Goal: Task Accomplishment & Management: Complete application form

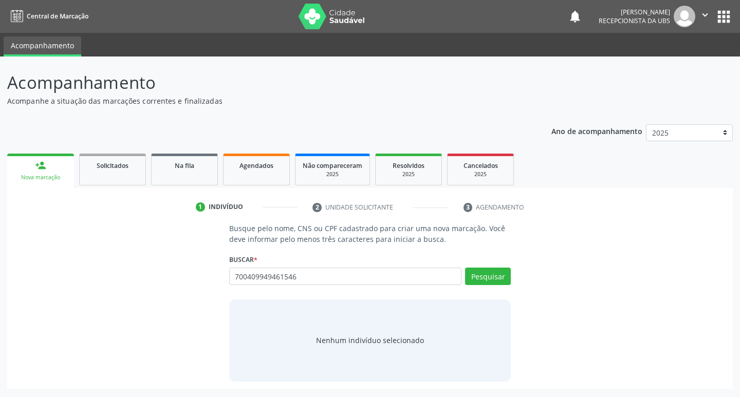
type input "700409949461546"
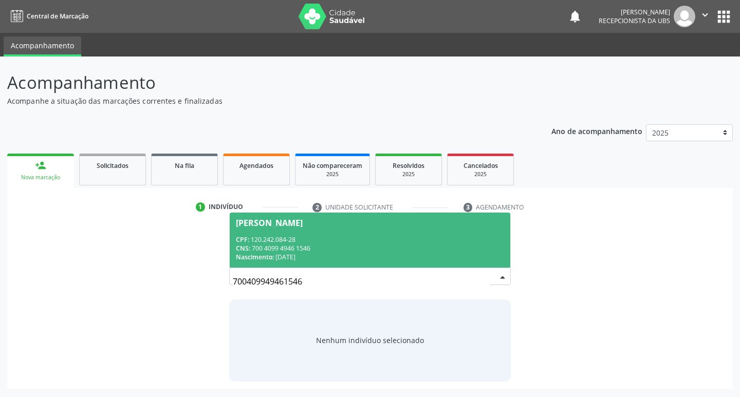
click at [432, 250] on div "CNS: 700 4099 4946 1546" at bounding box center [370, 248] width 269 height 9
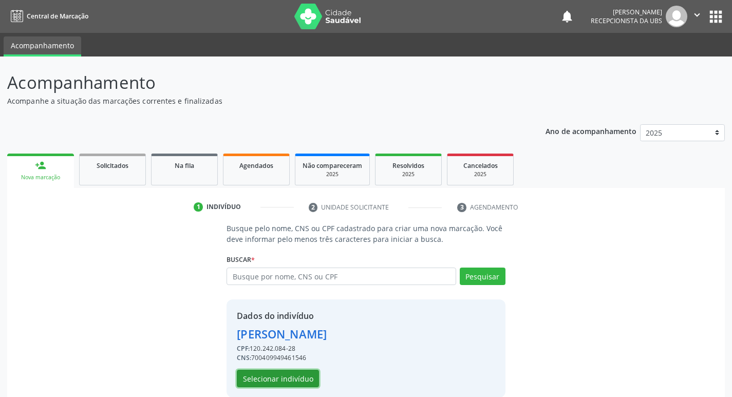
click at [294, 379] on button "Selecionar indivíduo" at bounding box center [278, 378] width 82 height 17
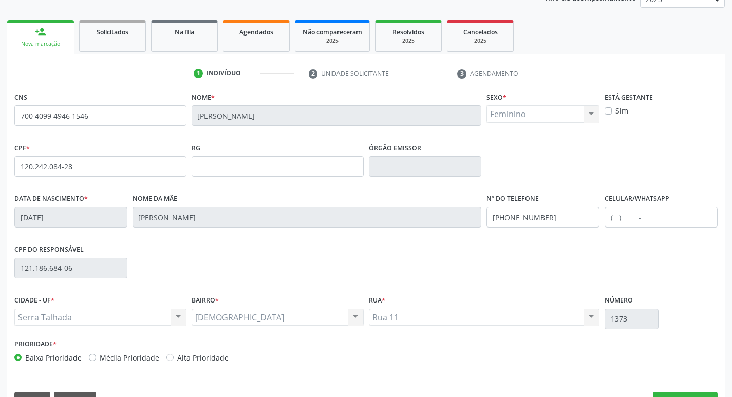
scroll to position [160, 0]
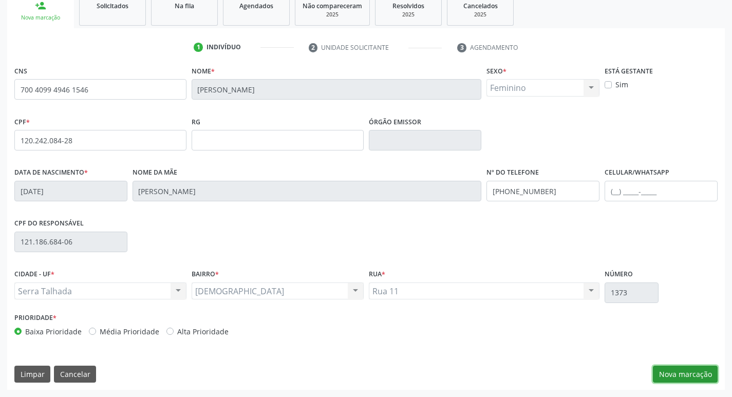
click at [681, 378] on button "Nova marcação" at bounding box center [685, 374] width 65 height 17
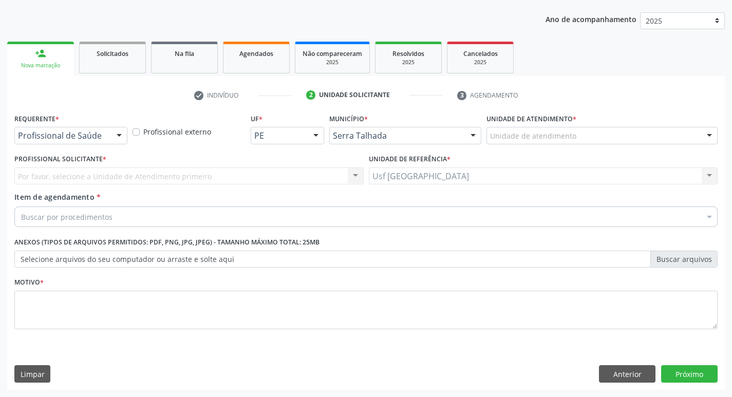
scroll to position [112, 0]
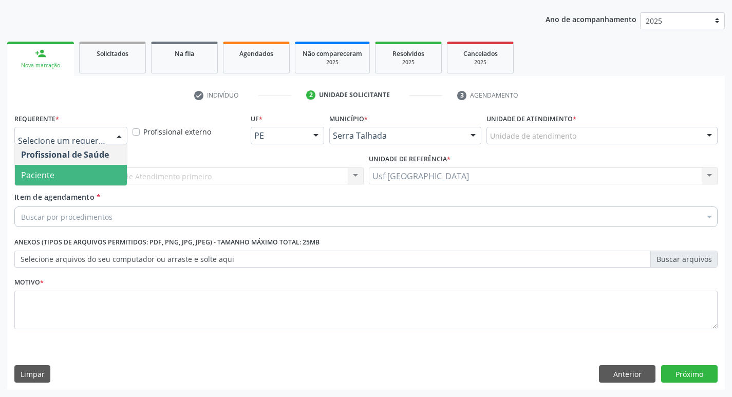
click at [39, 171] on span "Paciente" at bounding box center [37, 174] width 33 height 11
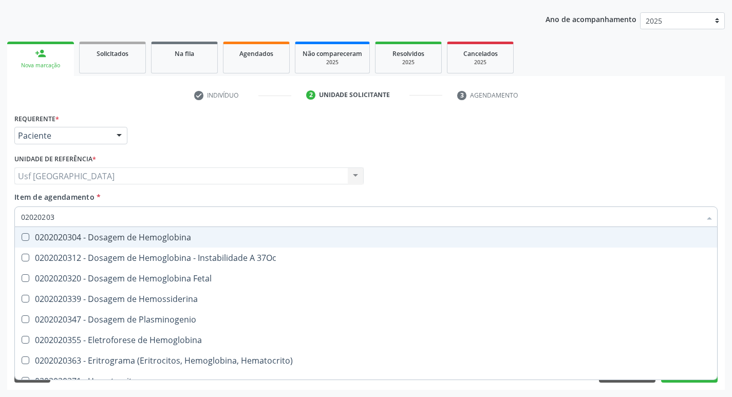
type input "020202038"
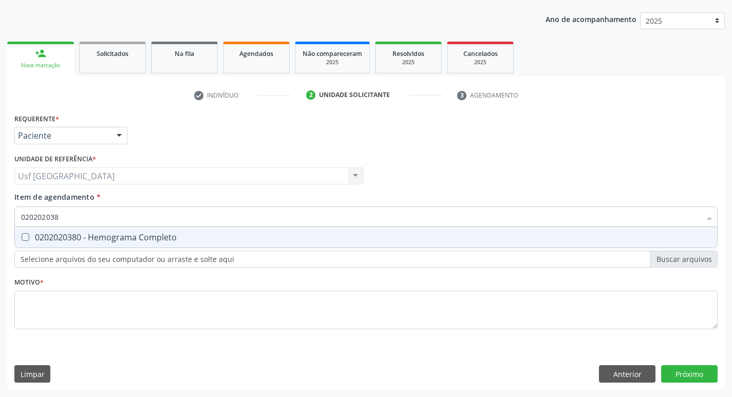
click at [82, 238] on div "0202020380 - Hemograma Completo" at bounding box center [366, 237] width 690 height 8
checkbox Completo "true"
type input "02020203"
checkbox Completo "false"
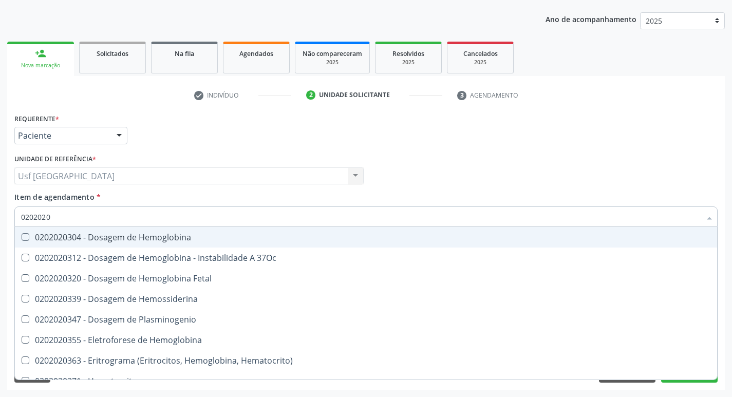
type input "020202"
checkbox Completo "false"
type input "0"
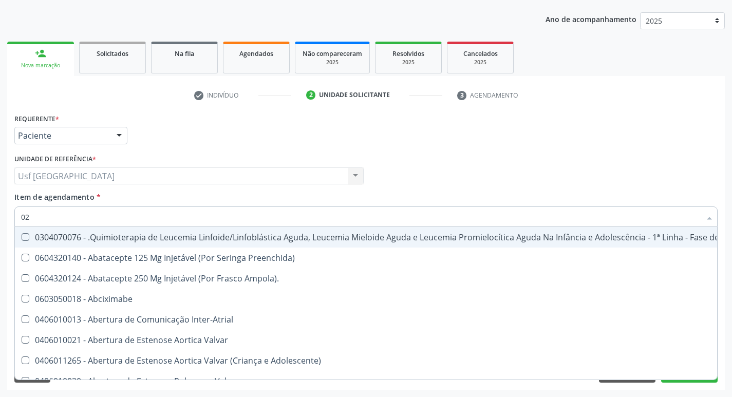
type input "020"
checkbox Per-Operatoria "true"
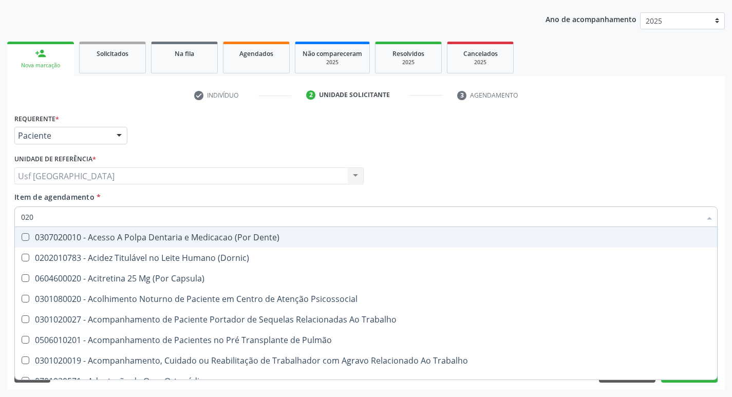
type input "0202"
checkbox Biologica "true"
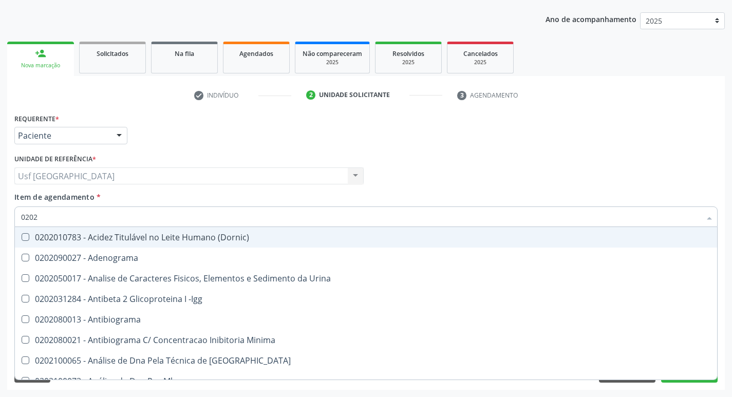
type input "02020"
checkbox Zinco "true"
checkbox Completo "false"
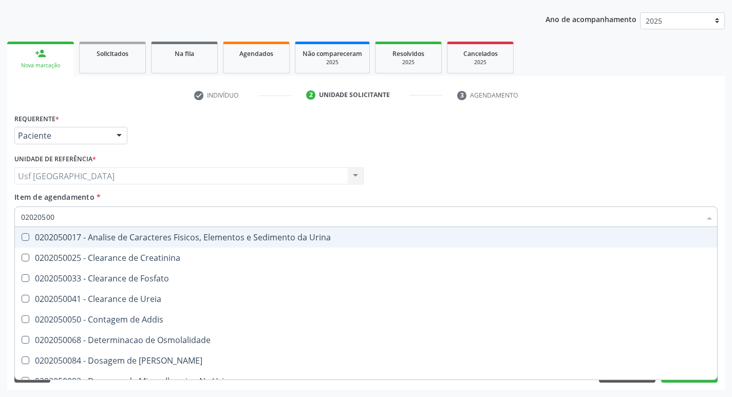
type input "020205001"
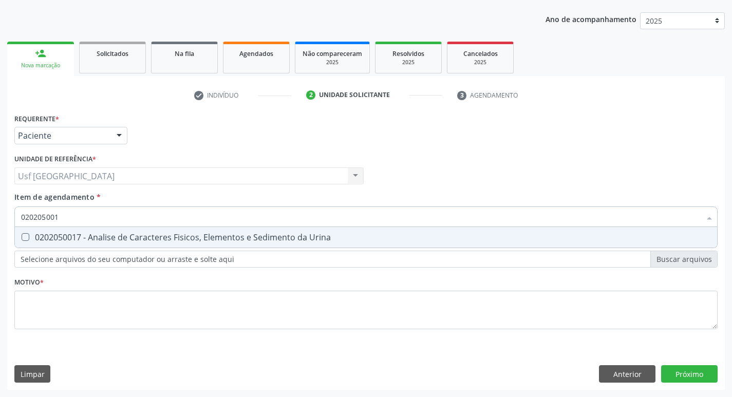
click at [82, 238] on div "0202050017 - Analise de Caracteres Fisicos, Elementos e Sedimento da Urina" at bounding box center [366, 237] width 690 height 8
checkbox Urina "true"
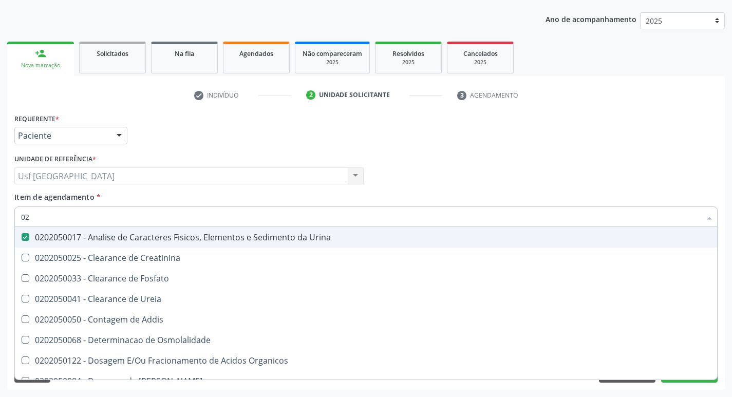
type input "0"
checkbox Urina "false"
checkbox Fosfato "false"
checkbox Urina "false"
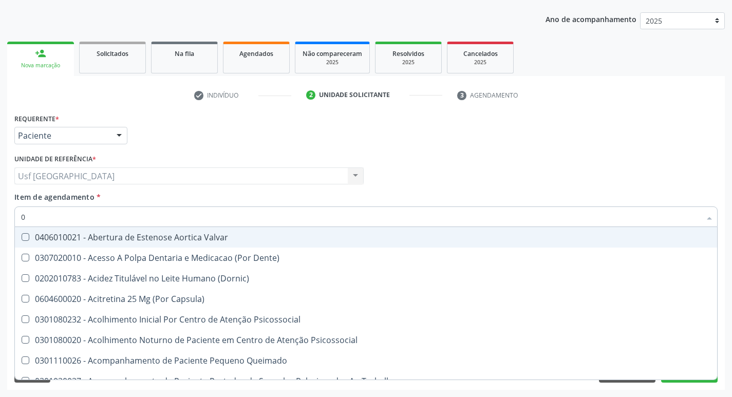
type input "02"
checkbox Urina "true"
checkbox Especializada "false"
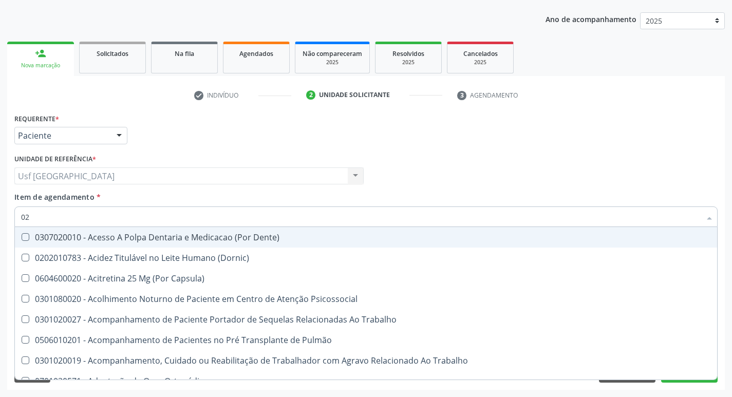
type input "020"
checkbox Urina "true"
checkbox Recombinante "false"
checkbox Completo "true"
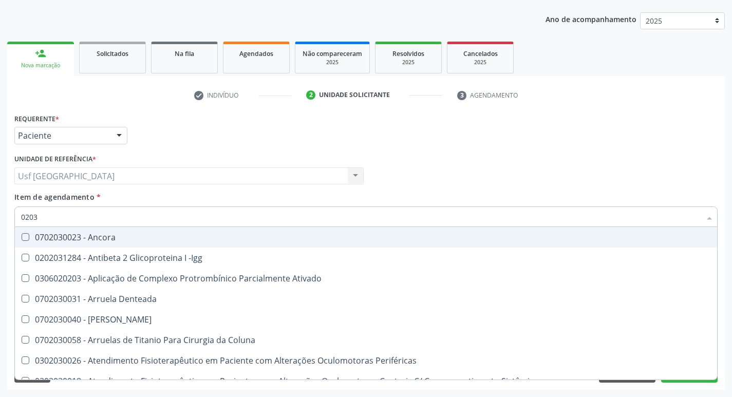
type input "020"
checkbox Biologica "true"
checkbox Completo "false"
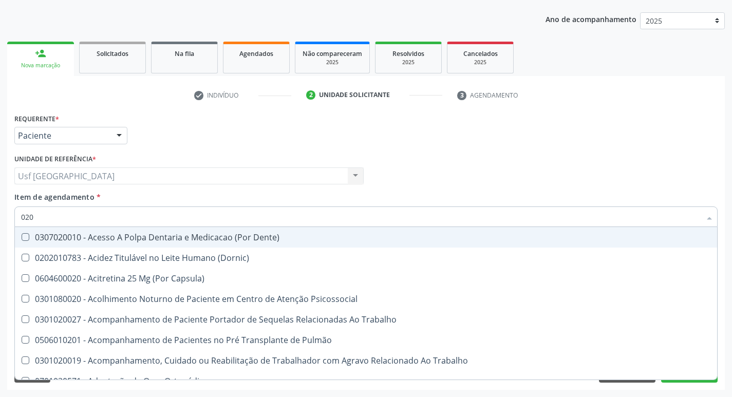
type input "0202"
checkbox Capsula\) "true"
checkbox Urina "false"
checkbox Biologica "true"
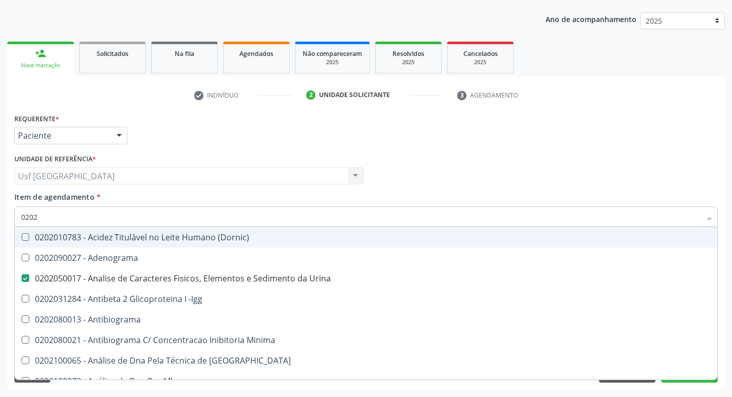
type input "02020"
checkbox Zinco "true"
checkbox Completo "false"
type input "020206"
checkbox Urina "false"
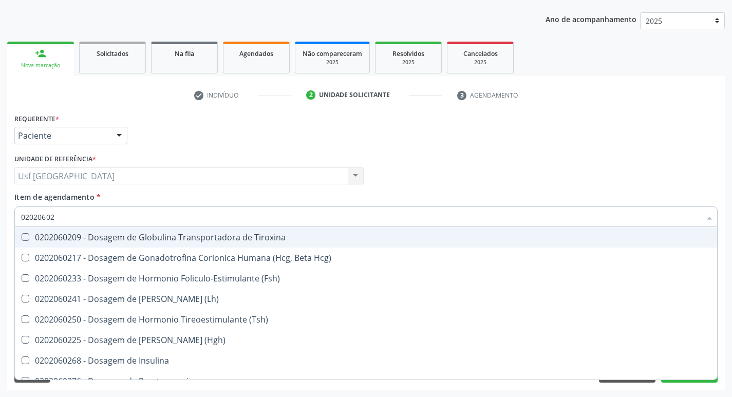
type input "020206021"
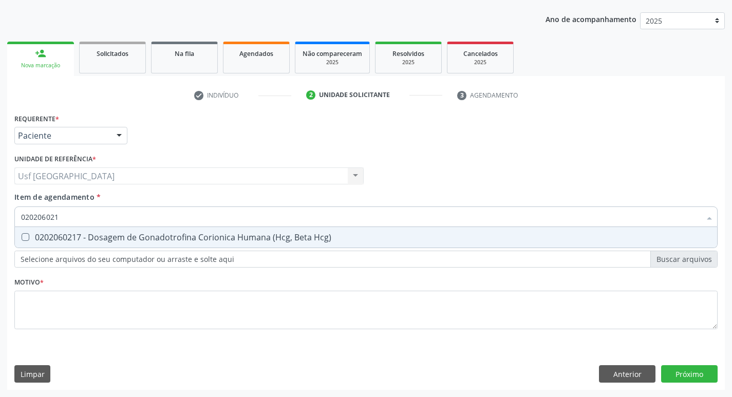
click at [82, 238] on div "0202060217 - Dosagem de Gonadotrofina Corionica Humana (Hcg, Beta Hcg)" at bounding box center [366, 237] width 690 height 8
checkbox Hcg\) "true"
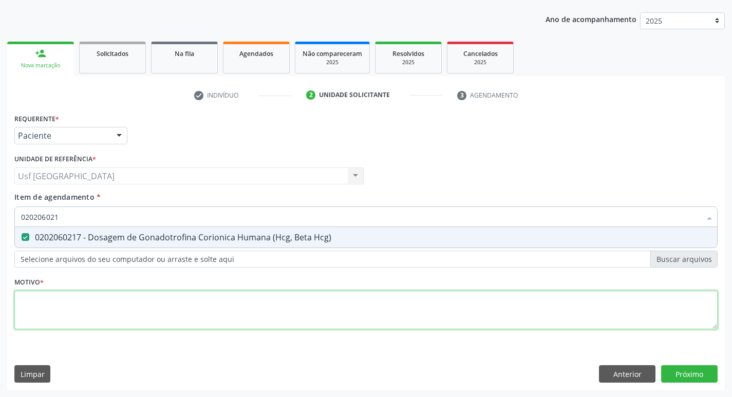
click at [100, 304] on div "Requerente * Paciente Profissional de Saúde Paciente Nenhum resultado encontrad…" at bounding box center [365, 227] width 703 height 233
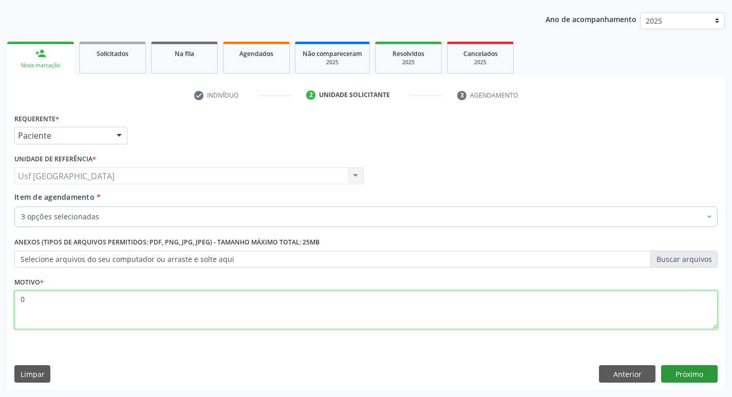
type textarea "0"
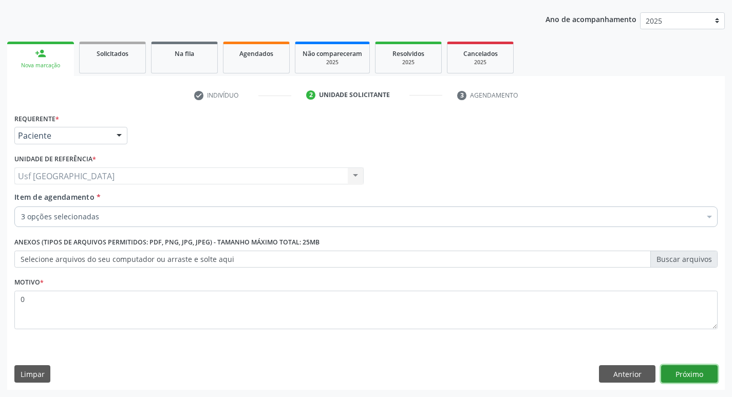
click at [687, 370] on button "Próximo" at bounding box center [689, 373] width 56 height 17
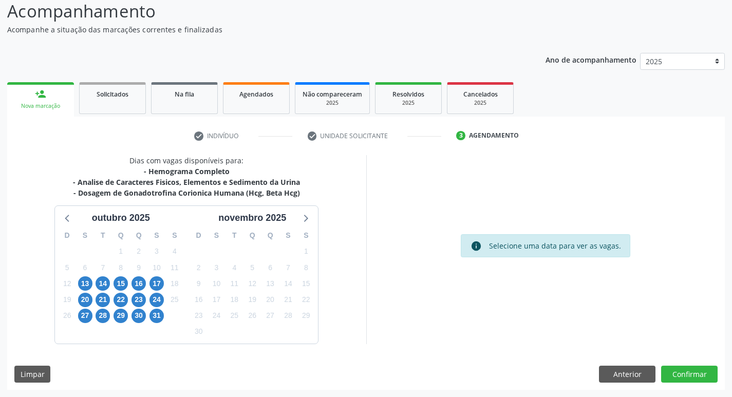
click at [127, 279] on div "15" at bounding box center [121, 284] width 14 height 16
click at [124, 283] on span "15" at bounding box center [121, 283] width 14 height 14
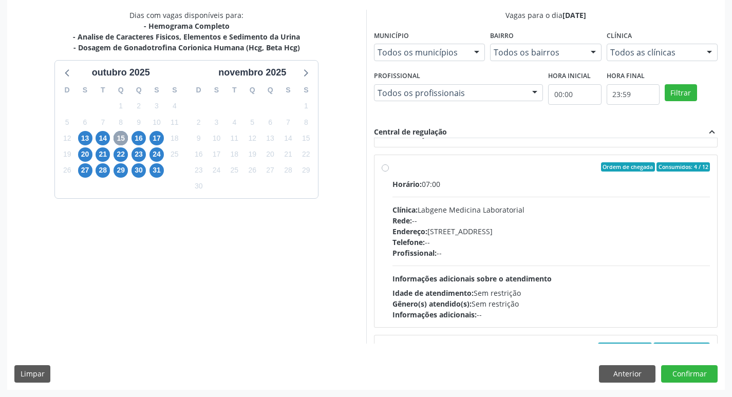
scroll to position [360, 0]
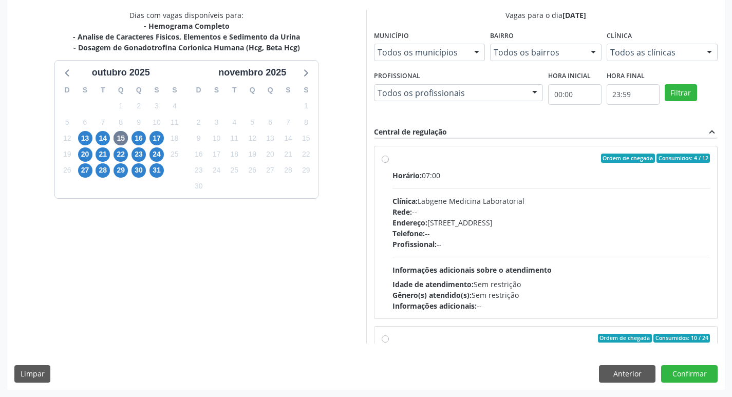
click at [493, 225] on div "Endereço: nº 531, Nossa Senhora da Pen, Serra Talhada - PE" at bounding box center [551, 222] width 318 height 11
click at [389, 163] on input "Ordem de chegada Consumidos: 4 / 12 Horário: 07:00 Clínica: Labgene Medicina La…" at bounding box center [385, 158] width 7 height 9
radio input "true"
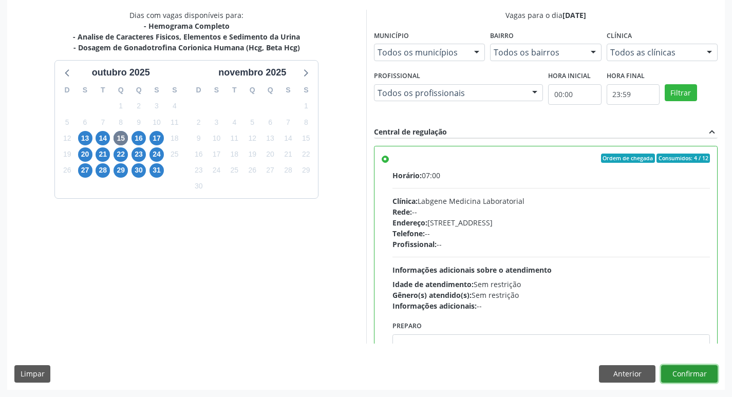
click at [689, 373] on button "Confirmar" at bounding box center [689, 373] width 56 height 17
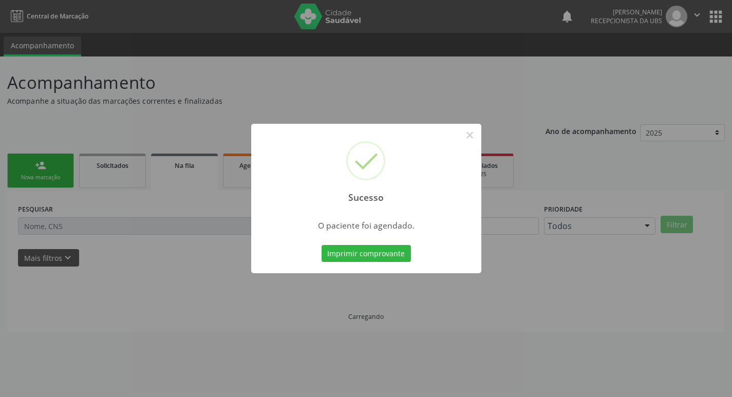
scroll to position [0, 0]
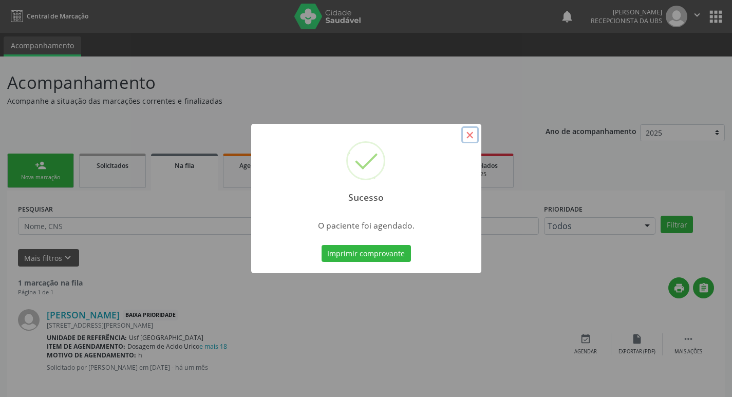
click at [468, 141] on button "×" at bounding box center [469, 134] width 17 height 17
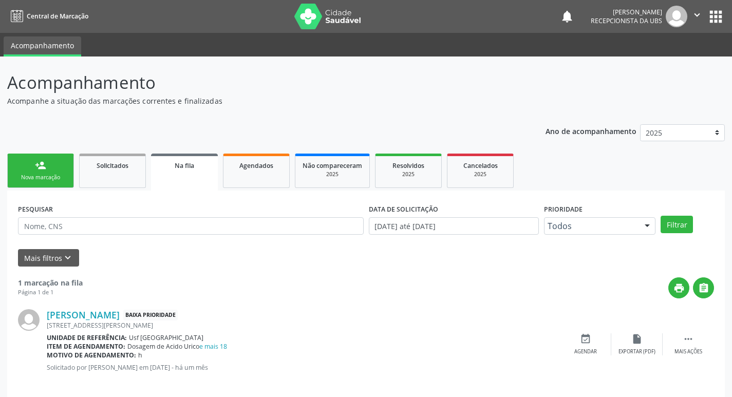
click at [35, 181] on div "Nova marcação" at bounding box center [40, 178] width 51 height 8
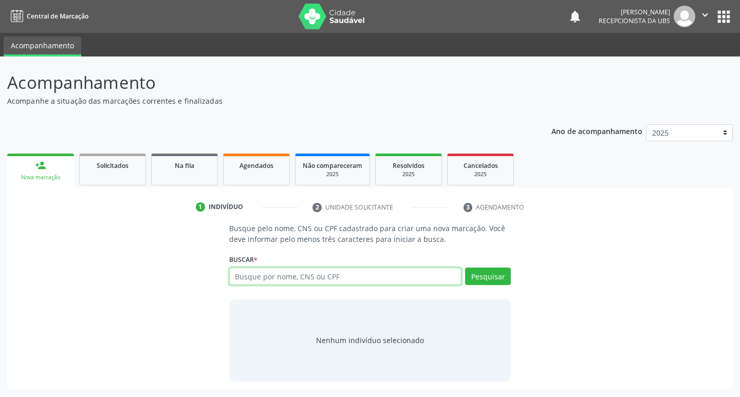
click at [273, 270] on input "text" at bounding box center [345, 276] width 233 height 17
type input "898002996164964"
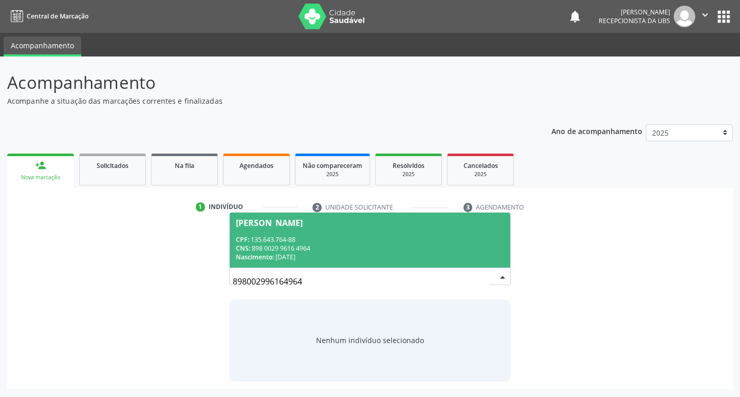
click at [318, 244] on div "CNS: 898 0029 9616 4964" at bounding box center [370, 248] width 269 height 9
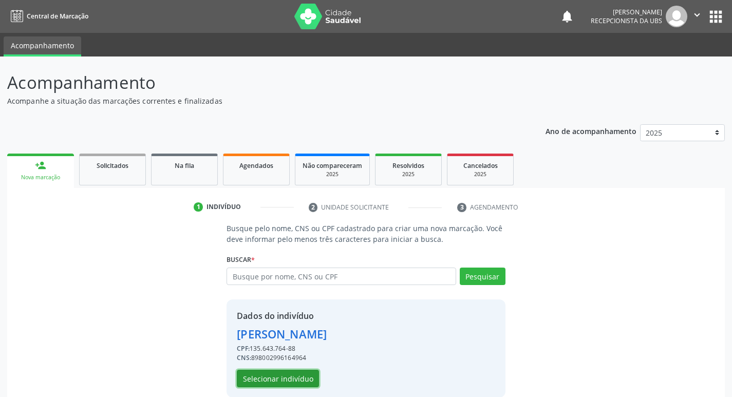
click at [278, 385] on button "Selecionar indivíduo" at bounding box center [278, 378] width 82 height 17
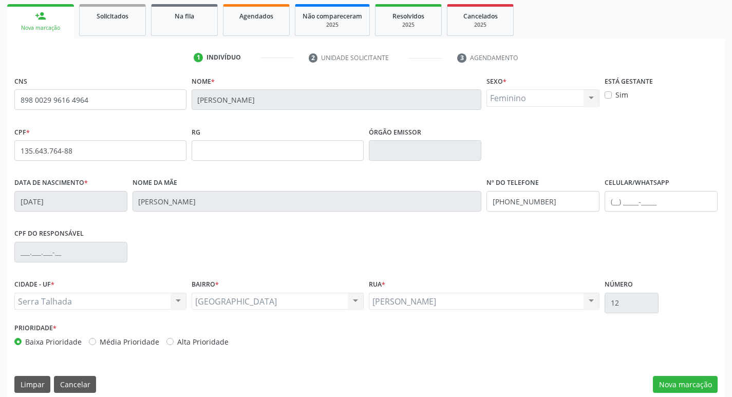
scroll to position [160, 0]
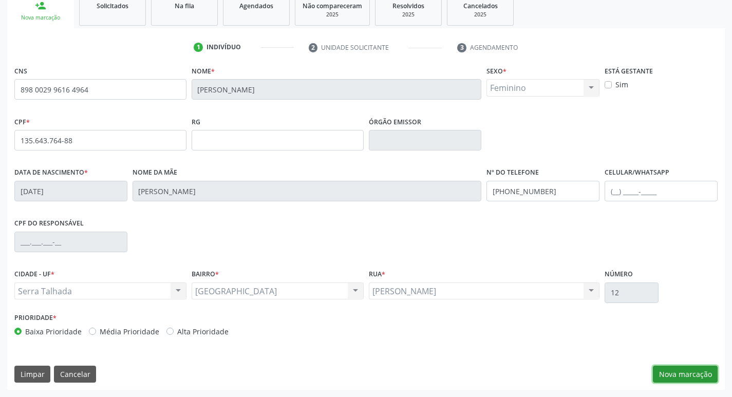
click at [663, 369] on button "Nova marcação" at bounding box center [685, 374] width 65 height 17
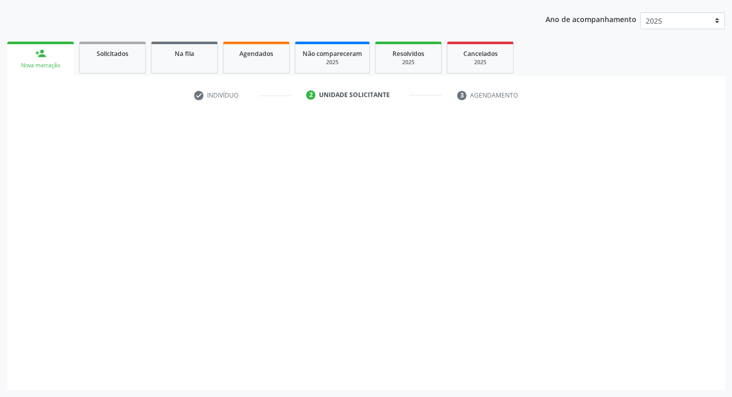
scroll to position [112, 0]
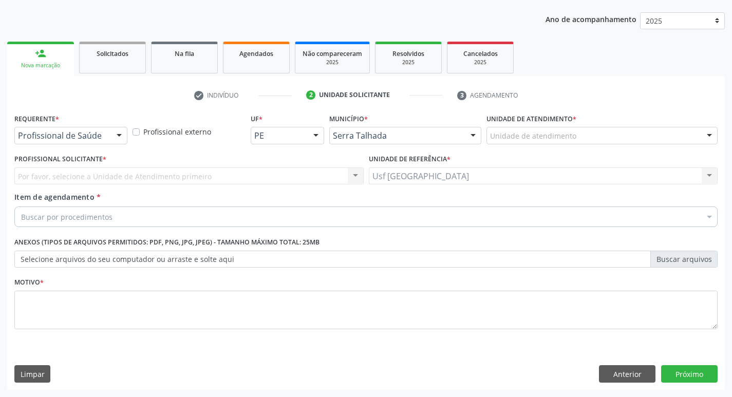
click at [55, 144] on div "Profissional de Saúde Profissional de Saúde Paciente Nenhum resultado encontrad…" at bounding box center [70, 135] width 113 height 17
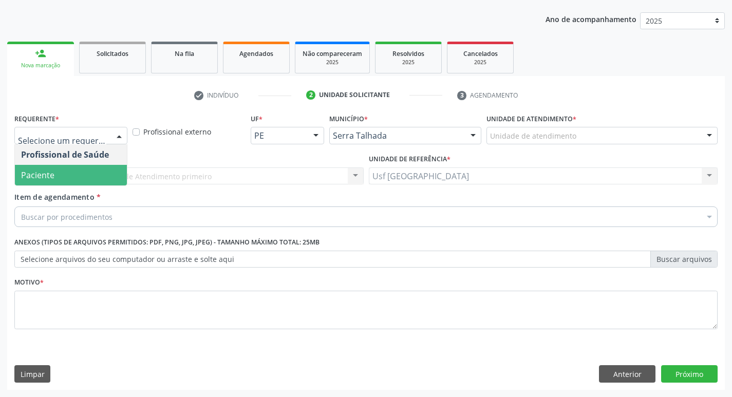
click at [43, 168] on span "Paciente" at bounding box center [71, 175] width 112 height 21
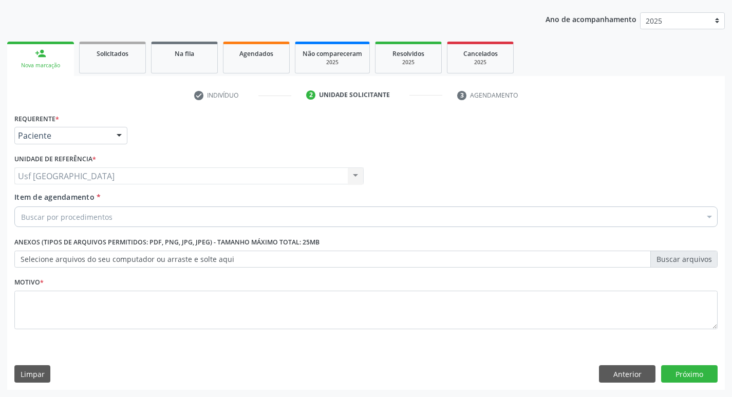
click at [43, 226] on div "Buscar por procedimentos" at bounding box center [365, 216] width 703 height 21
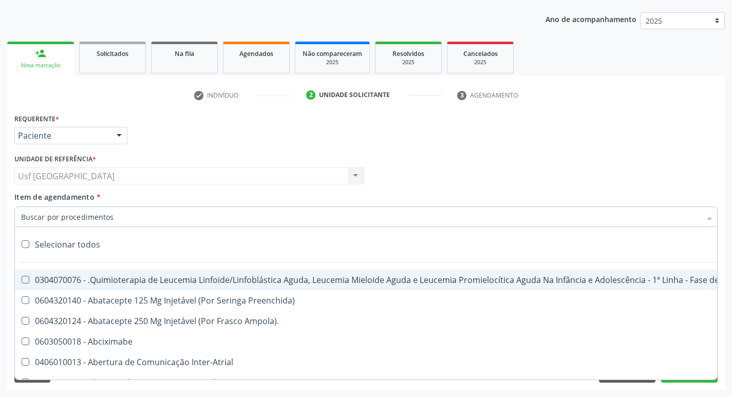
click at [43, 224] on input "Item de agendamento *" at bounding box center [361, 216] width 680 height 21
type input ","
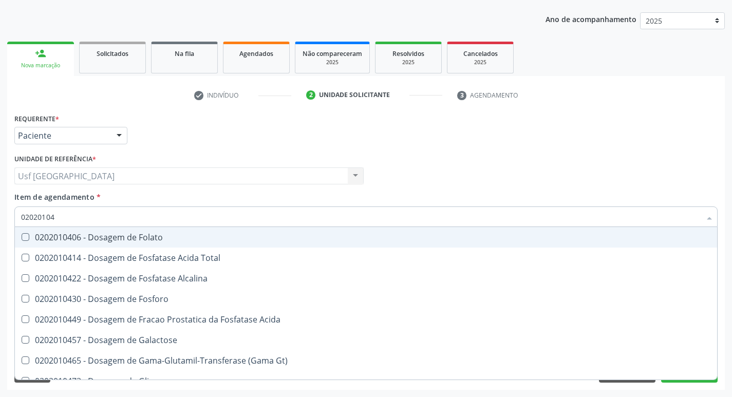
type input "020201047"
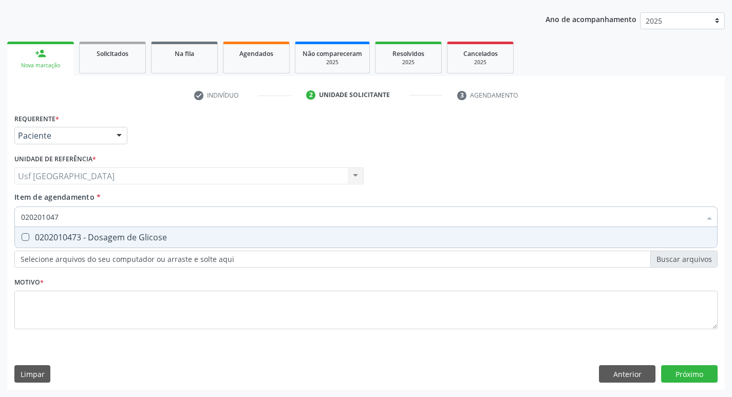
click at [43, 236] on div "0202010473 - Dosagem de Glicose" at bounding box center [366, 237] width 690 height 8
checkbox Glicose "true"
drag, startPoint x: 95, startPoint y: 214, endPoint x: 0, endPoint y: 230, distance: 95.9
click at [0, 230] on div "Acompanhamento Acompanhe a situação das marcações correntes e finalizadas Relat…" at bounding box center [366, 171] width 732 height 452
checkbox Glicose "false"
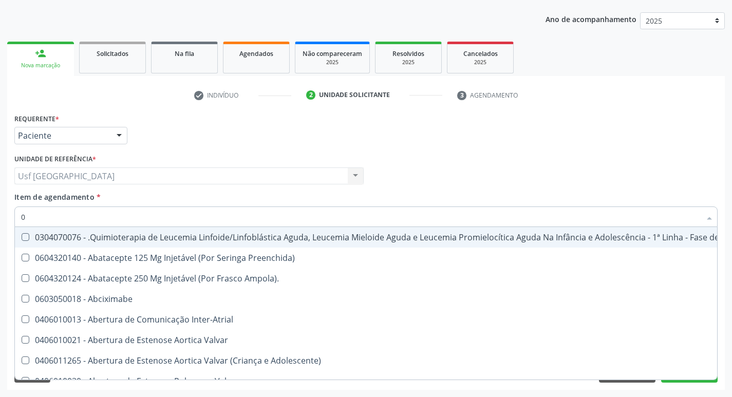
type input "02"
checkbox Coclear "true"
type input "020"
checkbox Transplantado "true"
checkbox Coclear "false"
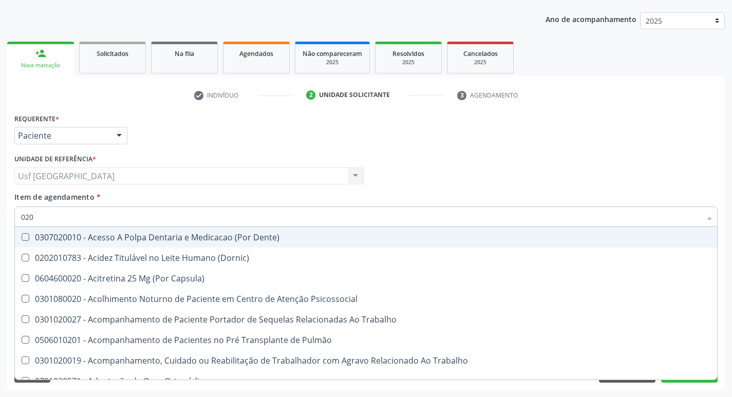
type input "0202"
checkbox Laser "true"
checkbox Glicose "false"
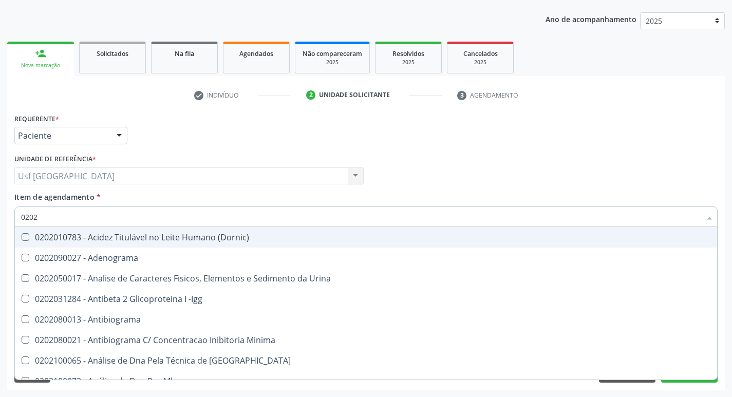
type input "02020"
checkbox Xi "true"
checkbox Glicose "false"
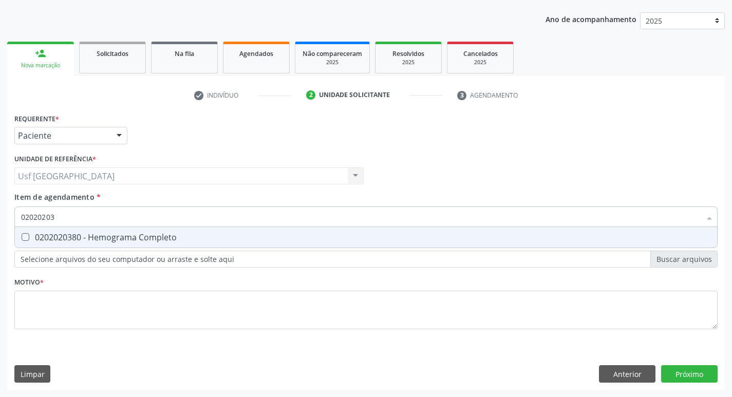
type input "020202038"
click at [158, 230] on span "0202020380 - Hemograma Completo" at bounding box center [366, 237] width 702 height 21
checkbox Completo "true"
type input "02020203"
checkbox Completo "false"
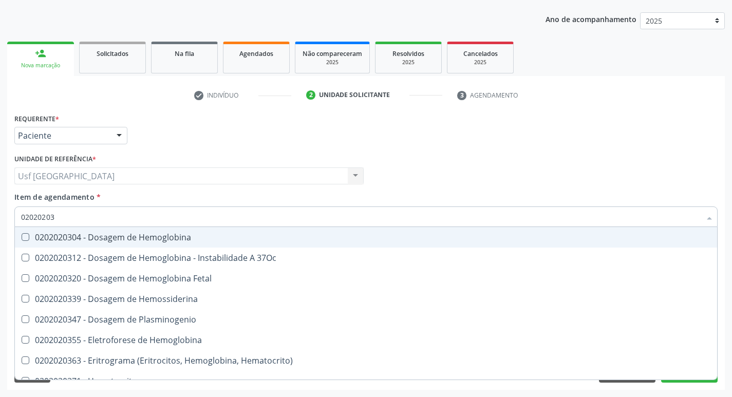
type input "0202020"
checkbox Completo "false"
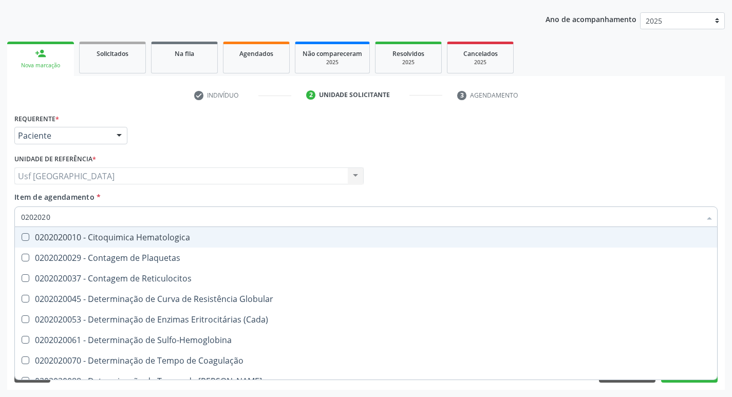
type input "020202"
checkbox Completo "false"
checkbox Leucograma "true"
type input "0"
checkbox Leucograma "false"
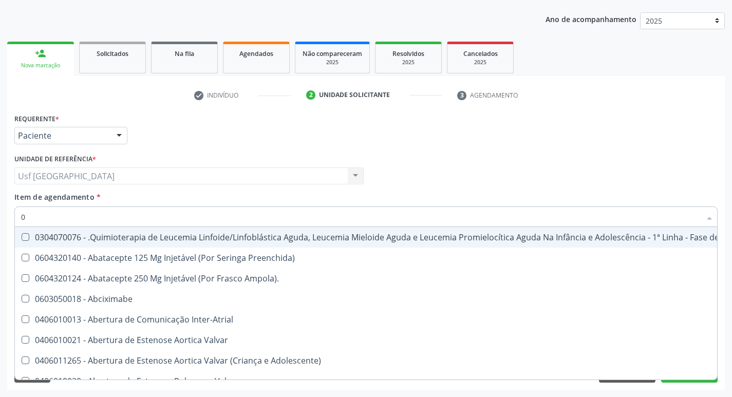
type input "02"
checkbox Coclear "true"
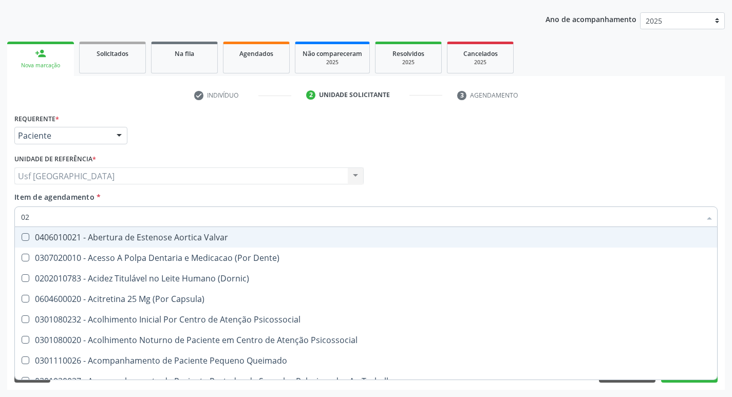
type input "020"
checkbox \(Qualitativo\) "true"
checkbox Glicose "false"
checkbox \(T3\) "true"
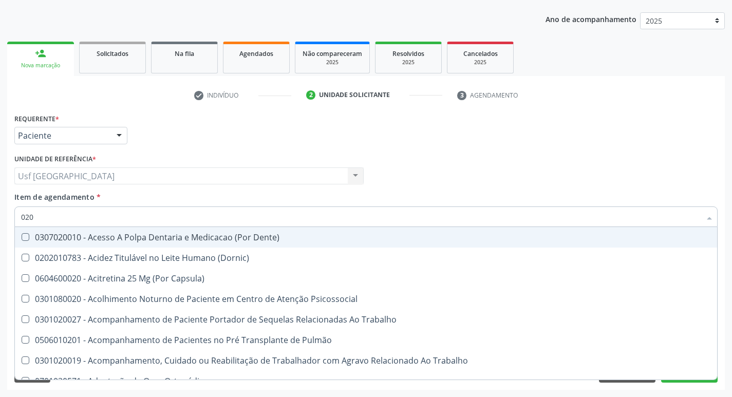
type input "0202"
checkbox Laser "true"
checkbox Biologica "true"
checkbox Glicose "false"
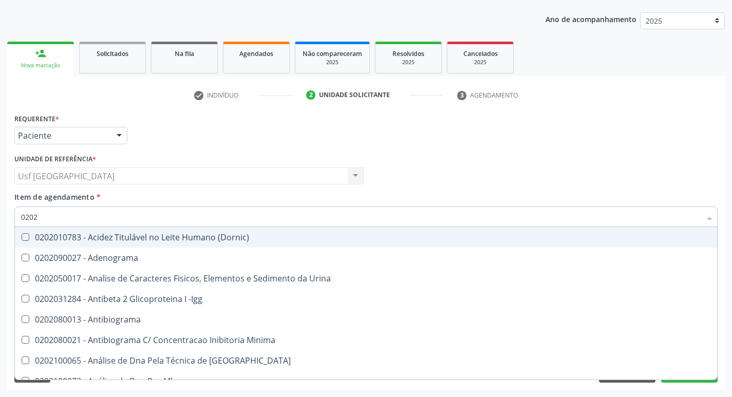
type input "02020"
checkbox Xi "true"
checkbox Glicose "false"
checkbox Zinco "true"
checkbox Completo "false"
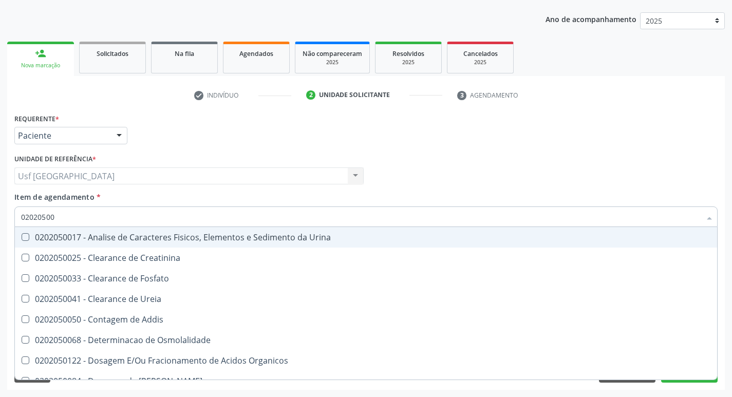
type input "020205001"
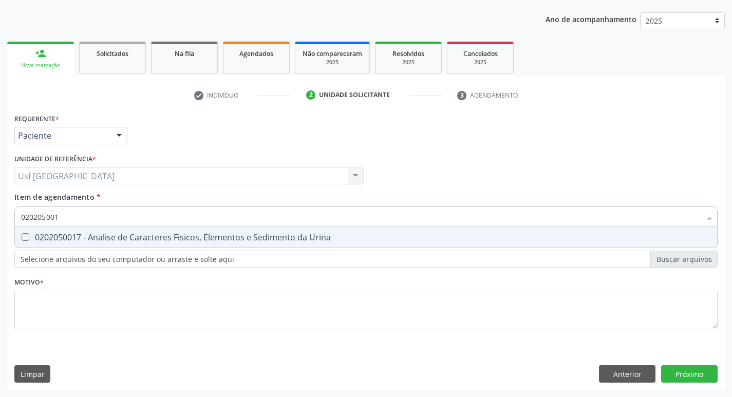
click at [158, 230] on span "0202050017 - Analise de Caracteres Fisicos, Elementos e Sedimento da Urina" at bounding box center [366, 237] width 702 height 21
checkbox Urina "true"
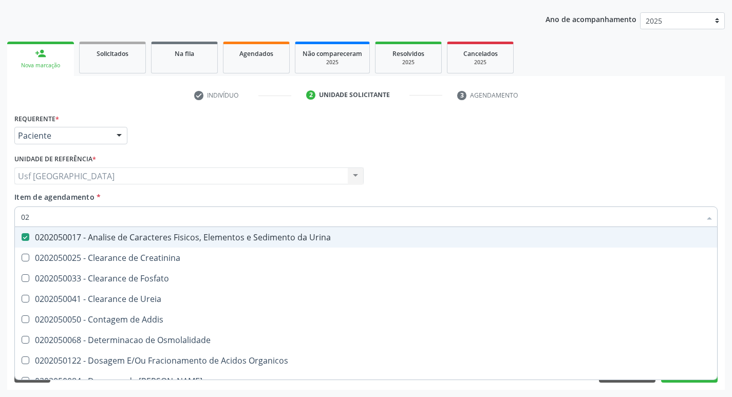
type input "0"
checkbox Urina "false"
checkbox Fosfato "false"
checkbox Urina "false"
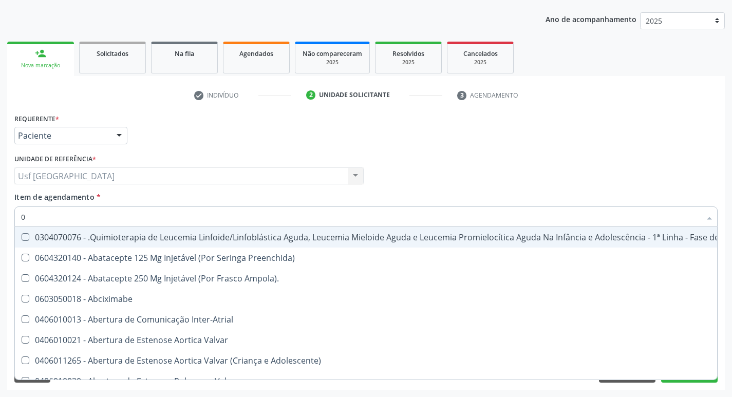
type input "02"
checkbox Coração "true"
checkbox Urina "false"
checkbox Coclear "true"
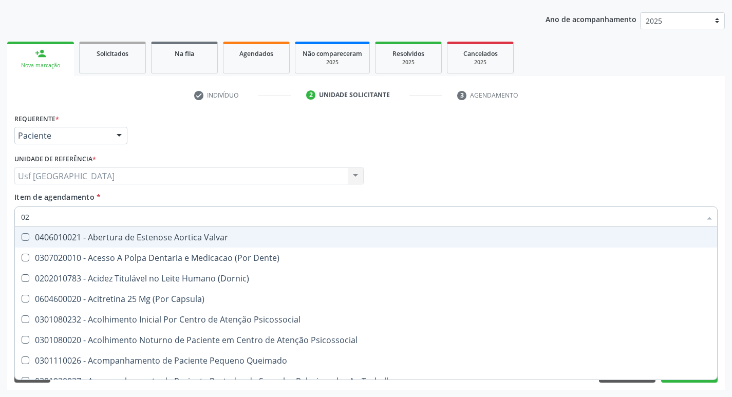
type input "020"
checkbox Terapeutica "true"
checkbox Urina "false"
checkbox \(Qualitativo\) "true"
checkbox Glicose "false"
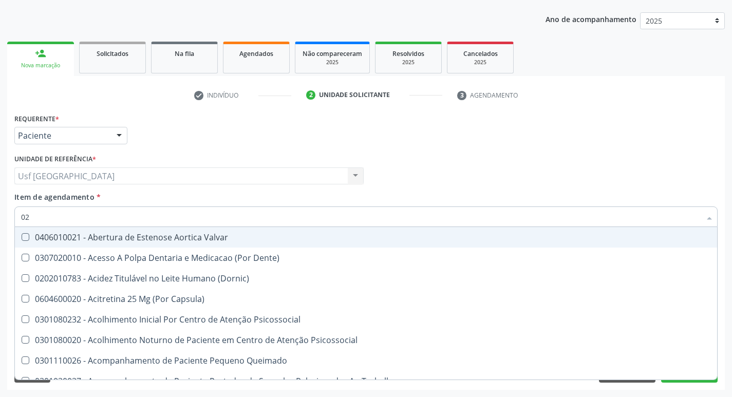
checkbox \(T3\) "true"
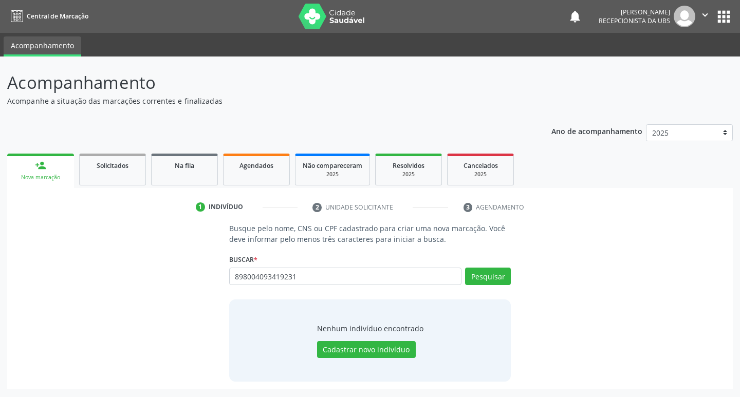
type input "898004093419231"
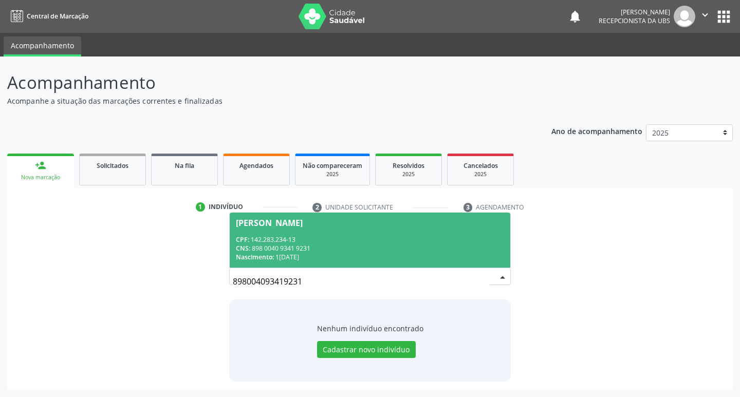
click at [316, 227] on span "Gisele Alves Leite CPF: 142.283.234-13 CNS: 898 0040 9341 9231 Nascimento: 12/0…" at bounding box center [370, 240] width 281 height 55
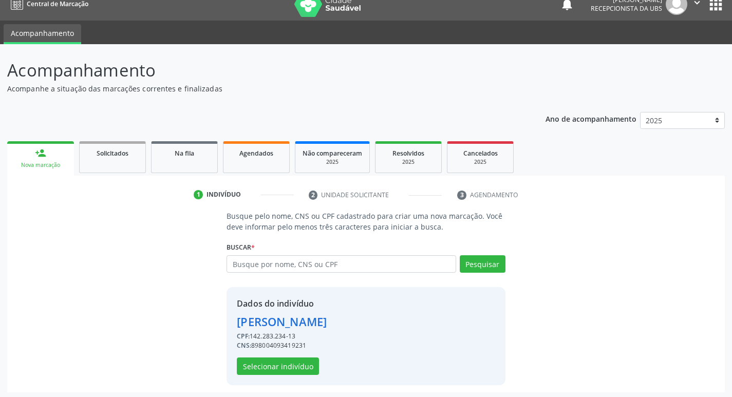
scroll to position [15, 0]
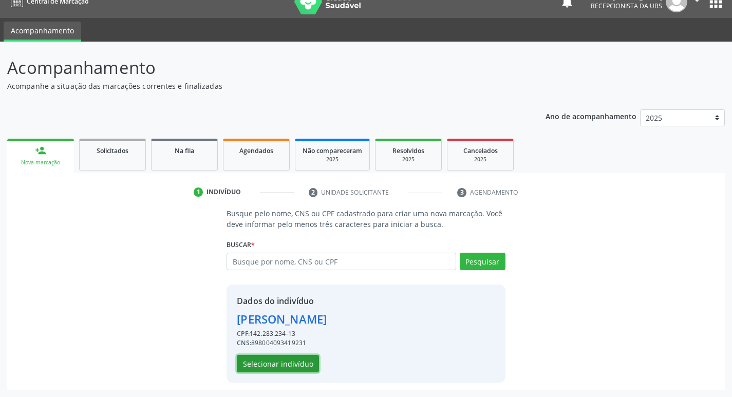
click at [263, 363] on button "Selecionar indivíduo" at bounding box center [278, 363] width 82 height 17
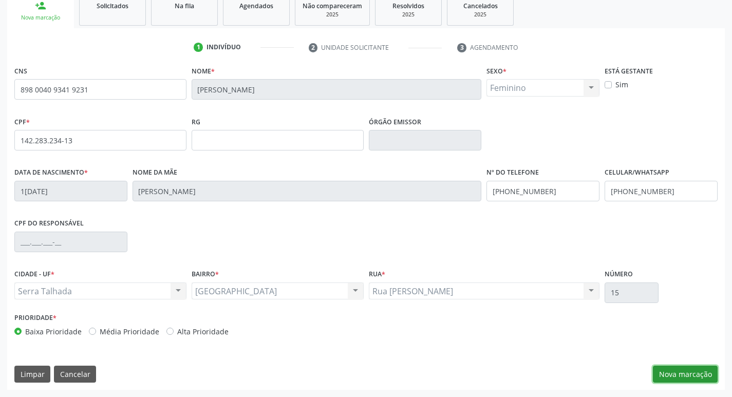
click at [663, 370] on button "Nova marcação" at bounding box center [685, 374] width 65 height 17
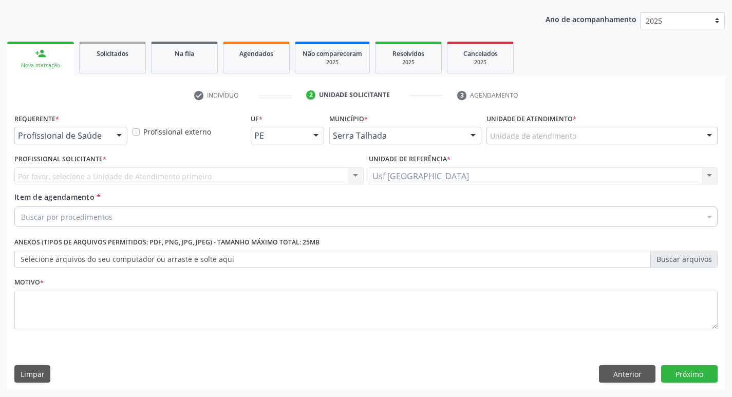
scroll to position [112, 0]
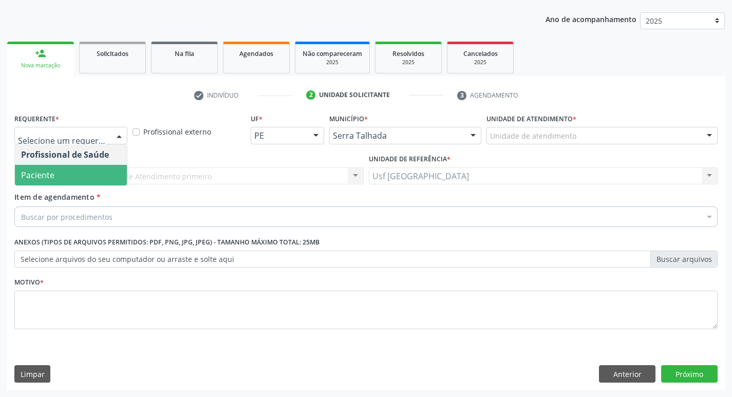
click at [91, 165] on span "Paciente" at bounding box center [71, 175] width 112 height 21
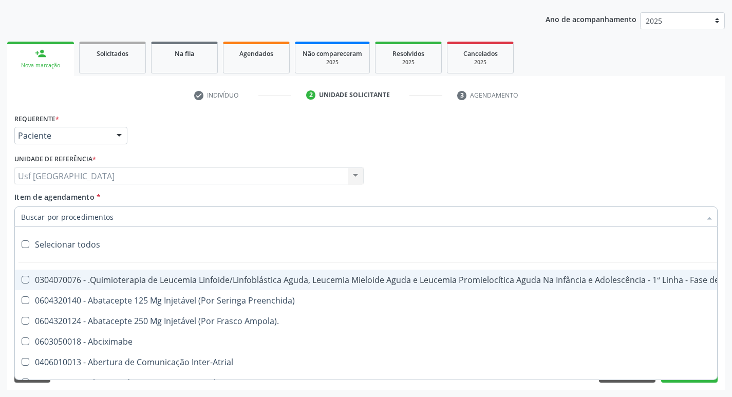
click at [69, 211] on div at bounding box center [365, 216] width 703 height 21
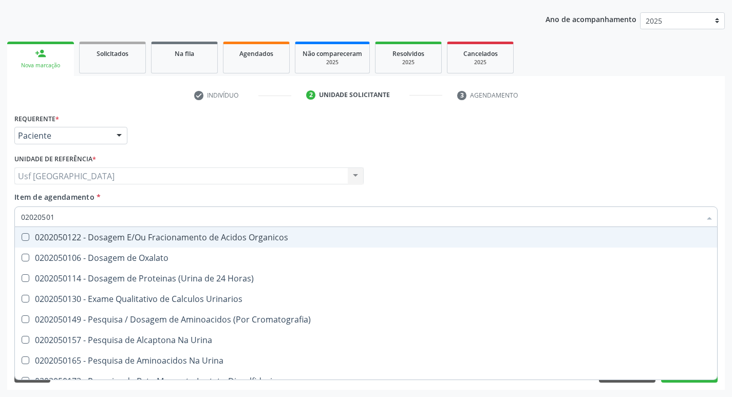
type input "020205017"
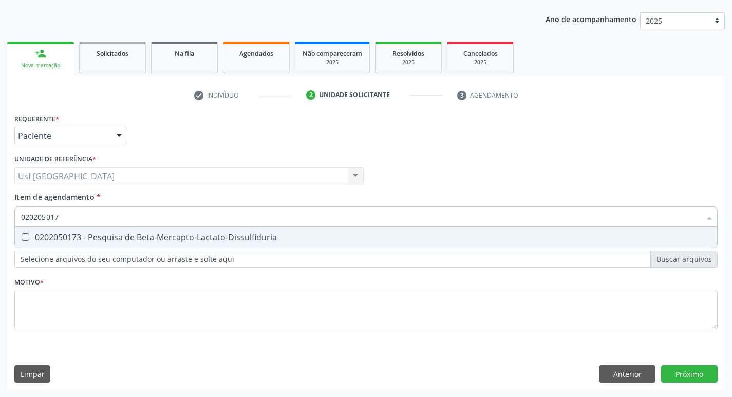
click at [63, 246] on span "0202050173 - Pesquisa de Beta-Mercapto-Lactato-Dissulfiduria" at bounding box center [366, 237] width 702 height 21
checkbox Beta-Mercapto-Lactato-Dissulfiduria "true"
type input "02020501"
checkbox Beta-Mercapto-Lactato-Dissulfiduria "false"
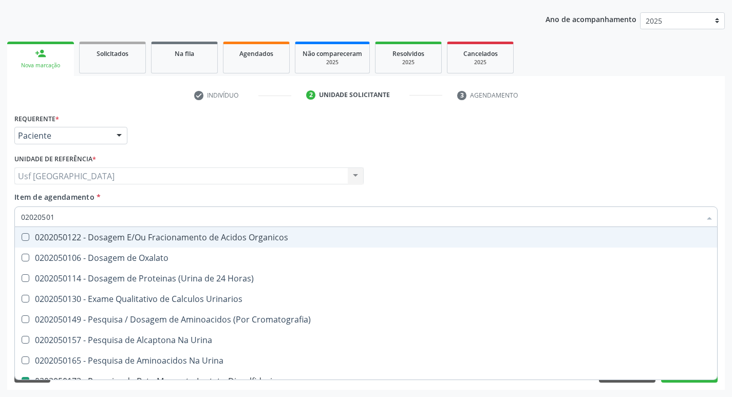
type input "0202050"
checkbox Beta-Mercapto-Lactato-Dissulfiduria "false"
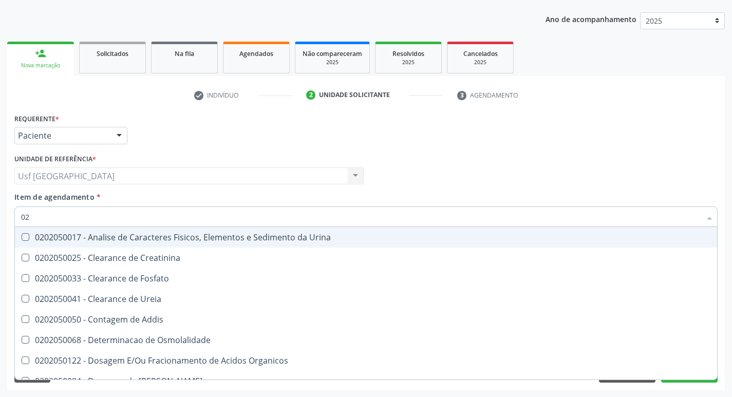
type input "0"
checkbox Beta-Mercapto-Lactato-Dissulfiduria "false"
checkbox Urina "false"
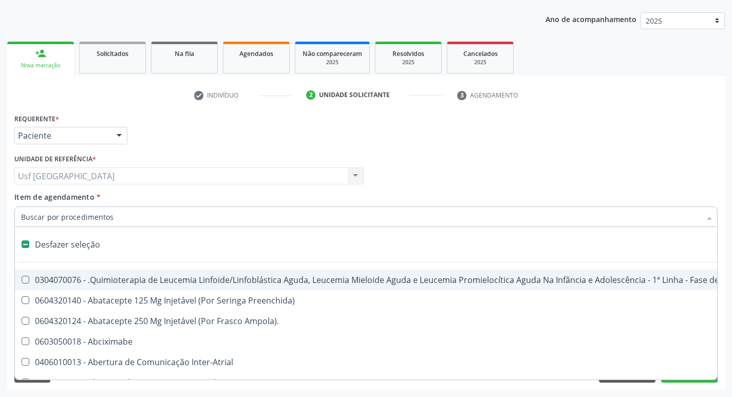
click at [121, 203] on div "Item de agendamento * Desfazer seleção 0304070076 - .Quimioterapia de Leucemia …" at bounding box center [365, 208] width 703 height 32
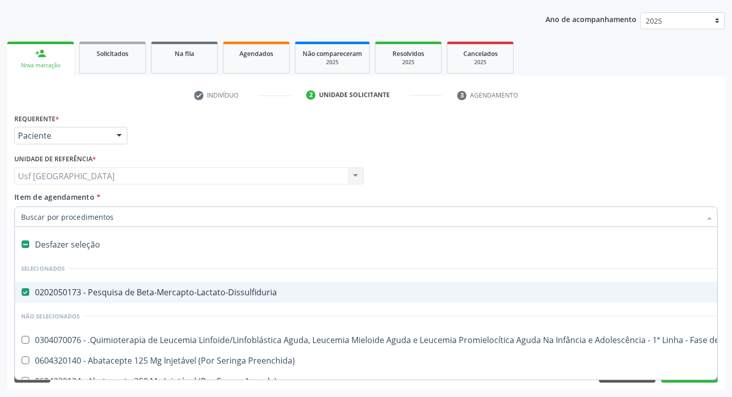
click at [91, 295] on div "0202050173 - Pesquisa de Beta-Mercapto-Lactato-Dissulfiduria" at bounding box center [421, 292] width 800 height 8
checkbox Beta-Mercapto-Lactato-Dissulfiduria "false"
click at [91, 213] on input "Item de agendamento *" at bounding box center [361, 216] width 680 height 21
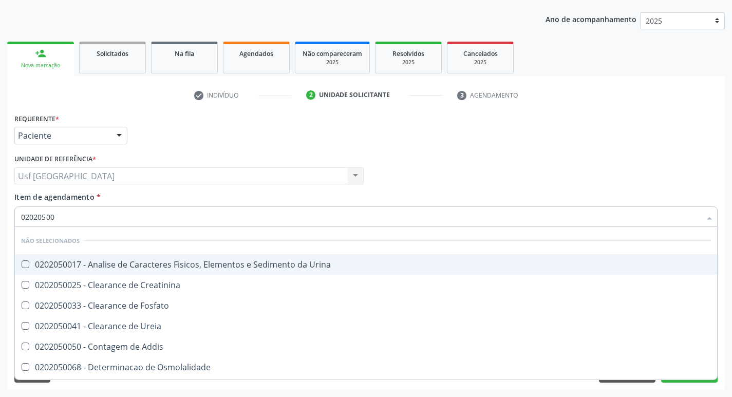
type input "020205001"
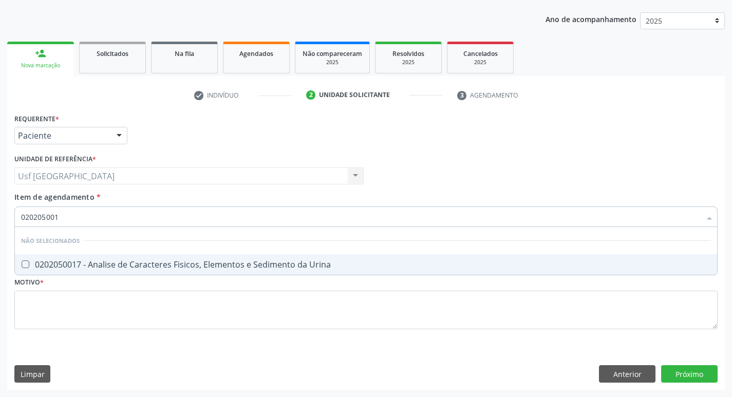
click at [109, 252] on li "Não selecionados" at bounding box center [366, 240] width 702 height 27
click at [109, 258] on span "0202050017 - Analise de Caracteres Fisicos, Elementos e Sedimento da Urina" at bounding box center [366, 264] width 702 height 21
checkbox Urina "true"
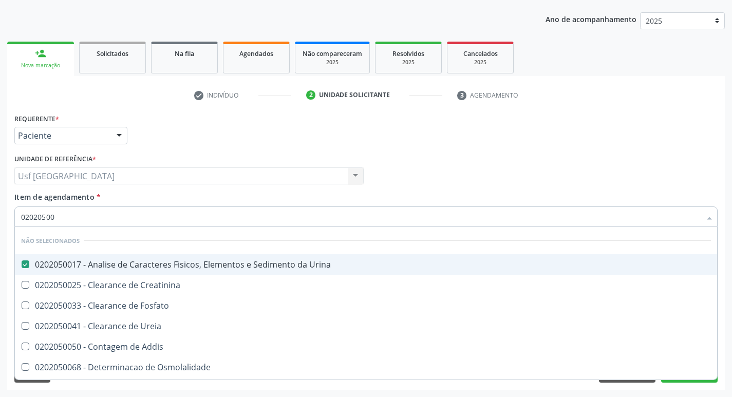
type input "0202050"
checkbox Urina "false"
checkbox Fosfato "true"
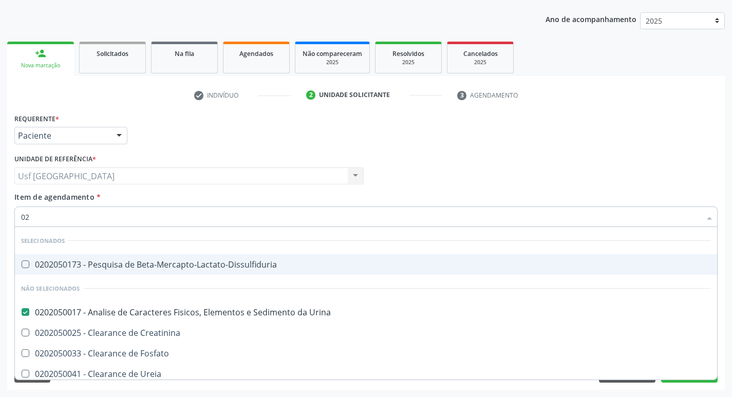
type input "0"
checkbox Urina "false"
checkbox Fosfato "false"
checkbox Urina "false"
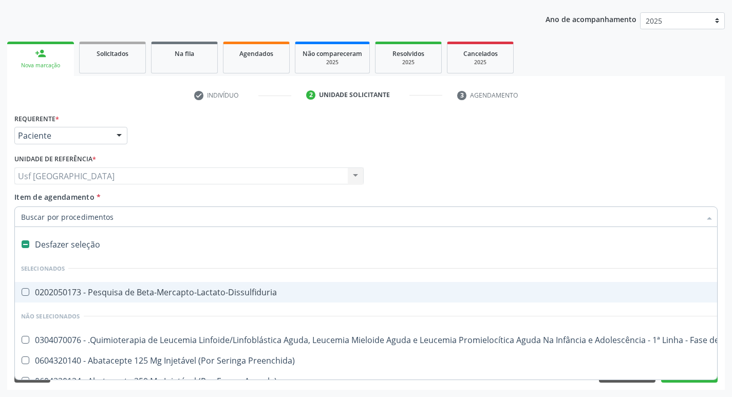
type input "h"
checkbox Urina "false"
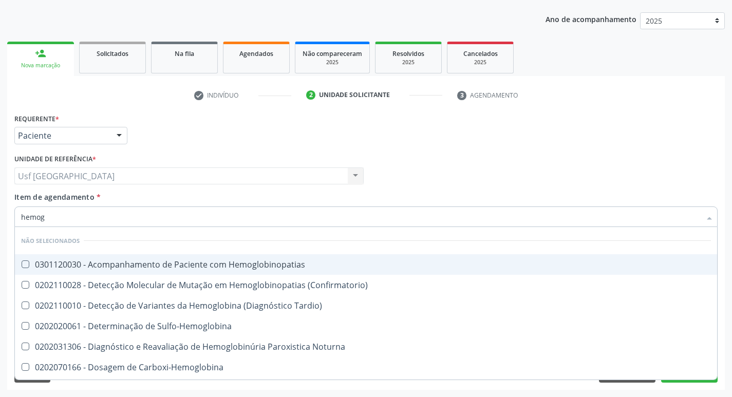
type input "hemogr"
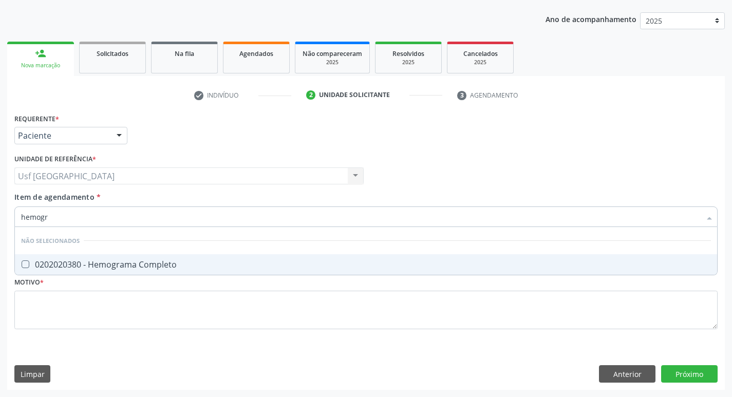
click at [109, 258] on span "0202020380 - Hemograma Completo" at bounding box center [366, 264] width 702 height 21
checkbox Completo "true"
type input "hemog"
checkbox Completo "false"
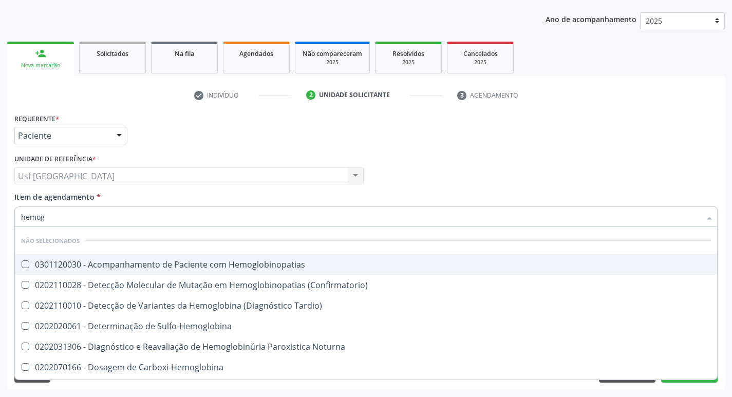
type input "hemo"
checkbox Completo "false"
type input "h"
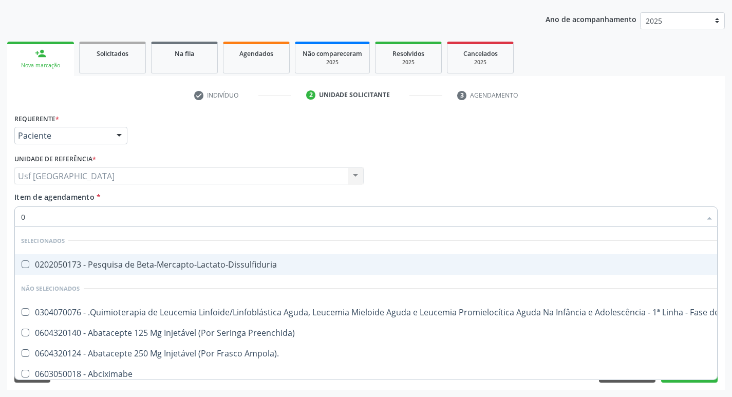
type input "02"
checkbox Coração "true"
checkbox Urina "false"
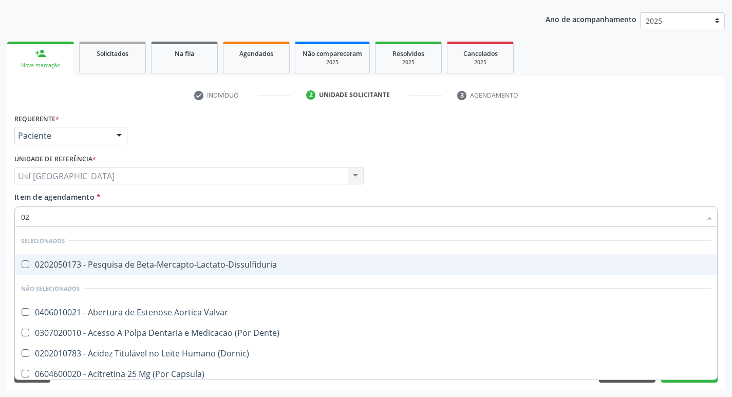
type input "020"
checkbox Terapeutica "true"
checkbox Urina "false"
checkbox \(T3\) "true"
type input "0202"
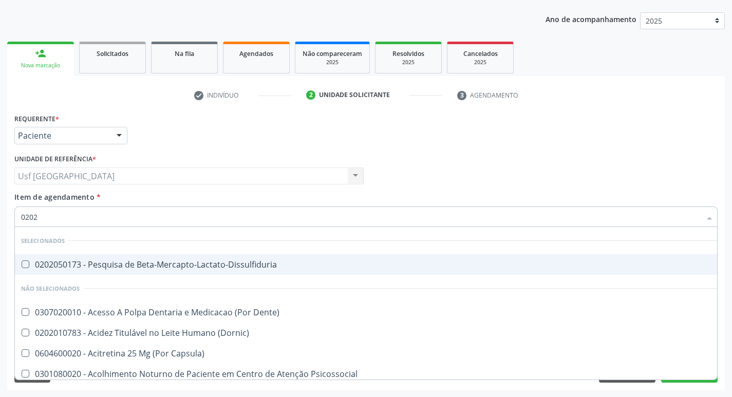
checkbox Capsula\) "true"
checkbox Urina "false"
checkbox Biologica "true"
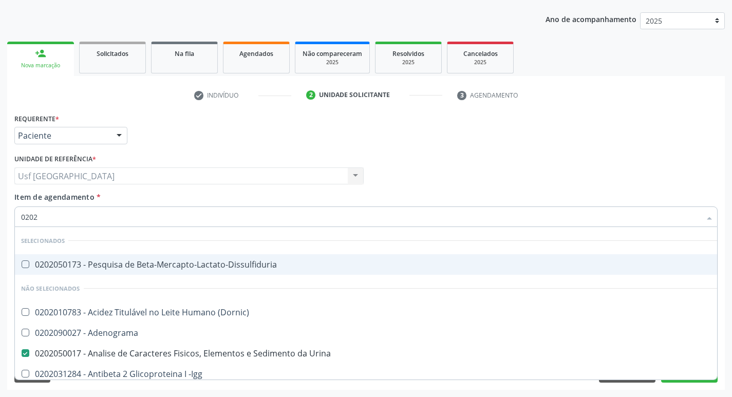
type input "02020"
checkbox Zinco "true"
checkbox Completo "false"
type input "020203"
checkbox Urina "false"
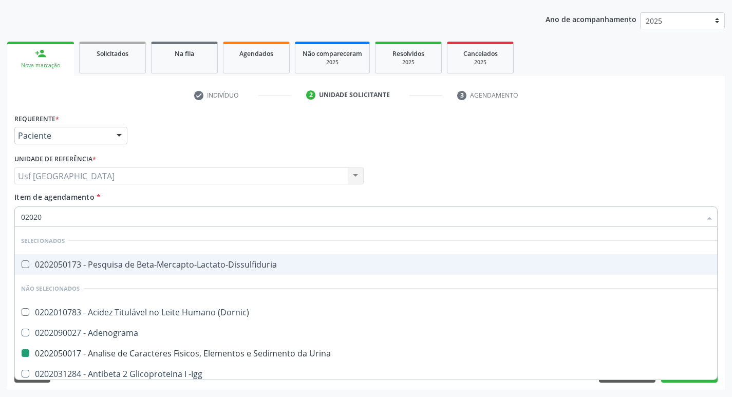
checkbox \(Qualitativo\) "true"
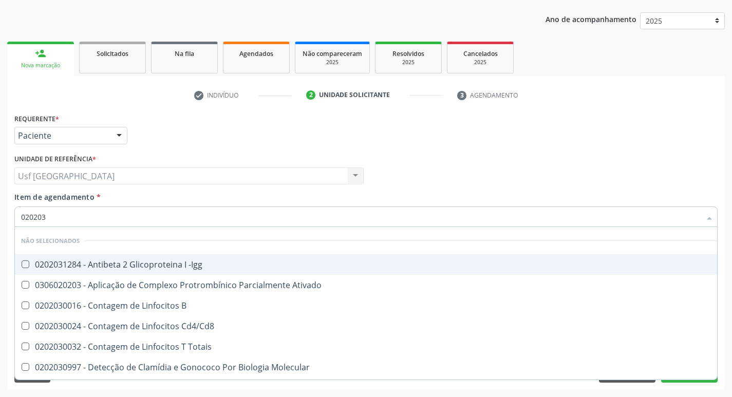
type input "0202030"
checkbox Completo "false"
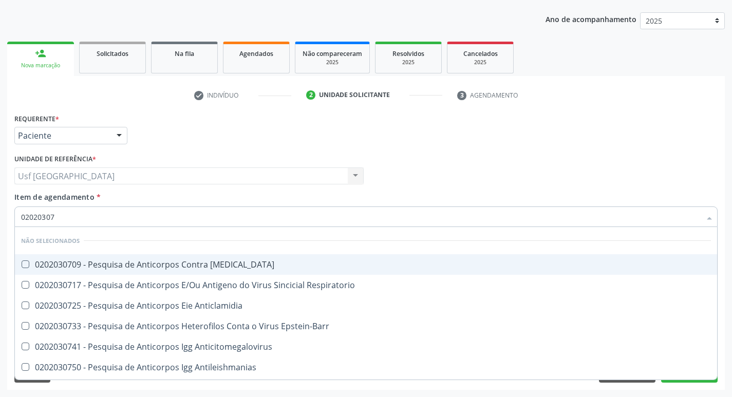
type input "020203076"
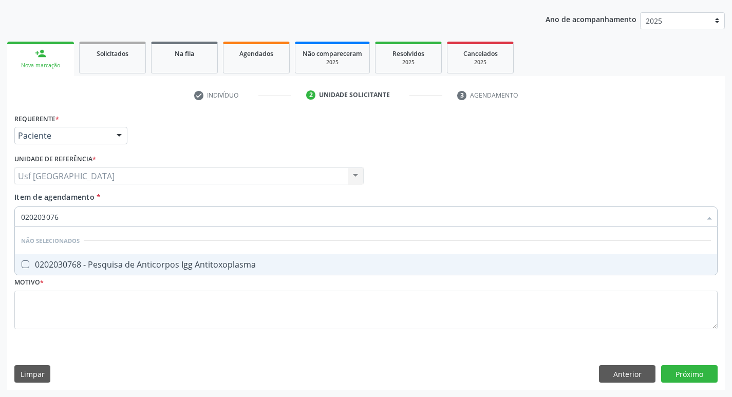
click at [109, 258] on span "0202030768 - Pesquisa de Anticorpos Igg Antitoxoplasma" at bounding box center [366, 264] width 702 height 21
checkbox Antitoxoplasma "true"
type input "02020307"
checkbox Antitoxoplasma "false"
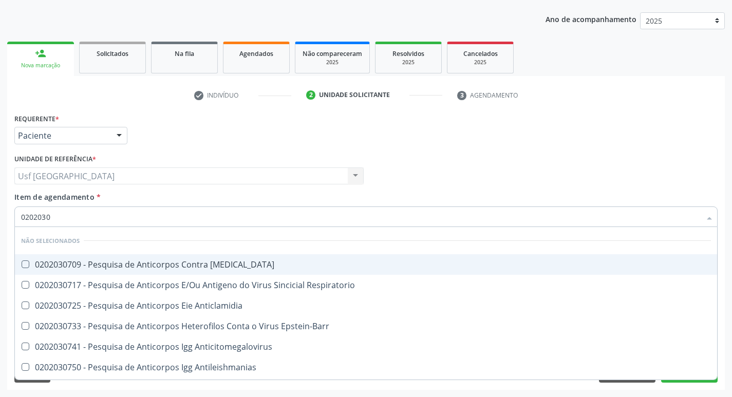
type input "020203"
checkbox Antitoxoplasma "false"
type input "0"
checkbox Anticitomegalovirus "false"
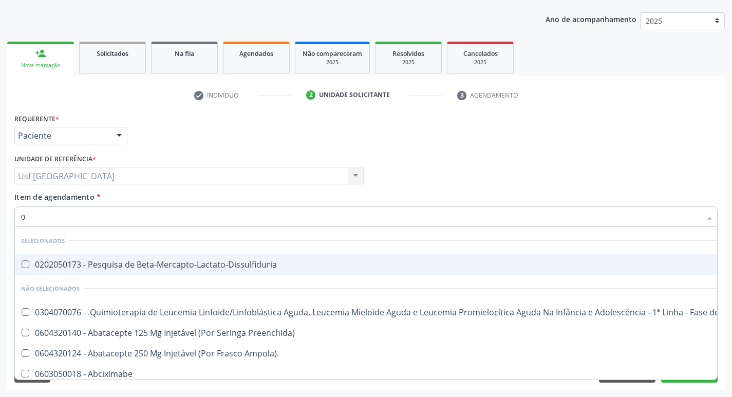
type input "02"
checkbox Coração "true"
checkbox Urina "false"
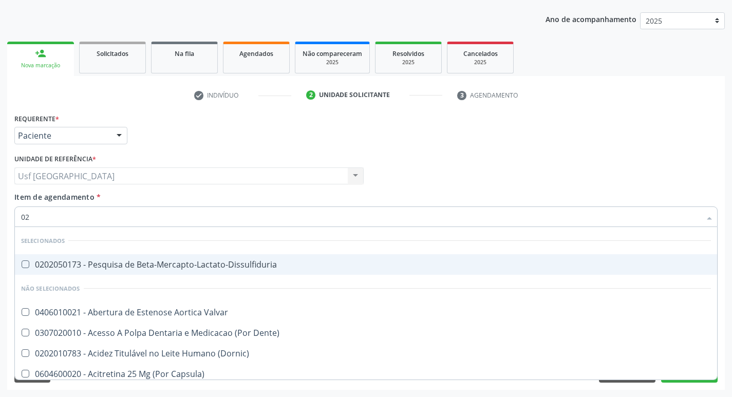
type input "020"
checkbox Terapeutica "true"
checkbox Urina "false"
checkbox \(T3\) "true"
type input "0202"
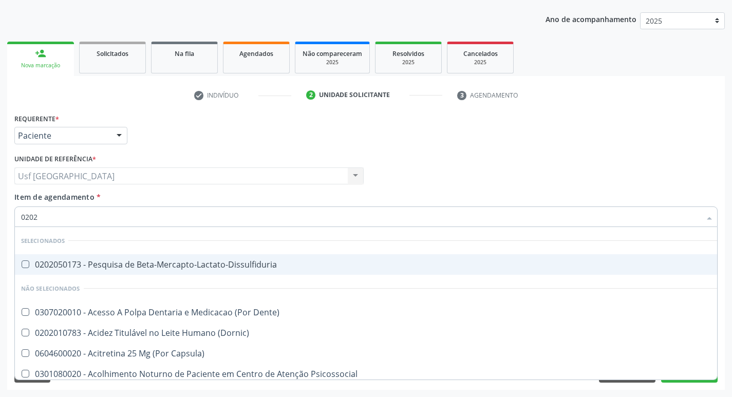
checkbox Capsula\) "true"
checkbox Urina "false"
checkbox Biologica "true"
checkbox Dosagens\) "true"
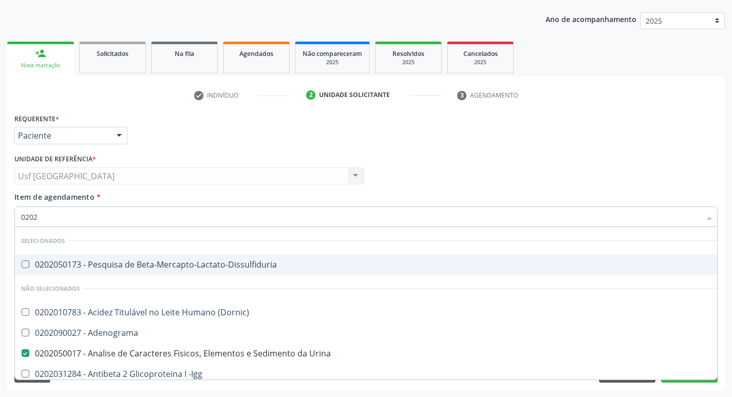
type input "02020"
checkbox Zinco "true"
checkbox Completo "false"
checkbox Carini "true"
checkbox Antitoxoplasma "false"
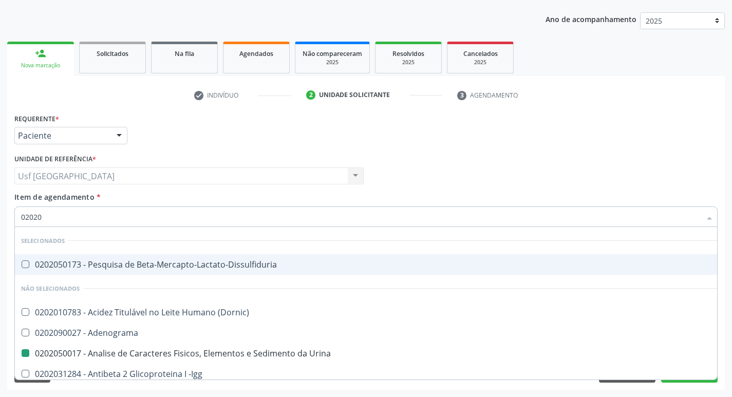
type input "020203"
checkbox Urina "false"
checkbox \(Qualitativo\) "true"
checkbox Igm "true"
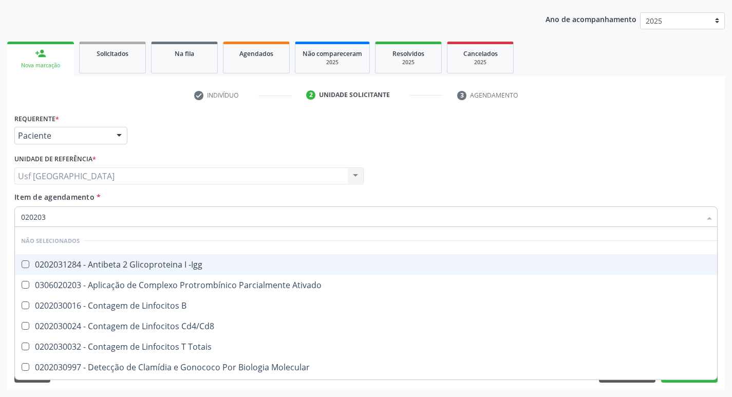
type input "0202030"
checkbox Completo "false"
checkbox \(Ro\) "true"
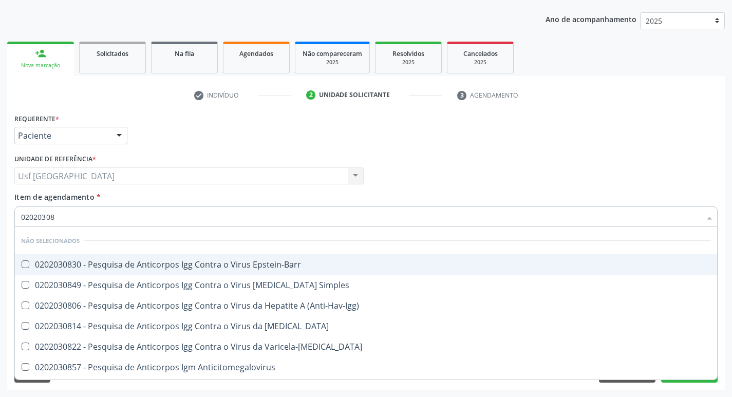
type input "020203087"
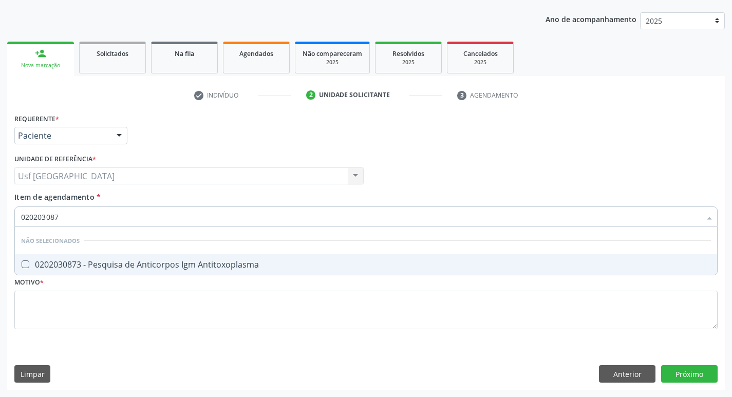
click at [109, 258] on span "0202030873 - Pesquisa de Anticorpos Igm Antitoxoplasma" at bounding box center [366, 264] width 702 height 21
checkbox Antitoxoplasma "true"
type input "02020308"
checkbox Antitoxoplasma "false"
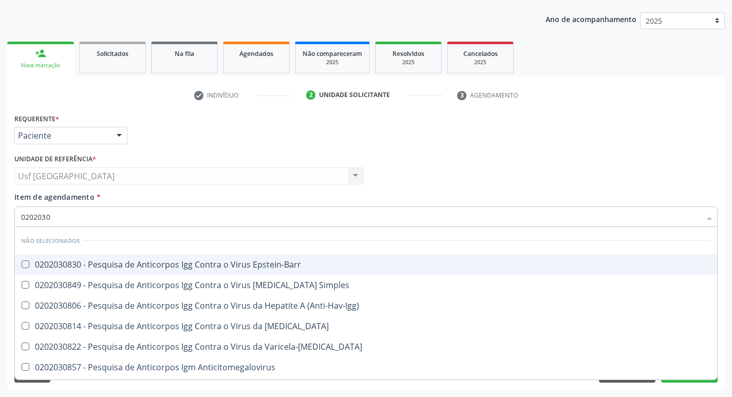
type input "020203"
checkbox Antitoxoplasma "false"
type input "0"
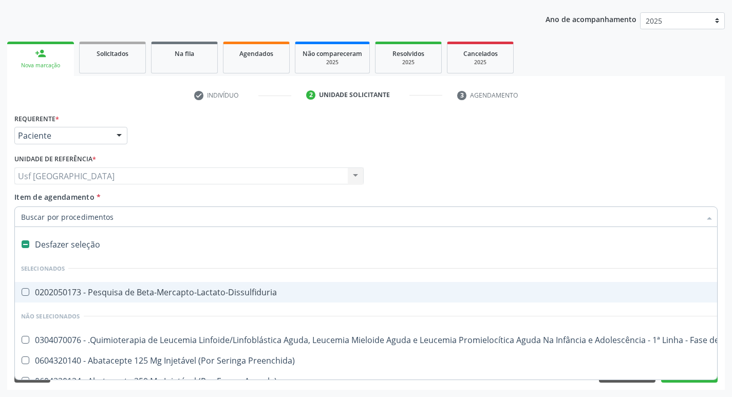
checkbox Ampola\)\ "false"
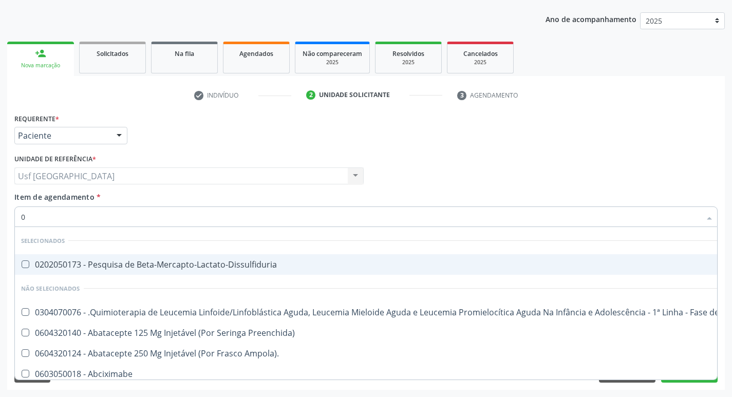
type input "02"
checkbox Coração "true"
checkbox Urina "false"
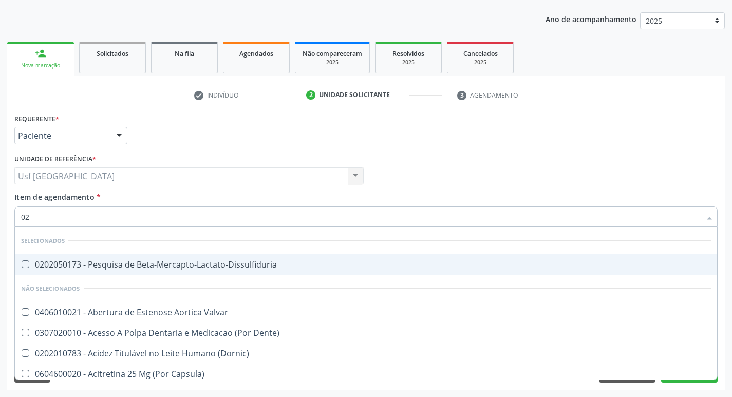
type input "020"
checkbox Terapeutica "true"
checkbox Urina "false"
checkbox \(T3\) "true"
type input "0202"
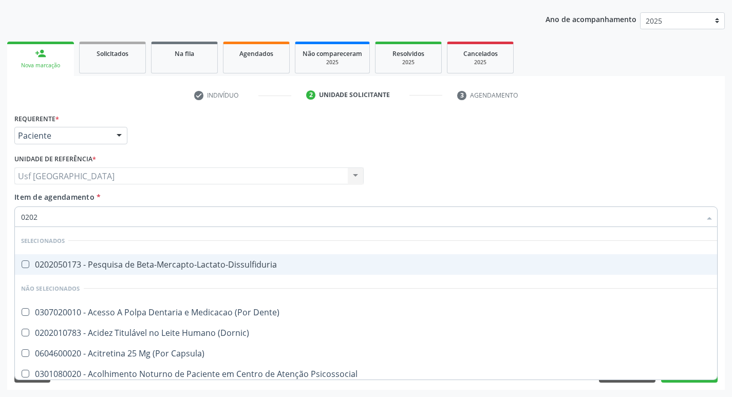
checkbox Capsula\) "true"
checkbox Urina "false"
checkbox Biologica "true"
checkbox Dosagens\) "true"
checkbox Euglobulina "true"
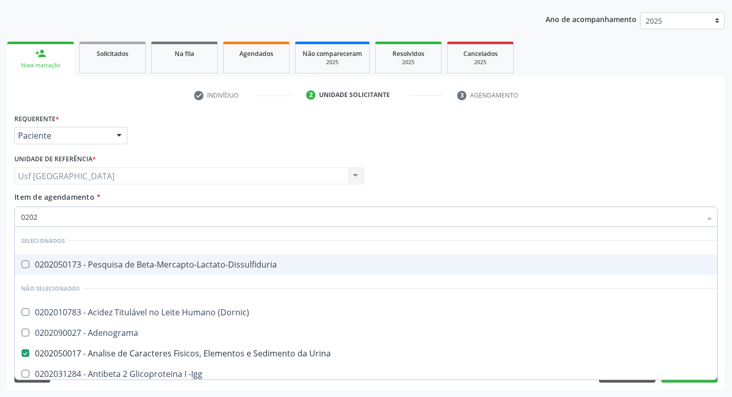
type input "02020"
checkbox Zinco "true"
checkbox Completo "false"
checkbox Carini "true"
checkbox Parceria\) "true"
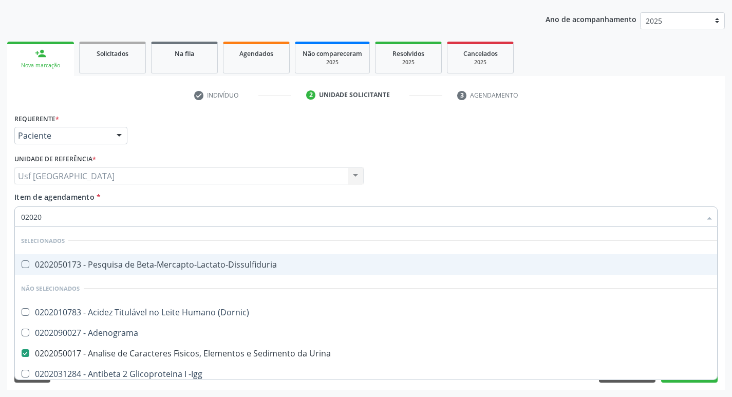
checkbox Antitoxoplasma "false"
type input "020208"
checkbox Urina "false"
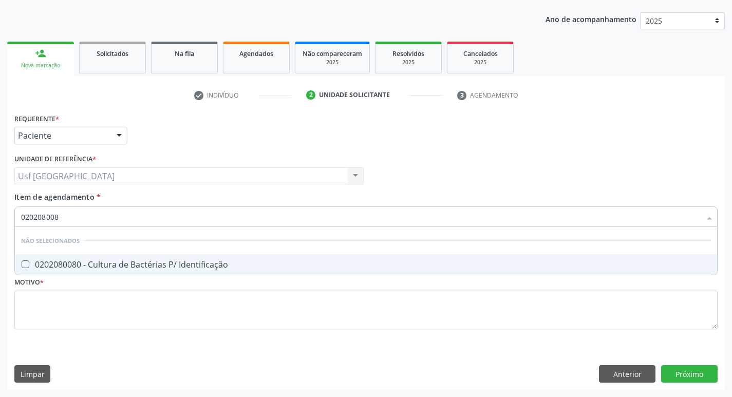
type input "0202080080"
click at [109, 258] on span "0202080080 - Cultura de Bactérias P/ Identificação" at bounding box center [366, 264] width 702 height 21
checkbox Identificação "true"
type input "02020800"
checkbox Identificação "false"
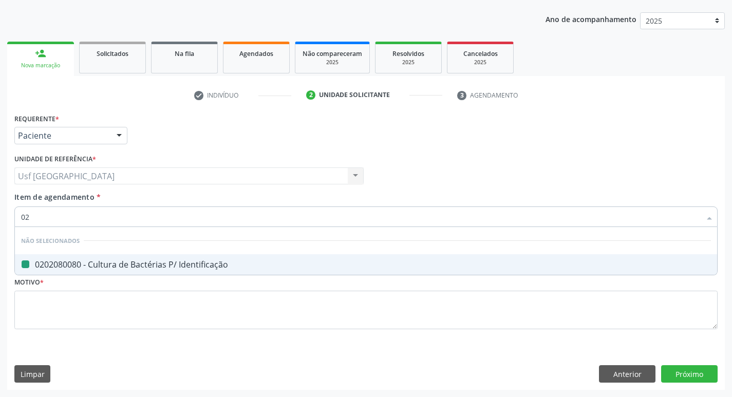
type input "0"
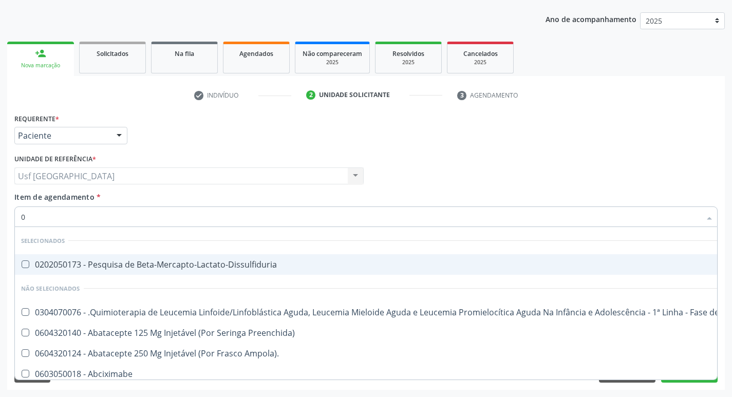
type input "02"
checkbox Coração "true"
checkbox Urina "false"
checkbox \(Unilateral\) "true"
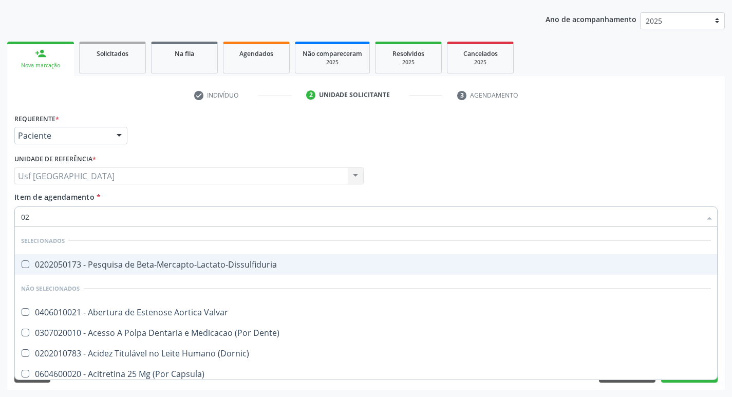
type input "020"
checkbox Terapeutica "true"
checkbox Urina "false"
checkbox Gastro-Esofagico "true"
checkbox Identificação "false"
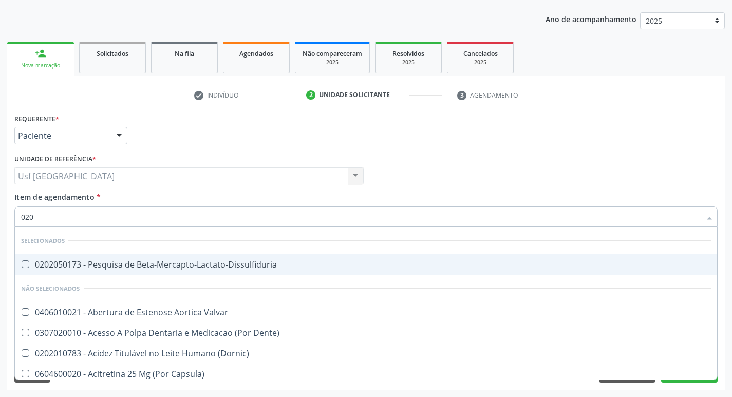
checkbox \(T3\) "true"
type input "0202"
checkbox Capsula\) "true"
checkbox Urina "false"
checkbox Blot "true"
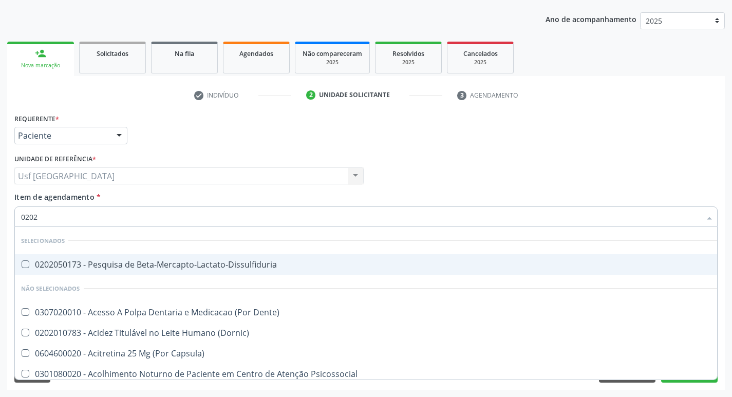
checkbox Biologica "true"
checkbox Identificação "false"
checkbox Dosagens\) "true"
checkbox Euglobulina "true"
type input "02020"
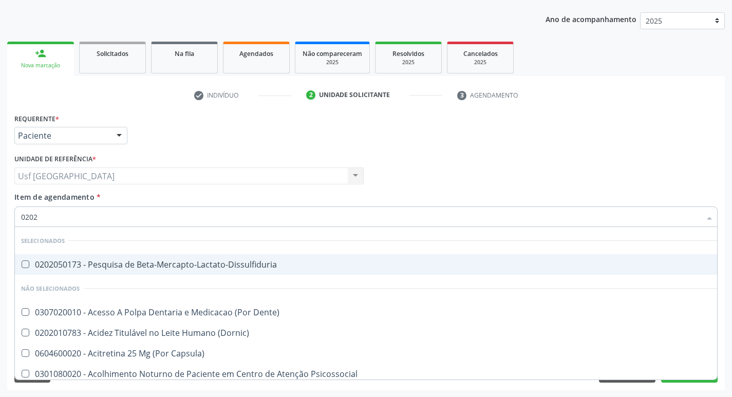
checkbox -Igg "true"
checkbox Blot "false"
checkbox \(Cantoplastia\) "true"
checkbox Biologica "false"
checkbox Plaquetas "true"
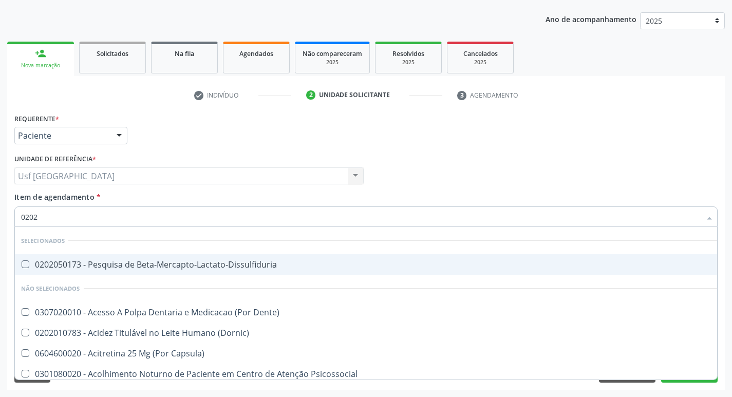
checkbox Estágios "true"
checkbox Dosagens\) "false"
checkbox Euglobulina "false"
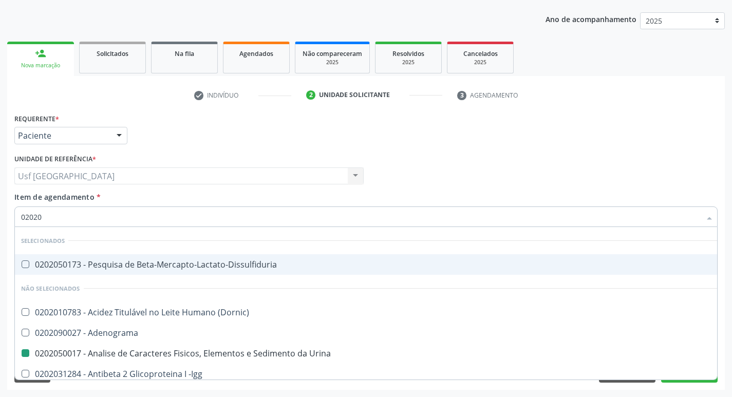
type input "020202"
checkbox Urina "false"
type input "0202020"
checkbox Micobactérias "true"
checkbox Identificação "false"
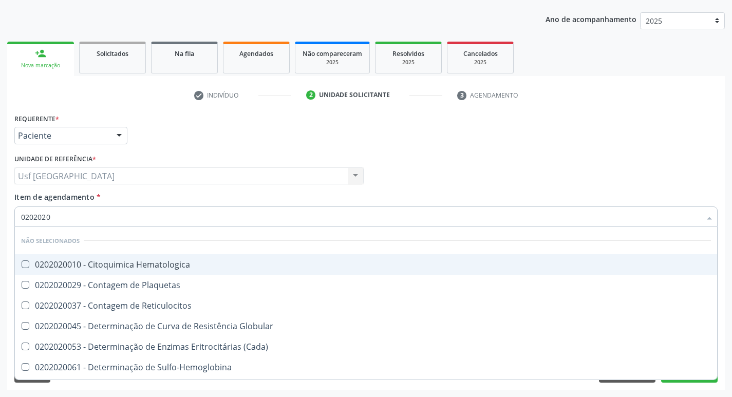
type input "02020203"
checkbox -Duke "true"
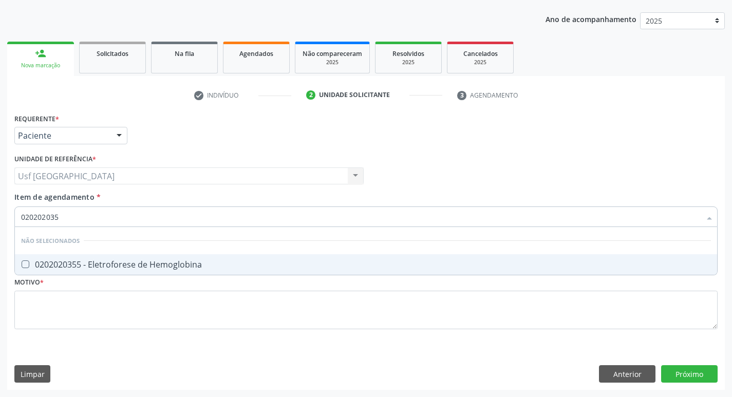
type input "0202020355"
click at [109, 258] on span "0202020355 - Eletroforese de Hemoglobina" at bounding box center [366, 264] width 702 height 21
checkbox Hemoglobina "true"
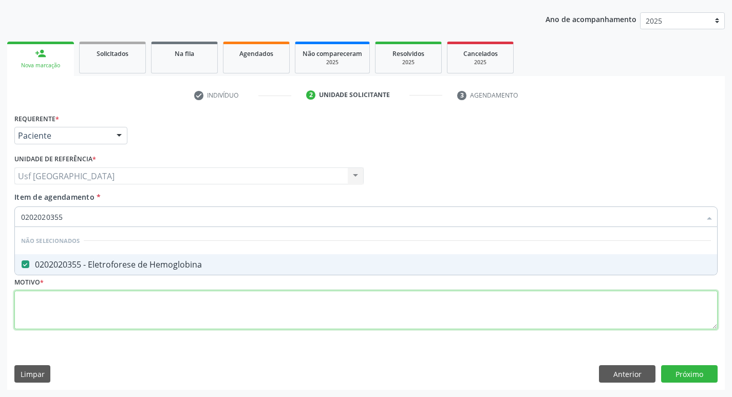
click at [99, 297] on div "Requerente * Paciente Profissional de Saúde Paciente Nenhum resultado encontrad…" at bounding box center [365, 227] width 703 height 233
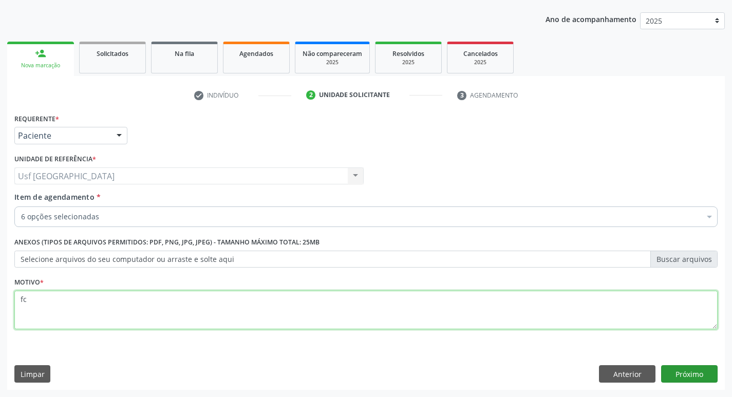
type textarea "fc"
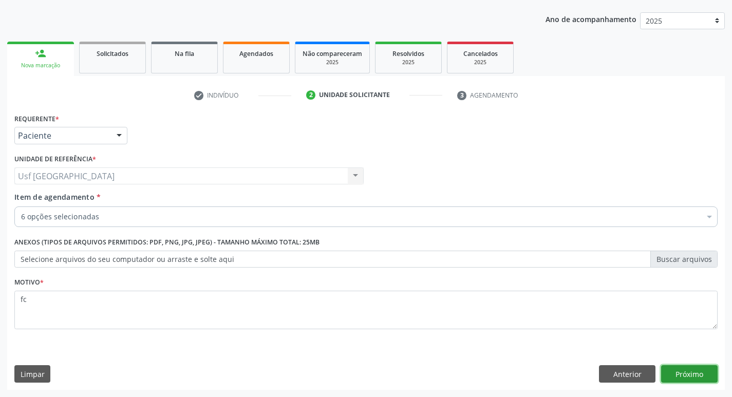
click at [669, 370] on button "Próximo" at bounding box center [689, 373] width 56 height 17
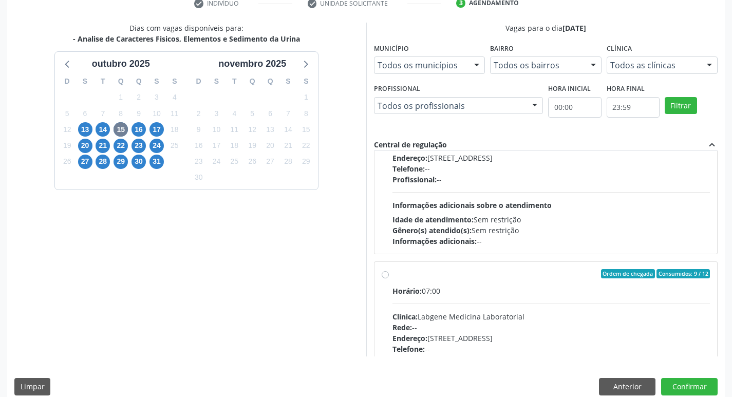
scroll to position [411, 0]
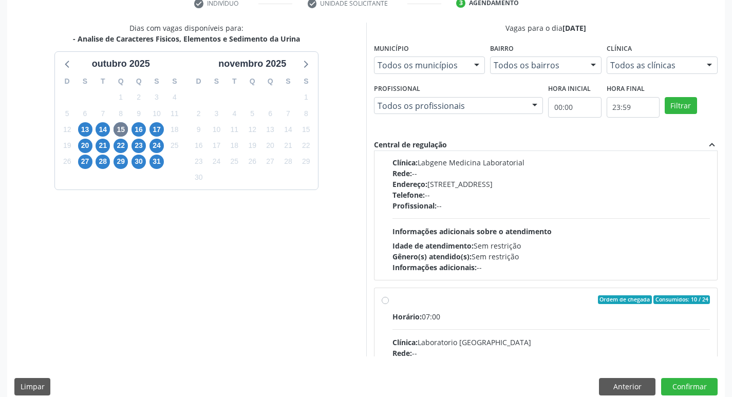
click at [592, 216] on div "Horário: 07:00 Clínica: Labgene Medicina Laboratorial Rede: -- Endereço: [STREE…" at bounding box center [551, 201] width 318 height 141
click at [389, 124] on input "Ordem de chegada Consumidos: 9 / 12 Horário: 07:00 Clínica: Labgene Medicina La…" at bounding box center [385, 119] width 7 height 9
radio input "true"
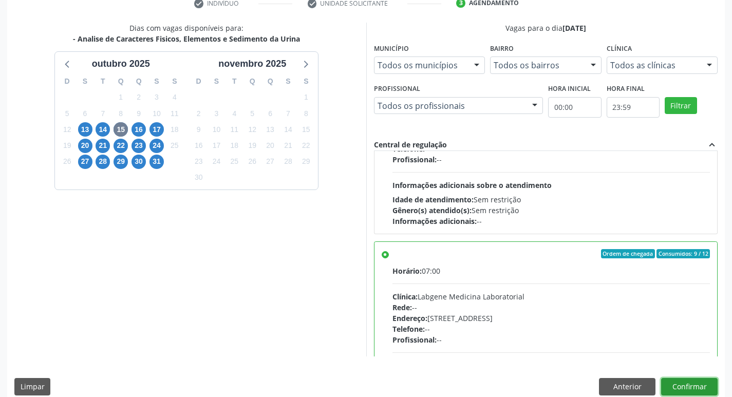
click at [695, 389] on button "Confirmar" at bounding box center [689, 386] width 56 height 17
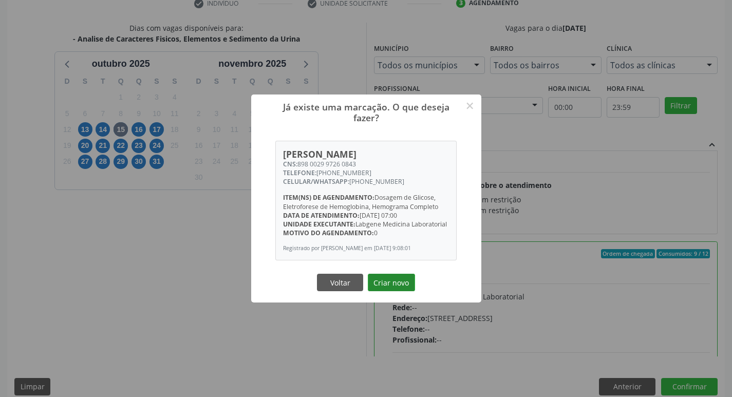
click at [382, 287] on button "Criar novo" at bounding box center [391, 282] width 47 height 17
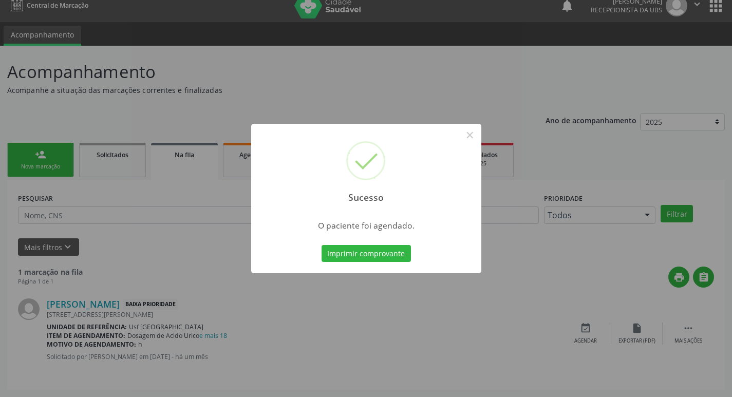
scroll to position [0, 0]
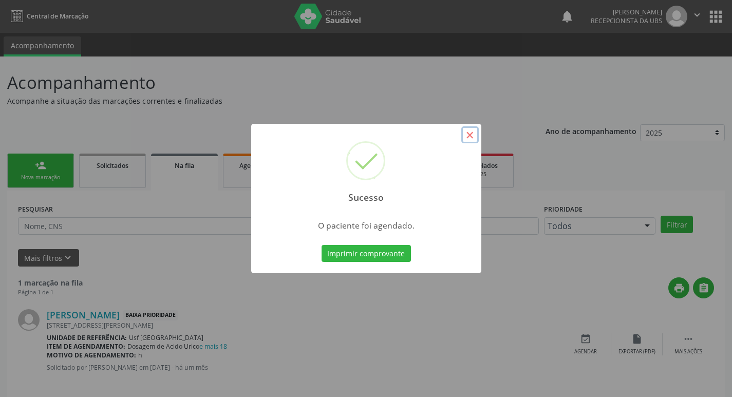
click at [467, 136] on button "×" at bounding box center [469, 134] width 17 height 17
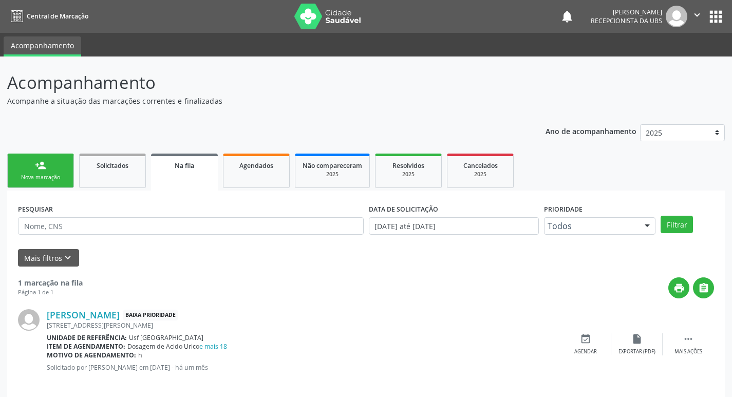
click at [47, 156] on link "person_add Nova marcação" at bounding box center [40, 171] width 67 height 34
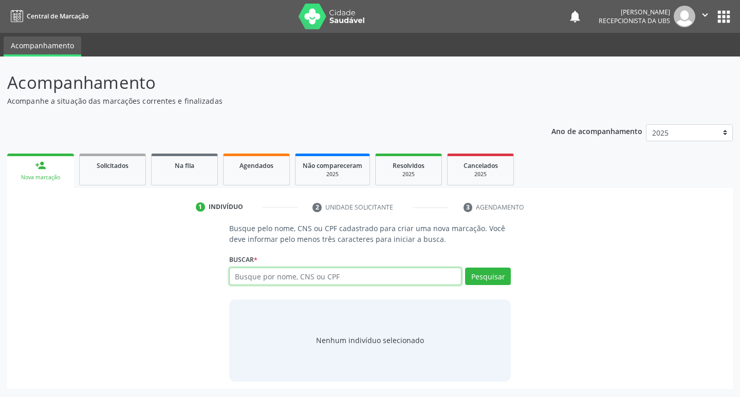
click at [264, 271] on input "text" at bounding box center [345, 276] width 233 height 17
type input "703202694808996"
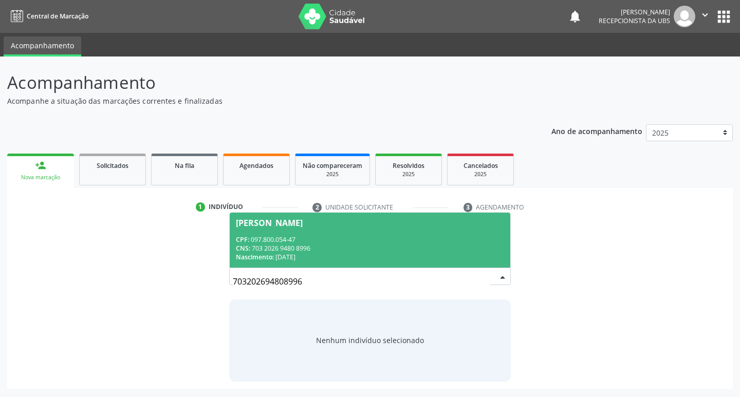
click at [335, 238] on div "CPF: 097.800.054-47" at bounding box center [370, 239] width 269 height 9
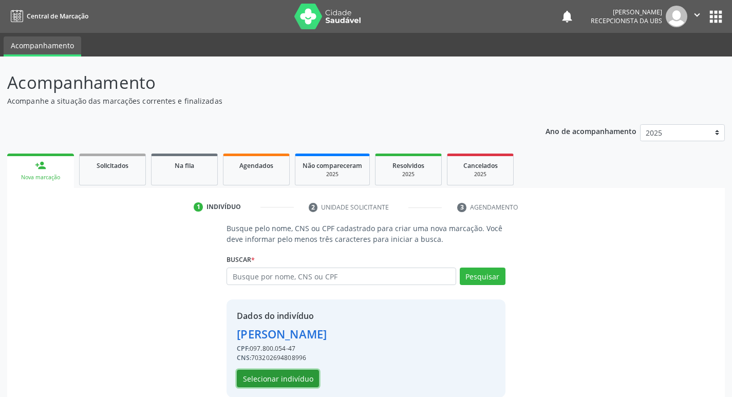
click at [297, 372] on button "Selecionar indivíduo" at bounding box center [278, 378] width 82 height 17
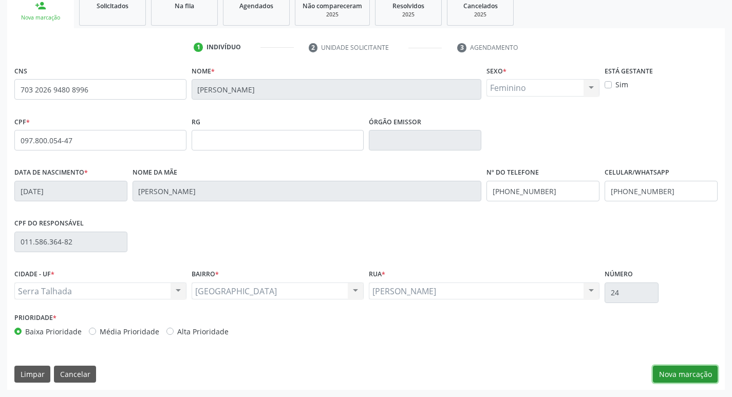
click at [678, 373] on button "Nova marcação" at bounding box center [685, 374] width 65 height 17
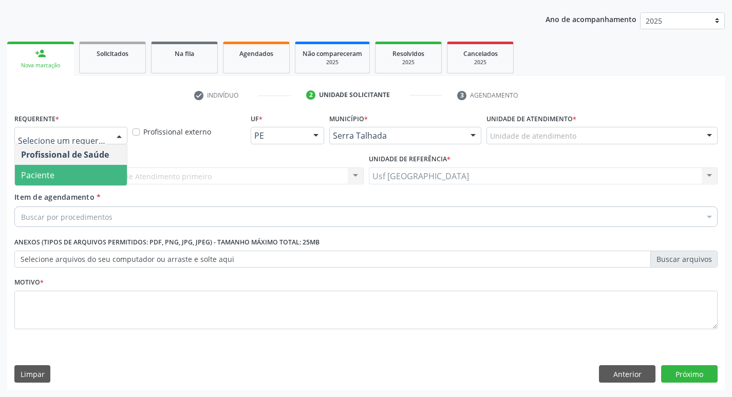
click at [28, 178] on span "Paciente" at bounding box center [37, 174] width 33 height 11
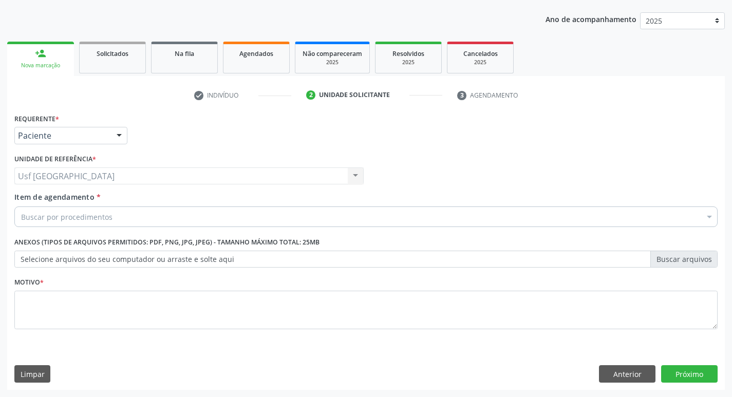
click at [33, 228] on div "Item de agendamento * Buscar por procedimentos Selecionar todos 0304070076 - .Q…" at bounding box center [366, 212] width 708 height 40
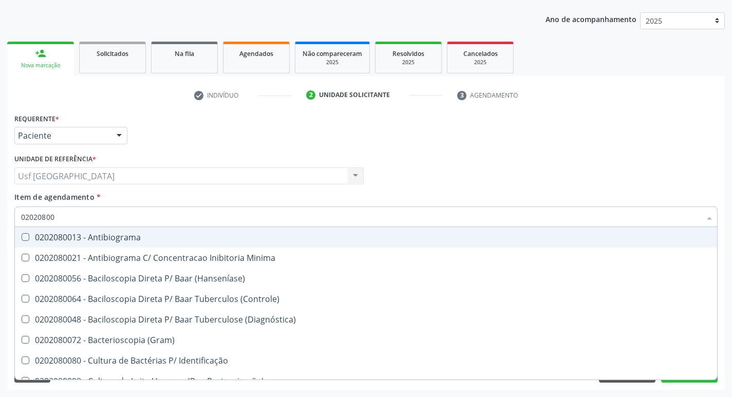
type input "020208008"
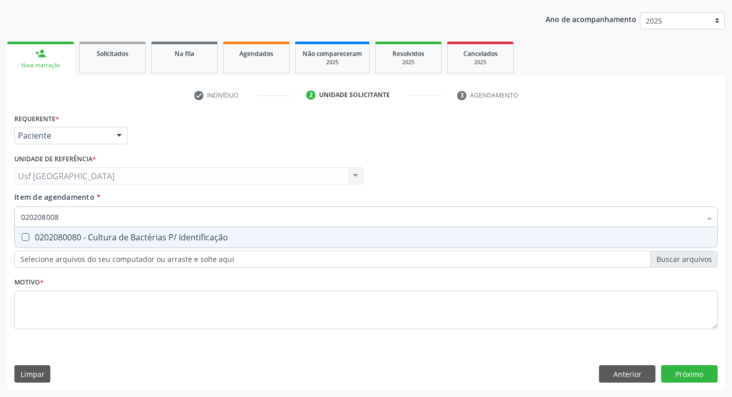
click at [46, 236] on div "0202080080 - Cultura de Bactérias P/ Identificação" at bounding box center [366, 237] width 690 height 8
checkbox Identificação "true"
type input "02020800"
checkbox Identificação "false"
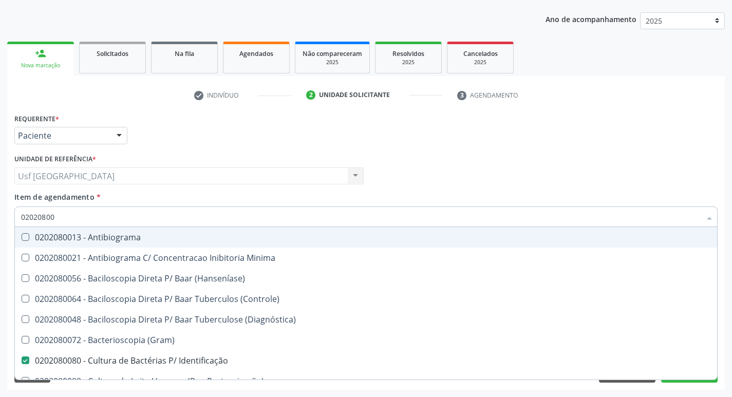
type input "0202080"
checkbox Identificação "false"
type input "0"
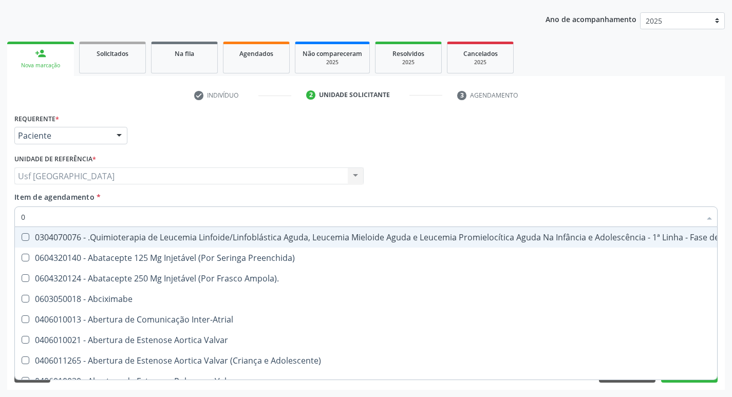
type input "02"
checkbox \(Unilateral\) "true"
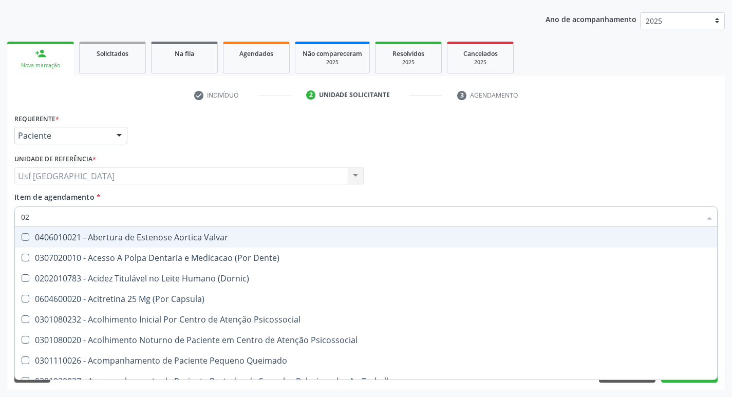
type input "020"
checkbox Gastro-Esofagico "true"
checkbox Identificação "false"
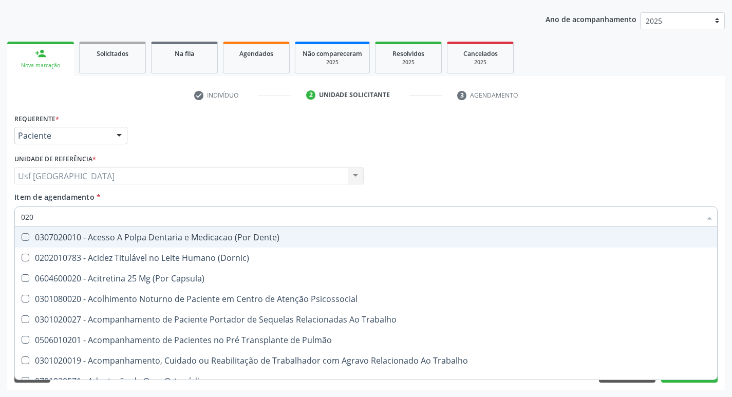
type input "0202"
checkbox Blot "true"
checkbox Identificação "false"
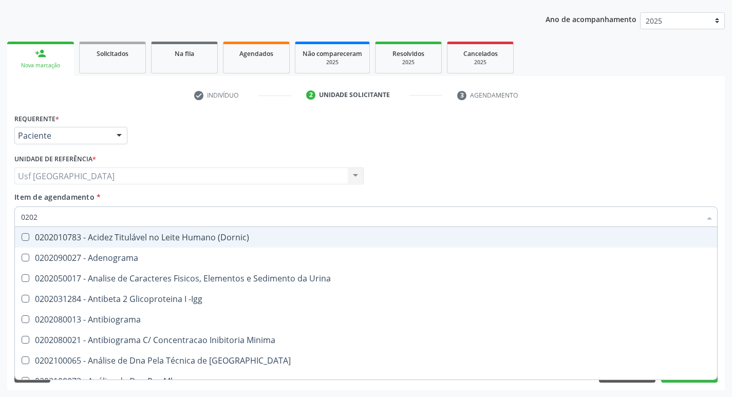
type input "02020"
checkbox Anaerobicas "true"
checkbox Identificação "false"
type input "020202"
checkbox Identificação "false"
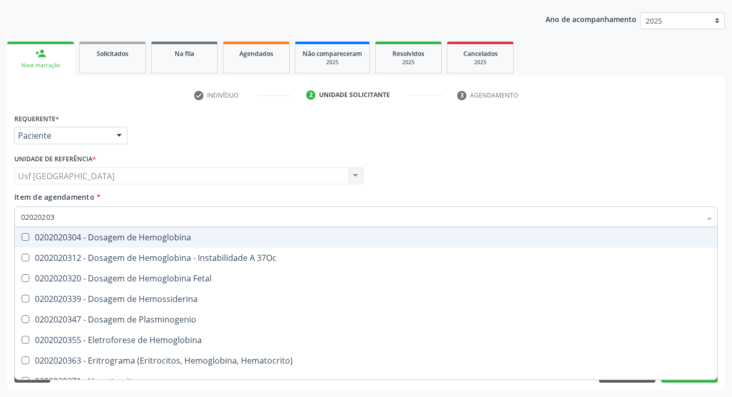
type input "020202035"
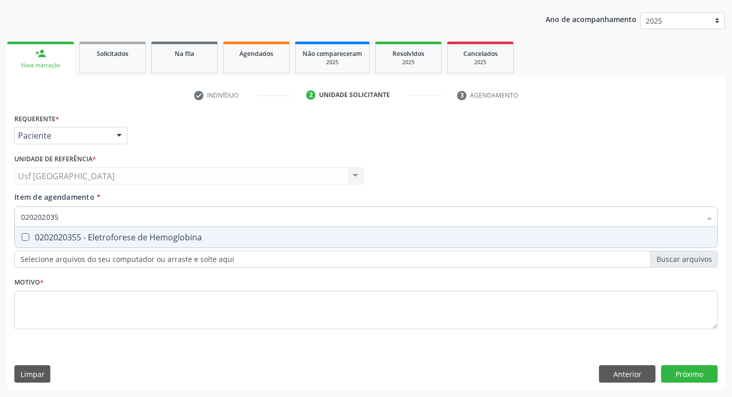
click at [46, 236] on div "0202020355 - Eletroforese de Hemoglobina" at bounding box center [366, 237] width 690 height 8
checkbox Hemoglobina "true"
type input "02020203"
checkbox Hemoglobina "false"
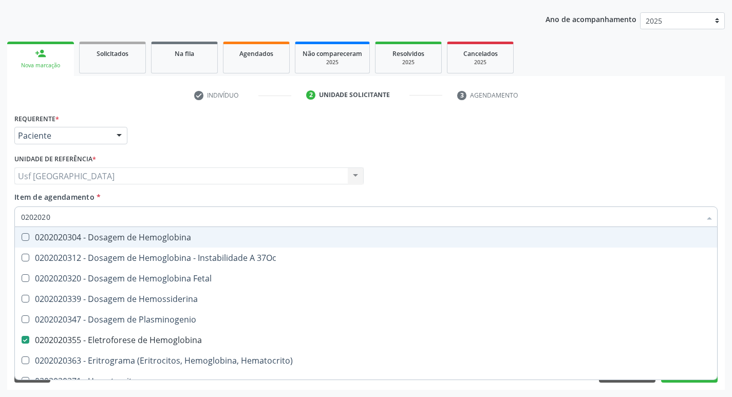
type input "020202"
checkbox Hemoglobina "false"
type input "0"
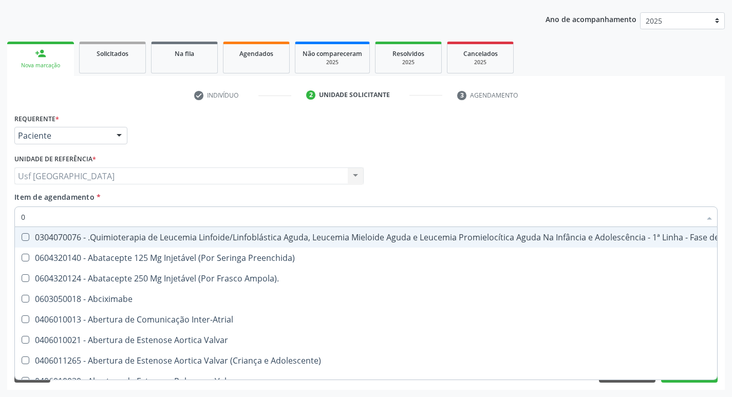
type input "02"
checkbox \(Unilateral\) "true"
checkbox \(Coloscopia\) "true"
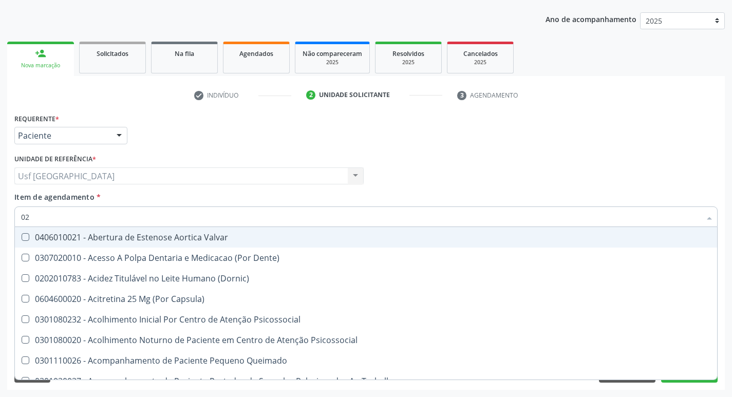
type input "020"
checkbox Gastro-Esofagico "true"
checkbox Identificação "false"
checkbox \(Ada\) "true"
checkbox Hemoglobina "false"
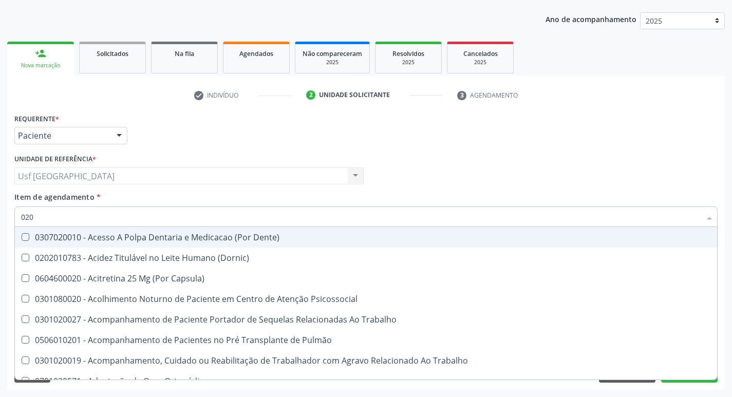
type input "0202"
checkbox Blot "true"
checkbox Indireta "true"
checkbox Identificação "false"
type input "02020"
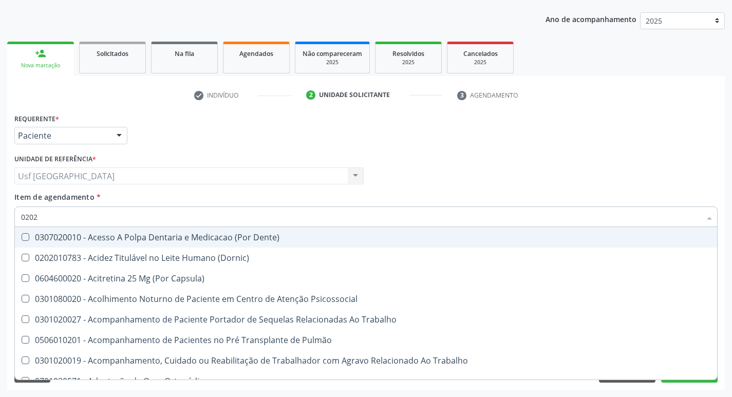
checkbox -Igg "true"
checkbox Blot "false"
checkbox Neoplasias "true"
checkbox Indireta "false"
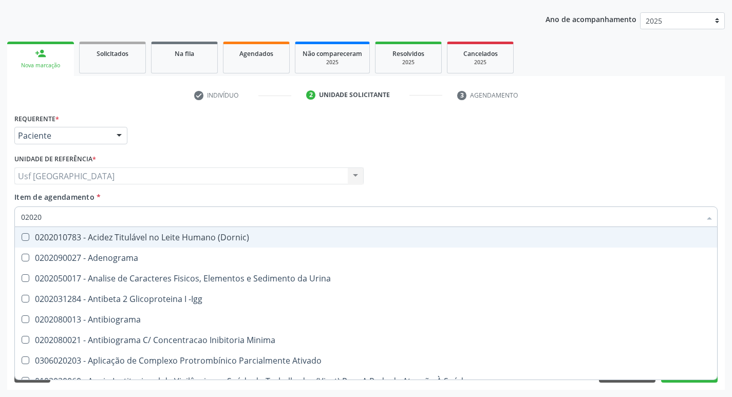
type input "020205"
checkbox Identificação "false"
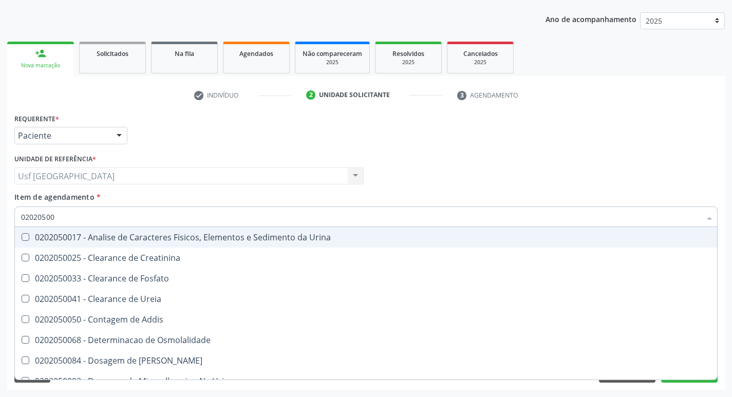
type input "020205001"
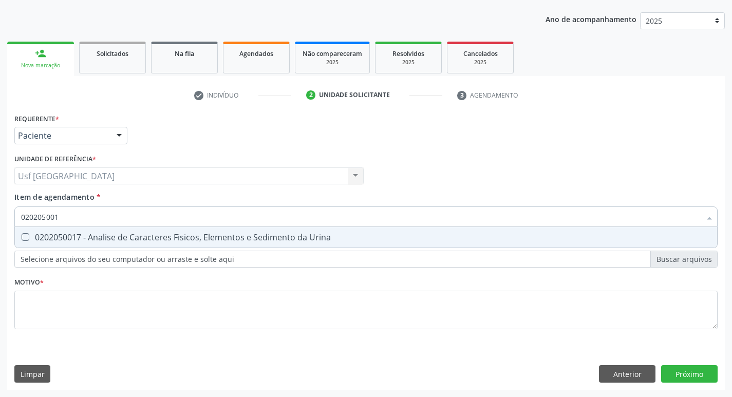
click at [83, 241] on div "0202050017 - Analise de Caracteres Fisicos, Elementos e Sedimento da Urina" at bounding box center [366, 237] width 690 height 8
checkbox Urina "true"
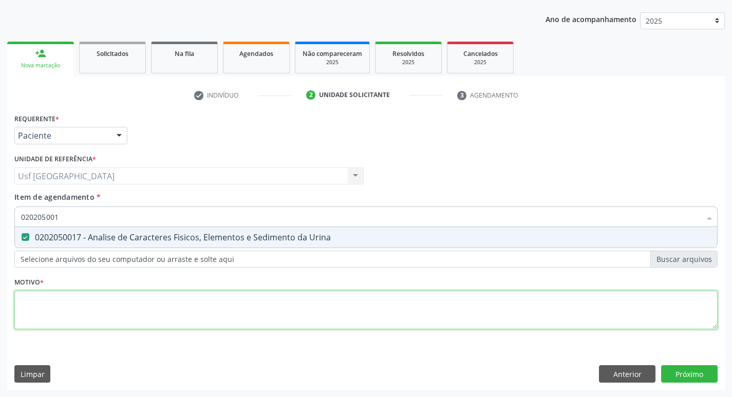
click at [123, 312] on div "Requerente * Paciente Profissional de Saúde Paciente Nenhum resultado encontrad…" at bounding box center [365, 227] width 703 height 233
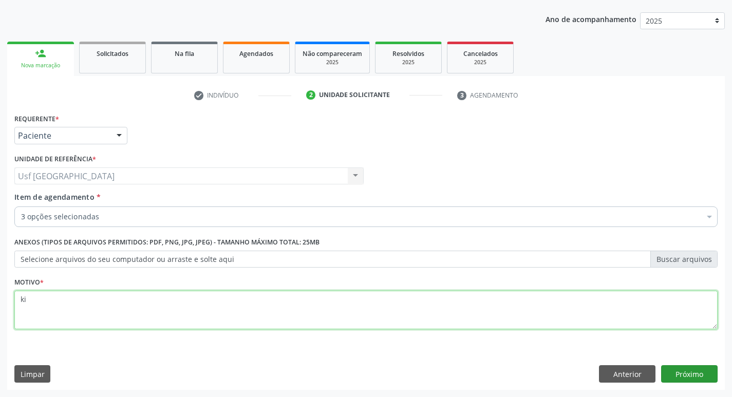
type textarea "ki"
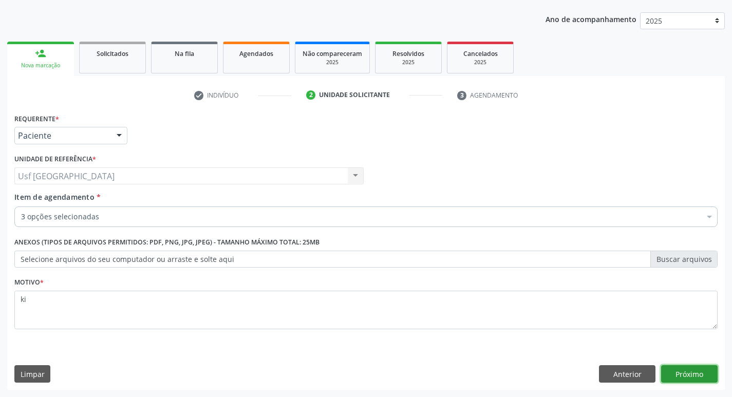
click at [704, 376] on button "Próximo" at bounding box center [689, 373] width 56 height 17
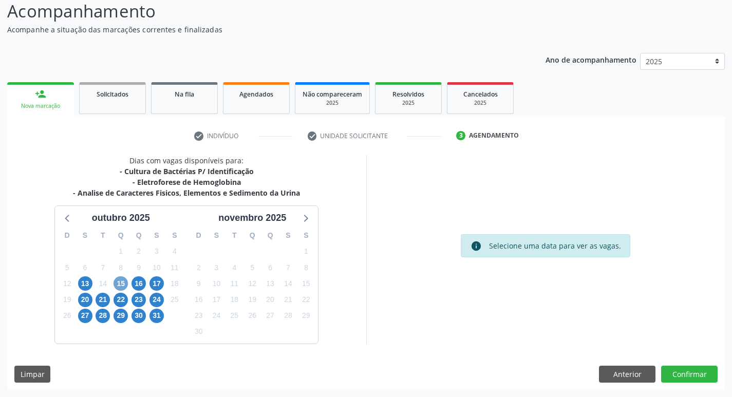
click at [121, 282] on span "15" at bounding box center [121, 283] width 14 height 14
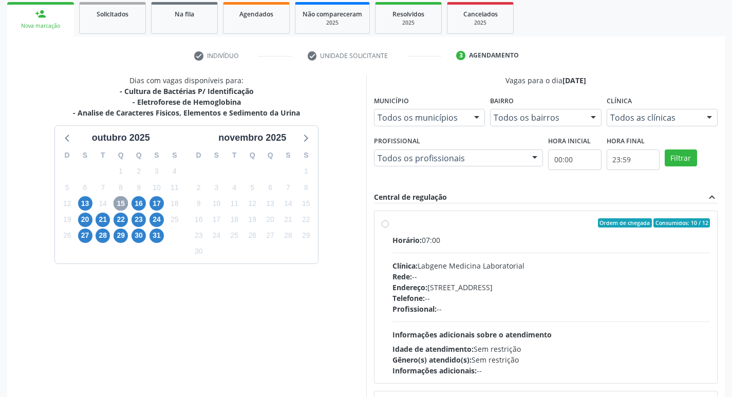
scroll to position [217, 0]
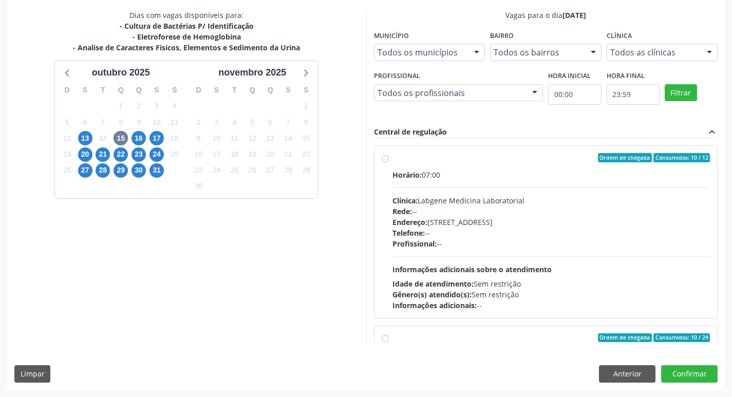
click at [548, 203] on div "Clínica: Labgene Medicina Laboratorial" at bounding box center [551, 200] width 318 height 11
click at [389, 162] on input "Ordem de chegada Consumidos: 10 / 12 Horário: 07:00 Clínica: Labgene Medicina L…" at bounding box center [385, 157] width 7 height 9
radio input "true"
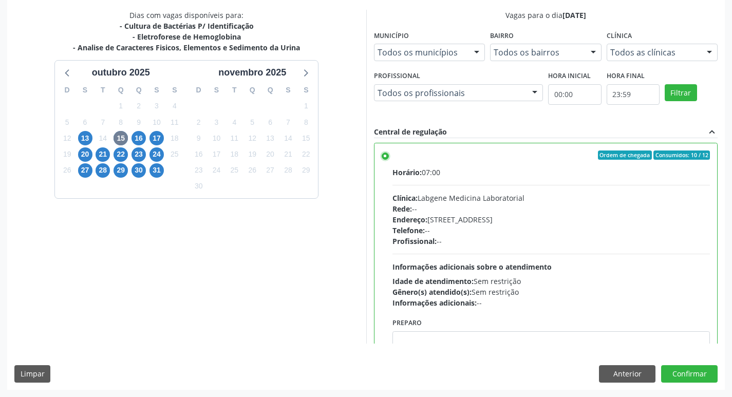
scroll to position [0, 0]
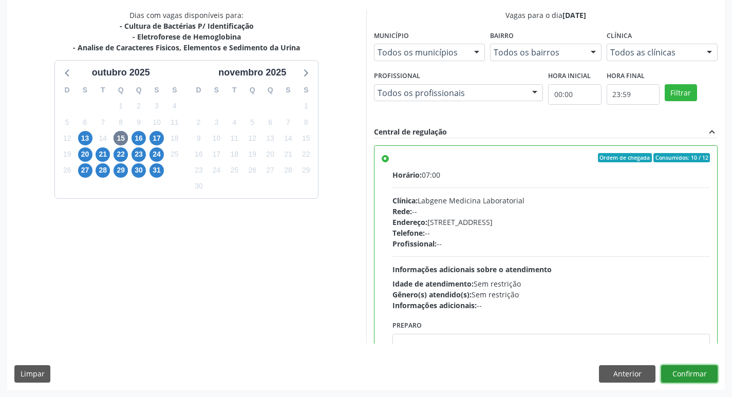
click at [662, 366] on button "Confirmar" at bounding box center [689, 373] width 56 height 17
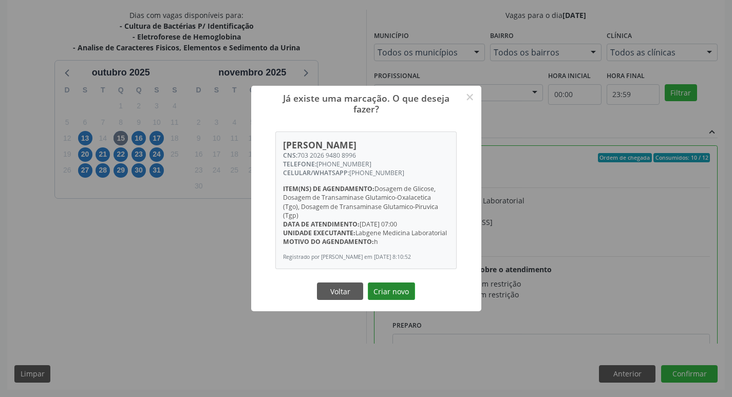
click at [400, 286] on button "Criar novo" at bounding box center [391, 290] width 47 height 17
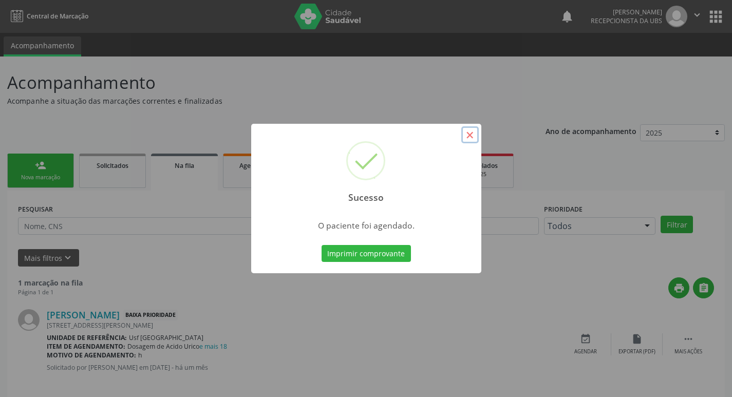
click at [470, 137] on button "×" at bounding box center [469, 134] width 17 height 17
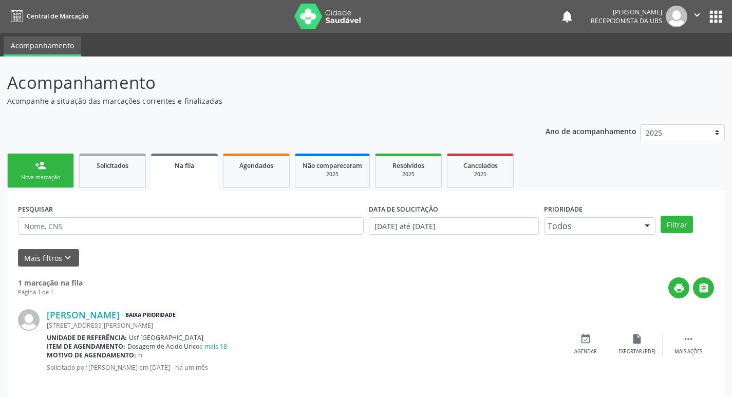
click at [64, 166] on link "person_add Nova marcação" at bounding box center [40, 171] width 67 height 34
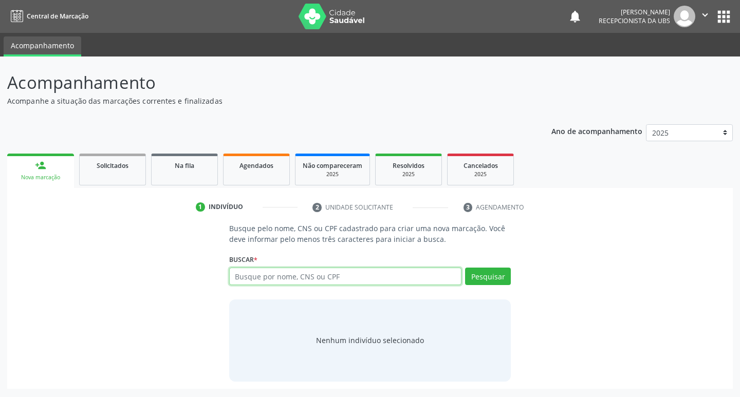
click at [268, 272] on input "text" at bounding box center [345, 276] width 233 height 17
type input "705201473003575"
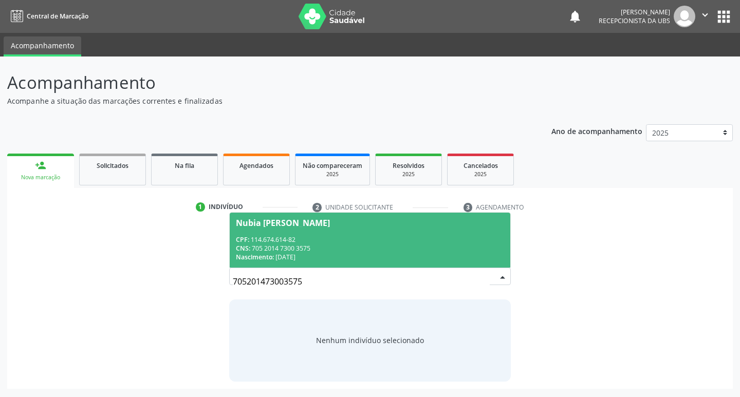
click at [347, 243] on div "CPF: 114.674.614-82" at bounding box center [370, 239] width 269 height 9
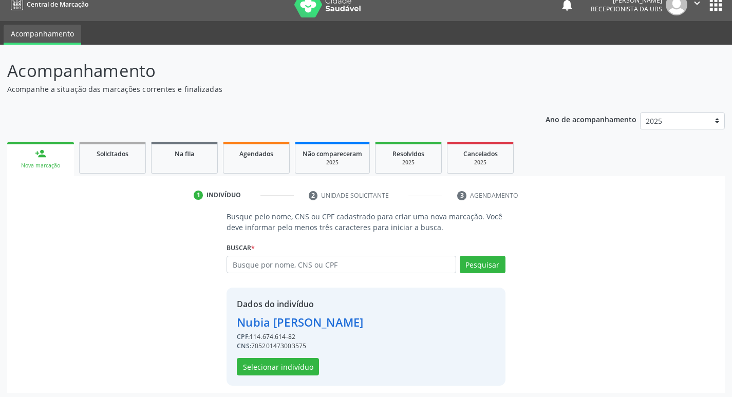
scroll to position [15, 0]
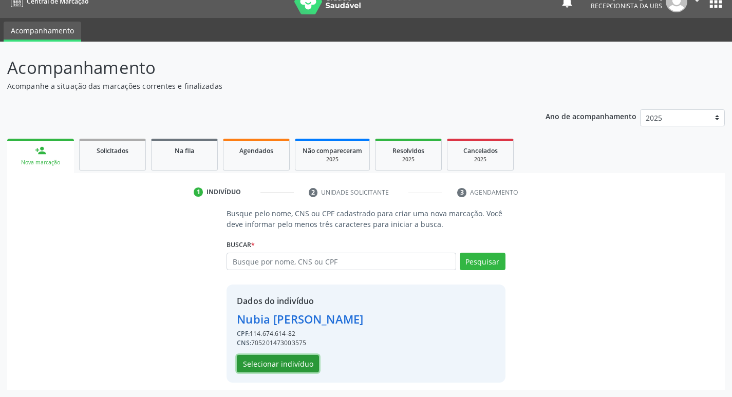
click at [277, 367] on button "Selecionar indivíduo" at bounding box center [278, 363] width 82 height 17
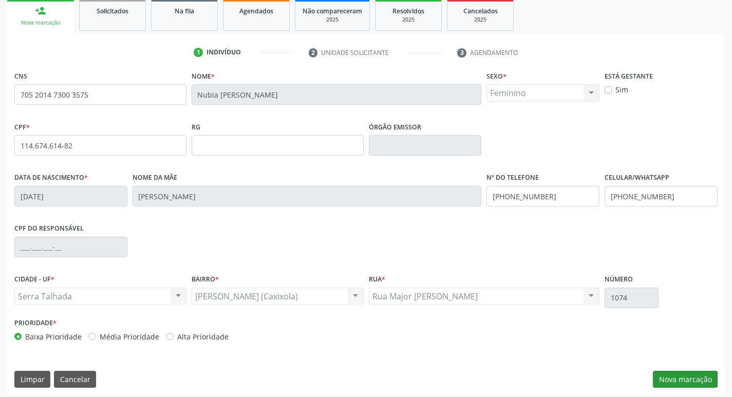
scroll to position [160, 0]
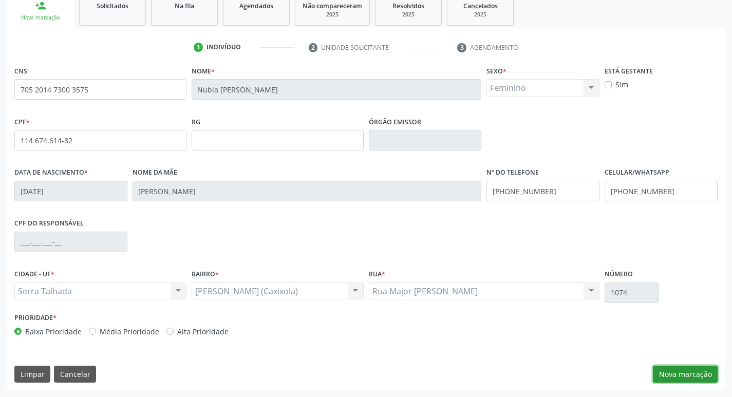
click at [695, 373] on button "Nova marcação" at bounding box center [685, 374] width 65 height 17
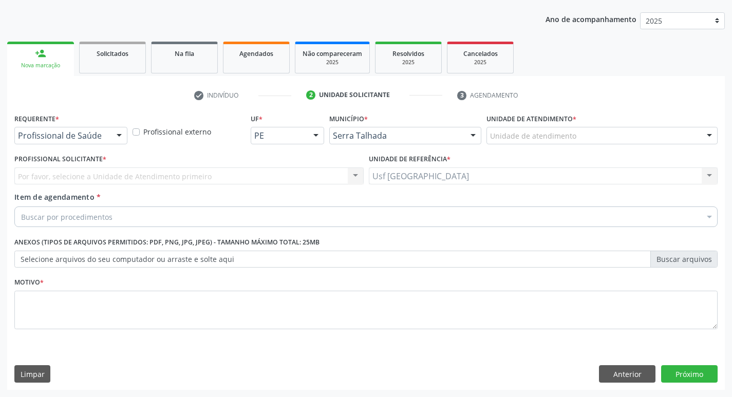
scroll to position [112, 0]
click at [102, 129] on div "Profissional de Saúde" at bounding box center [70, 135] width 113 height 17
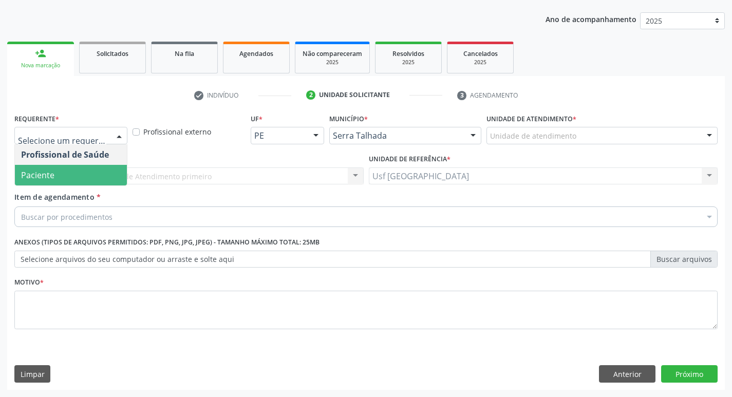
click at [73, 170] on span "Paciente" at bounding box center [71, 175] width 112 height 21
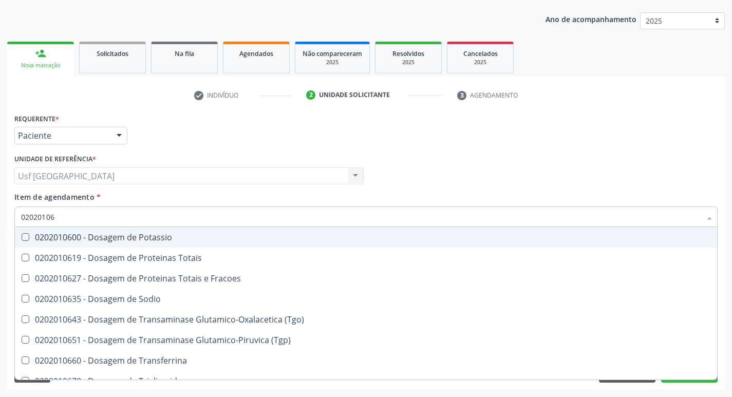
type input "020201064"
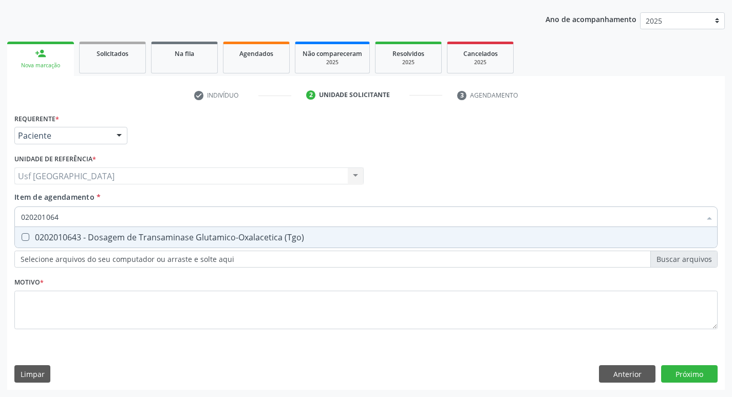
click at [48, 230] on span "0202010643 - Dosagem de Transaminase Glutamico-Oxalacetica (Tgo)" at bounding box center [366, 237] width 702 height 21
checkbox \(Tgo\) "true"
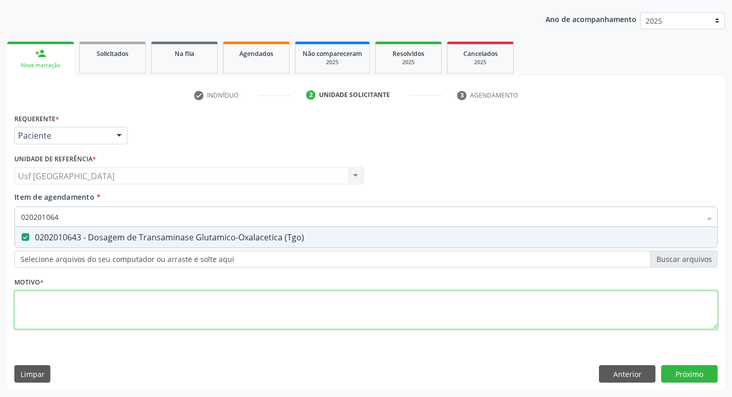
click at [65, 328] on div "Requerente * Paciente Profissional de Saúde Paciente Nenhum resultado encontrad…" at bounding box center [365, 227] width 703 height 233
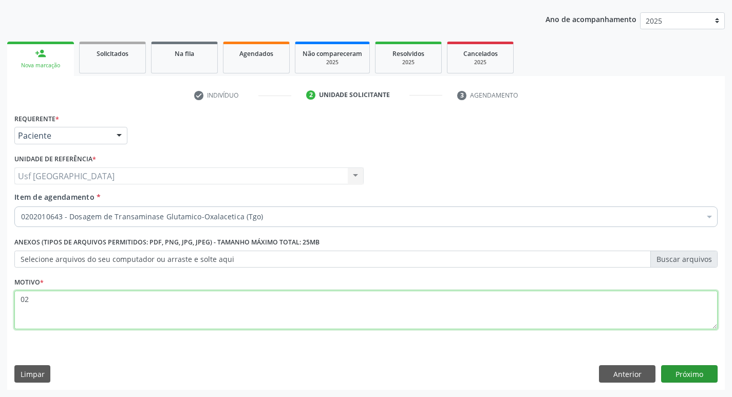
type textarea "02"
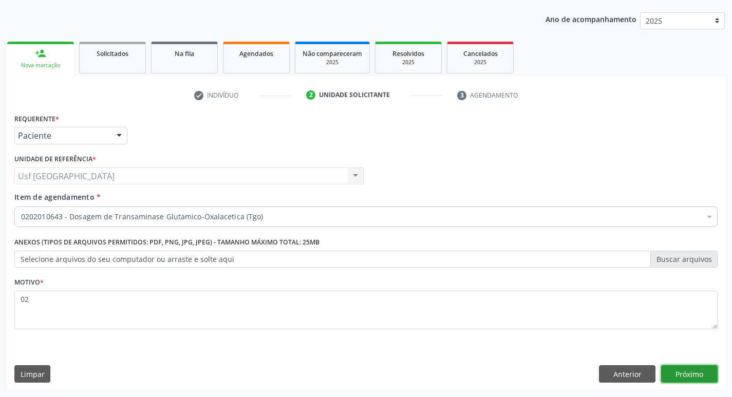
click at [689, 368] on button "Próximo" at bounding box center [689, 373] width 56 height 17
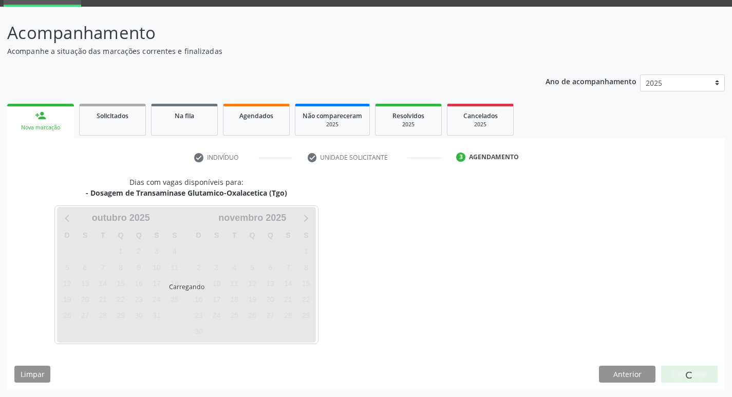
scroll to position [50, 0]
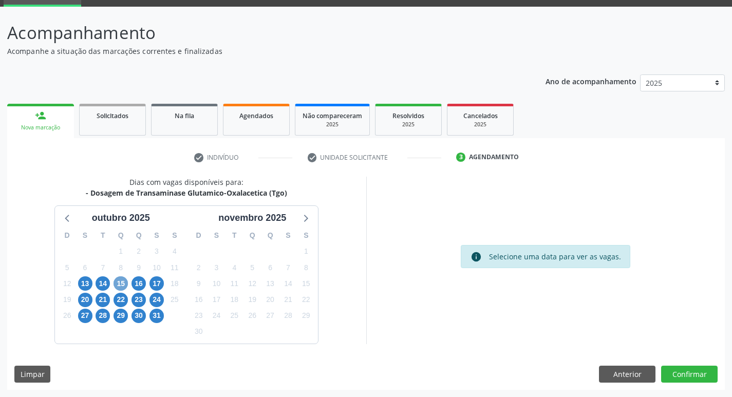
click at [124, 280] on span "15" at bounding box center [121, 283] width 14 height 14
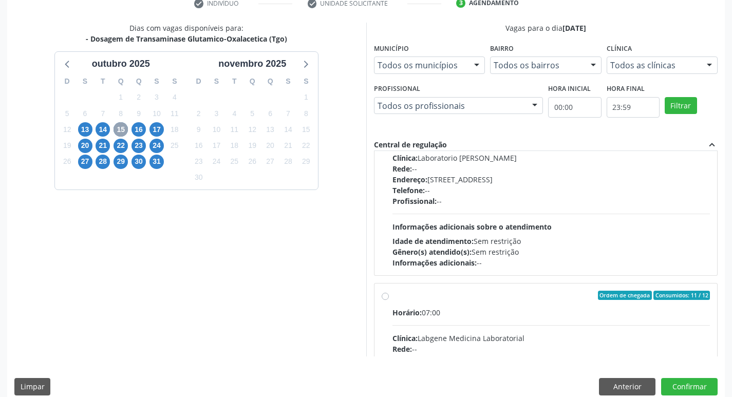
scroll to position [257, 0]
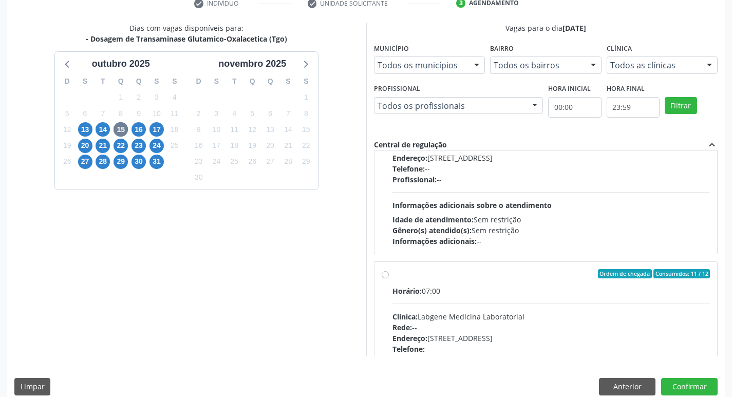
click at [568, 300] on div "Horário: 07:00 Clínica: Labgene Medicina Laboratorial Rede: -- Endereço: nº 531…" at bounding box center [551, 356] width 318 height 141
click at [389, 278] on input "Ordem de chegada Consumidos: 11 / 12 Horário: 07:00 Clínica: Labgene Medicina L…" at bounding box center [385, 273] width 7 height 9
radio input "true"
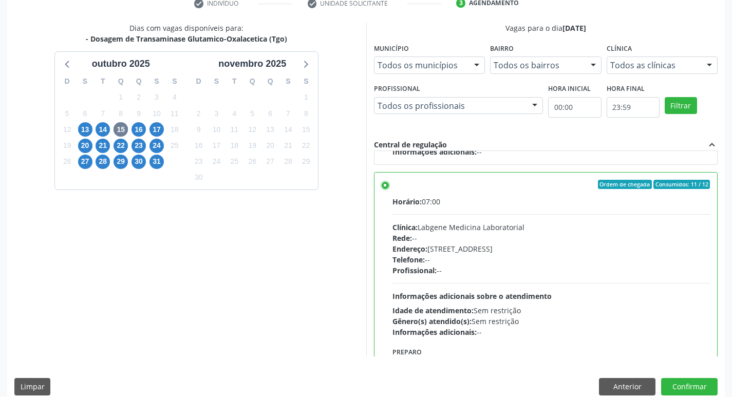
scroll to position [360, 0]
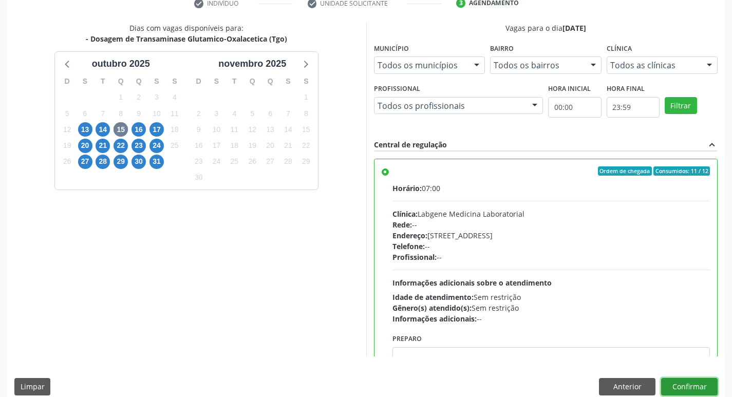
click at [676, 380] on button "Confirmar" at bounding box center [689, 386] width 56 height 17
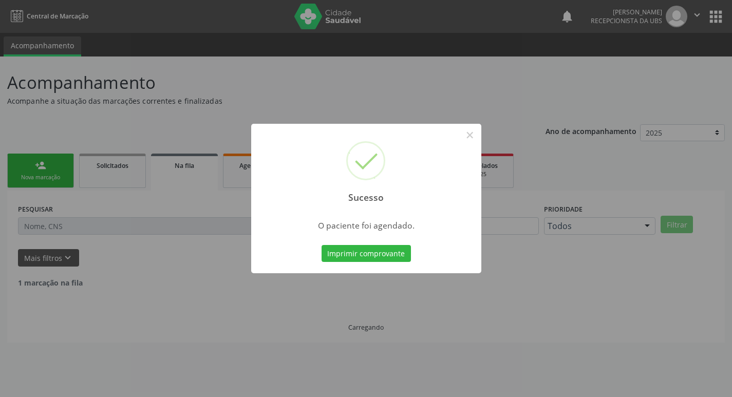
scroll to position [0, 0]
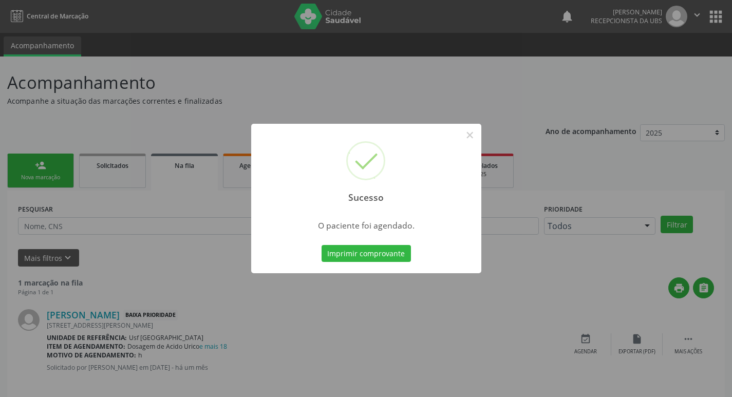
click at [470, 144] on div "Sucesso ×" at bounding box center [366, 168] width 230 height 88
click at [470, 129] on button "×" at bounding box center [469, 134] width 17 height 17
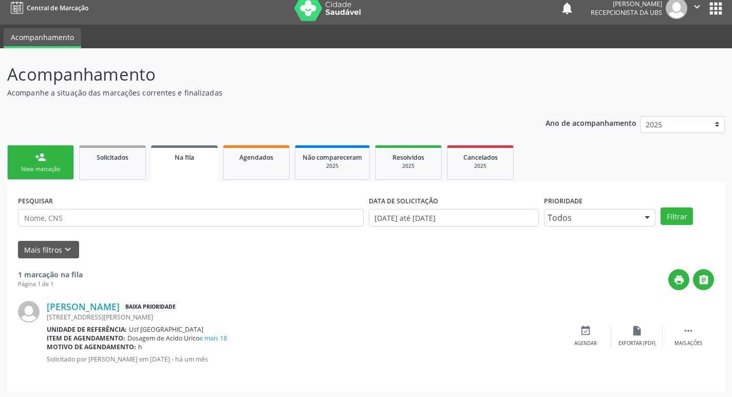
scroll to position [11, 0]
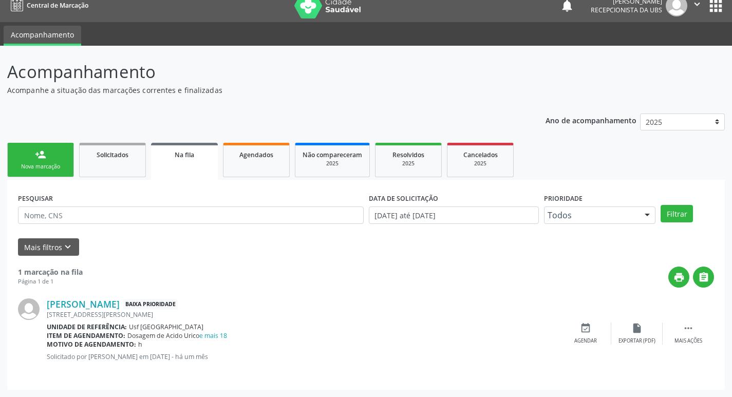
click at [31, 179] on ul "person_add Nova marcação Solicitados Na fila Agendados Não compareceram 2025 Re…" at bounding box center [366, 160] width 718 height 40
click at [36, 160] on div "person_add" at bounding box center [40, 154] width 11 height 11
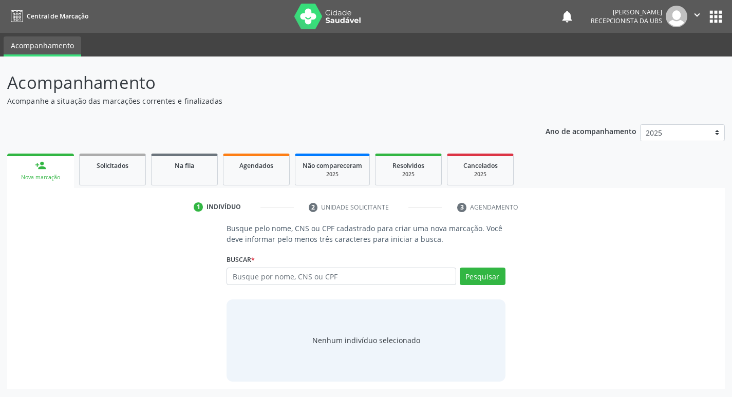
scroll to position [0, 0]
click at [269, 270] on input "text" at bounding box center [345, 276] width 233 height 17
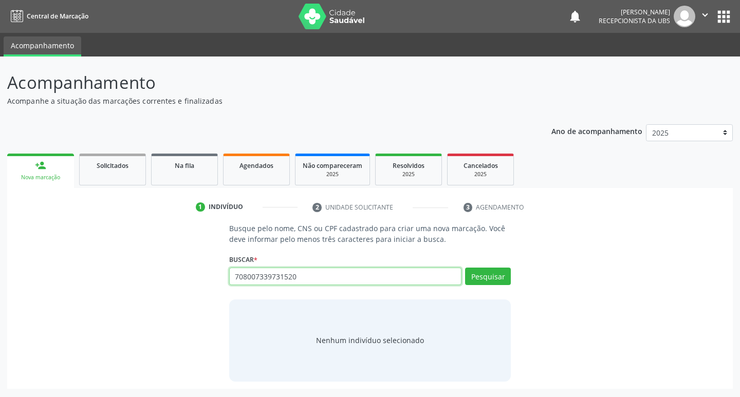
type input "708007339731520"
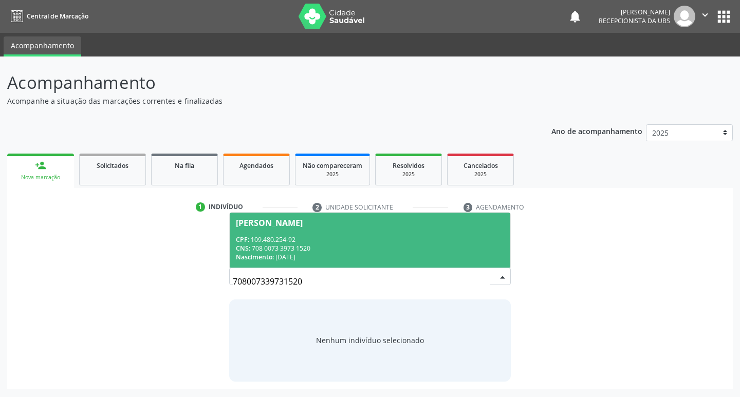
click at [278, 248] on div "CNS: 708 0073 3973 1520" at bounding box center [370, 248] width 269 height 9
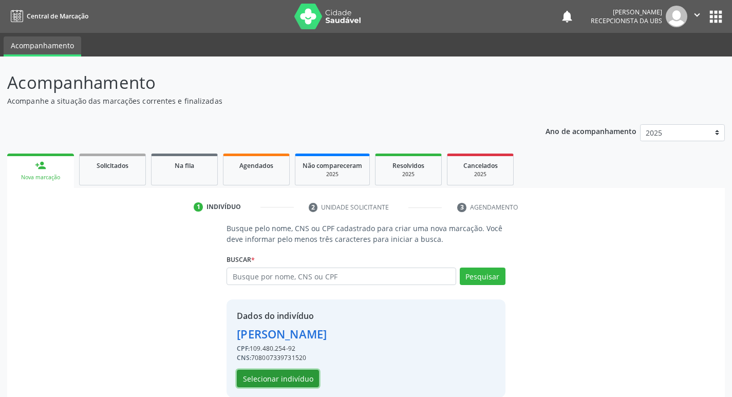
click at [254, 385] on button "Selecionar indivíduo" at bounding box center [278, 378] width 82 height 17
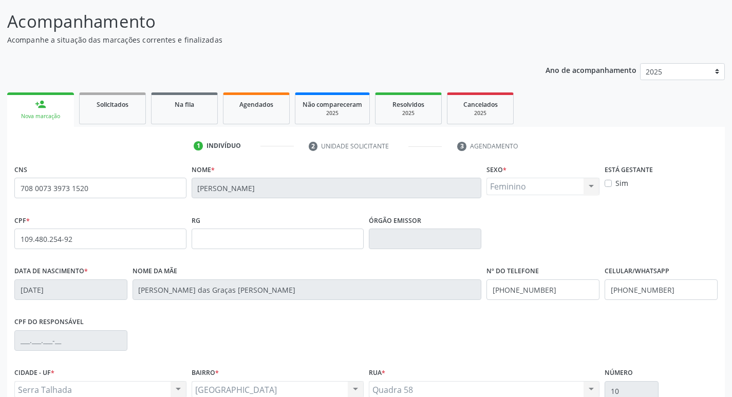
scroll to position [160, 0]
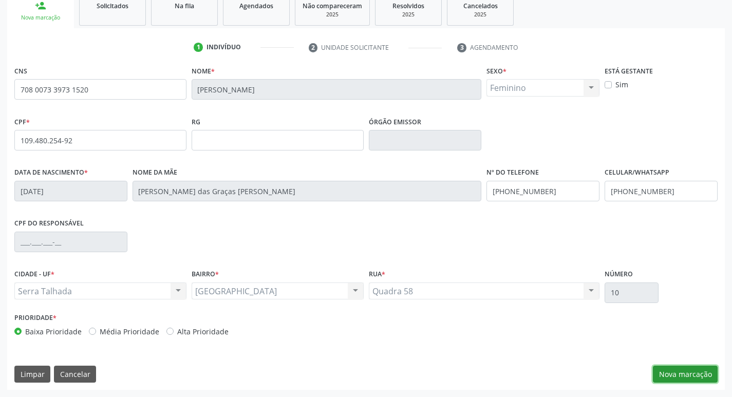
click at [672, 379] on button "Nova marcação" at bounding box center [685, 374] width 65 height 17
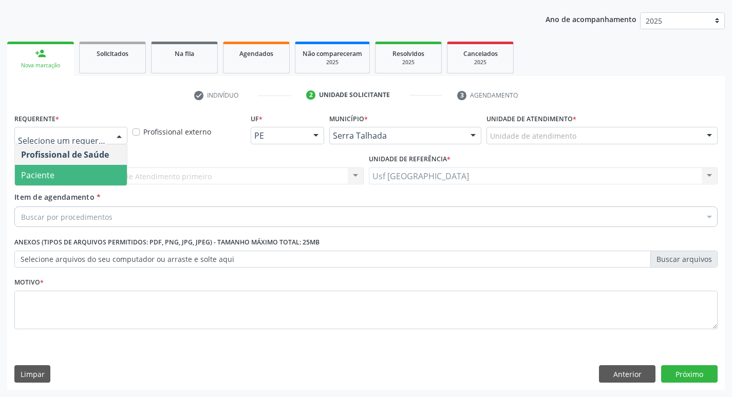
click at [38, 168] on span "Paciente" at bounding box center [71, 175] width 112 height 21
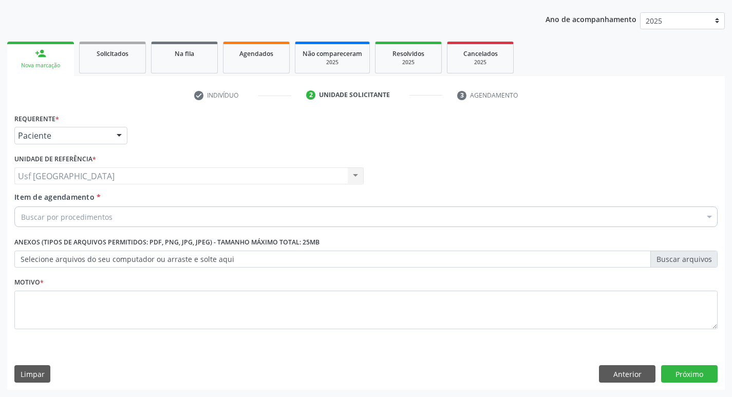
click at [47, 225] on div "Buscar por procedimentos" at bounding box center [365, 216] width 703 height 21
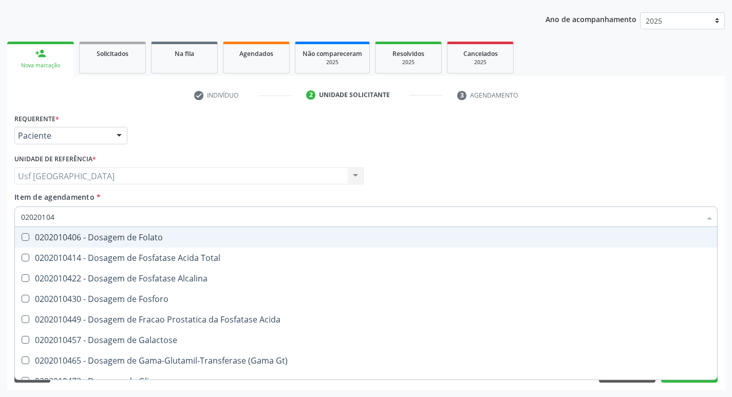
type input "020201047"
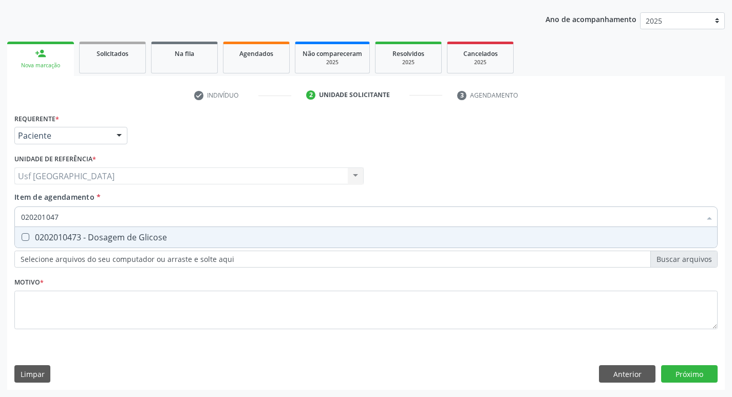
click at [55, 240] on div "0202010473 - Dosagem de Glicose" at bounding box center [366, 237] width 690 height 8
checkbox Glicose "true"
type input "02020104"
checkbox Glicose "false"
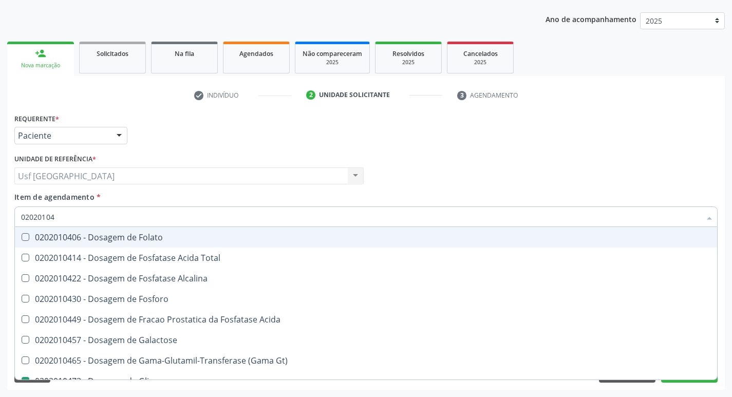
type input "0202010"
checkbox Glicose "false"
type input "0"
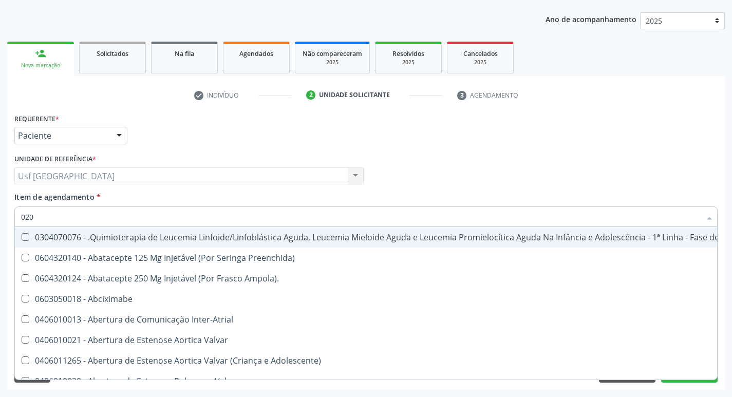
type input "0202"
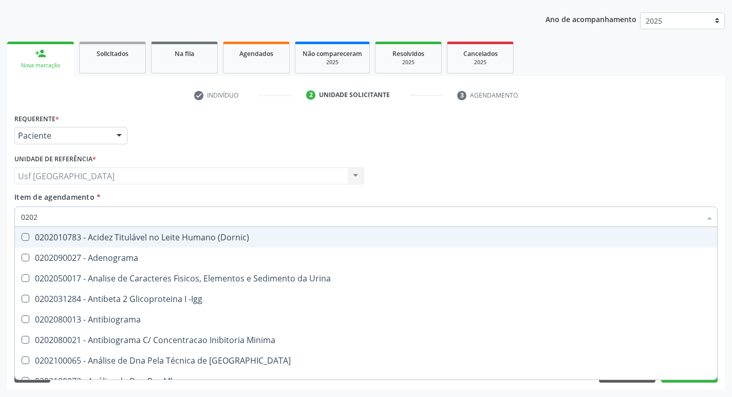
checkbox Glicose "true"
type input "02020"
checkbox Glicose "true"
checkbox Lactato "false"
type input "0202"
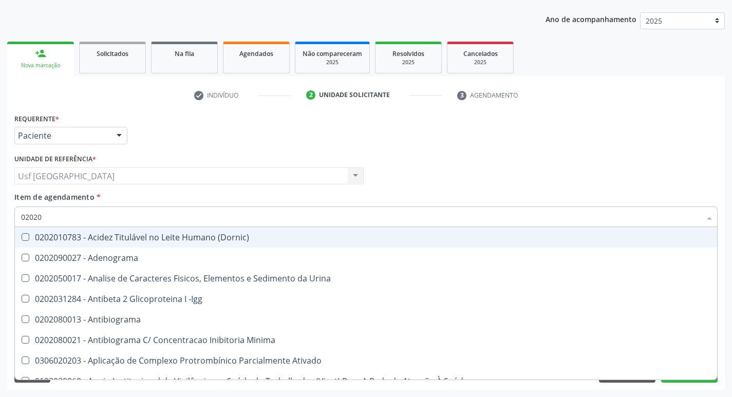
checkbox Glicose "false"
checkbox Lactato "true"
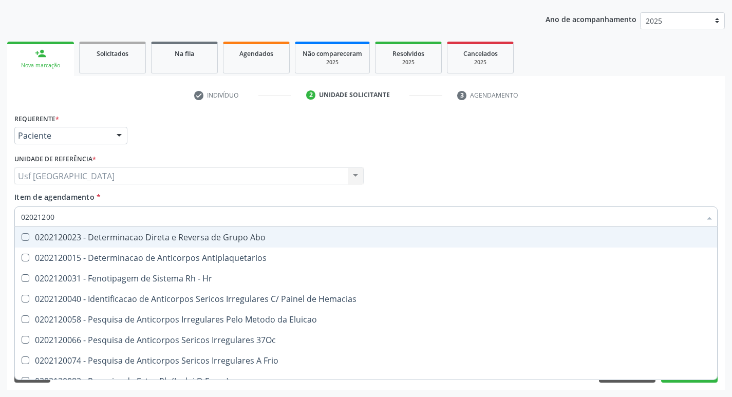
type input "020212002"
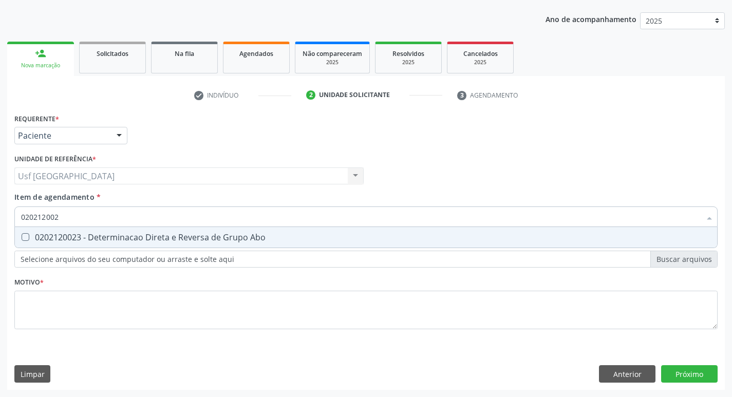
click at [55, 240] on div "0202120023 - Determinacao Direta e Reversa de Grupo Abo" at bounding box center [366, 237] width 690 height 8
checkbox Abo "true"
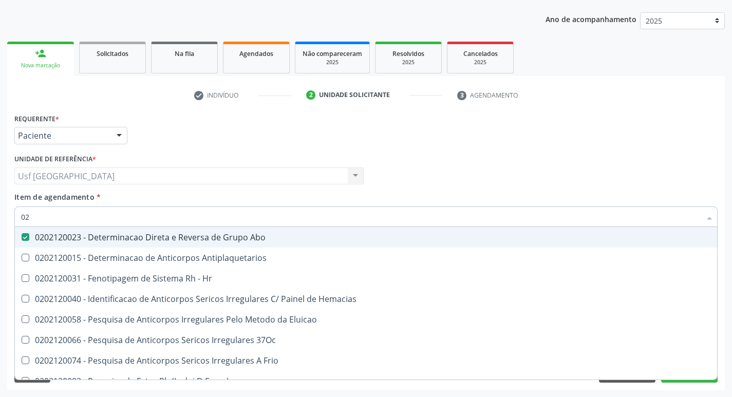
type input "0"
checkbox Abo "false"
checkbox \(Tia\) "false"
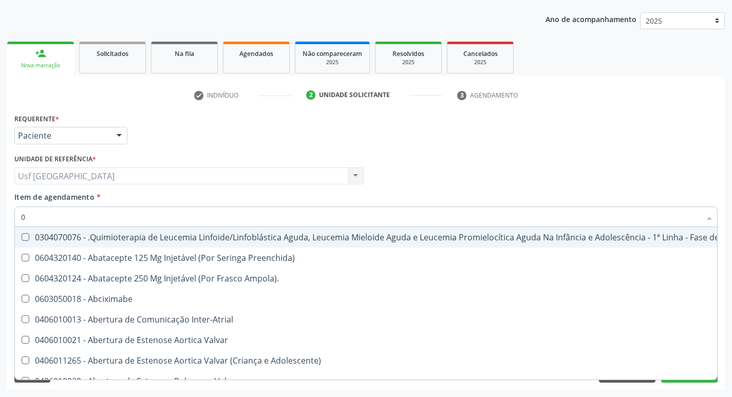
type input "02"
checkbox Mama "true"
checkbox Coclear "true"
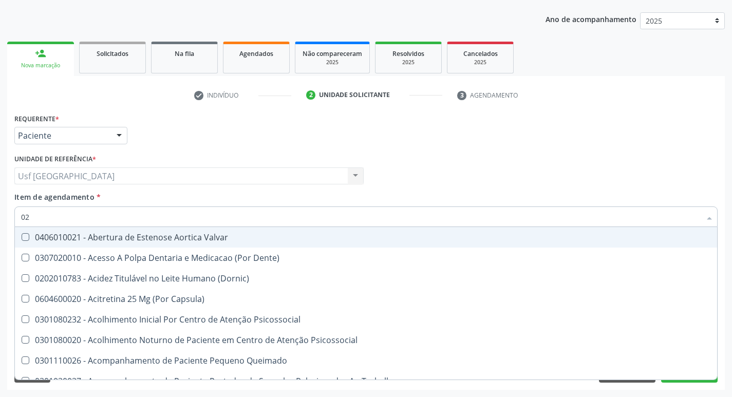
type input "020"
checkbox Projecoes\) "true"
checkbox \(Qualitativo\) "true"
checkbox Abo "false"
checkbox Glicose "false"
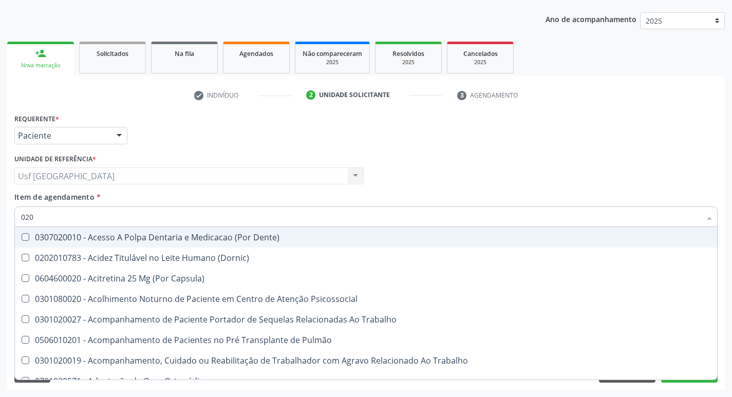
type input "0202"
checkbox Coagulação\ "true"
checkbox Laser "true"
checkbox Abo "false"
checkbox Glicose "false"
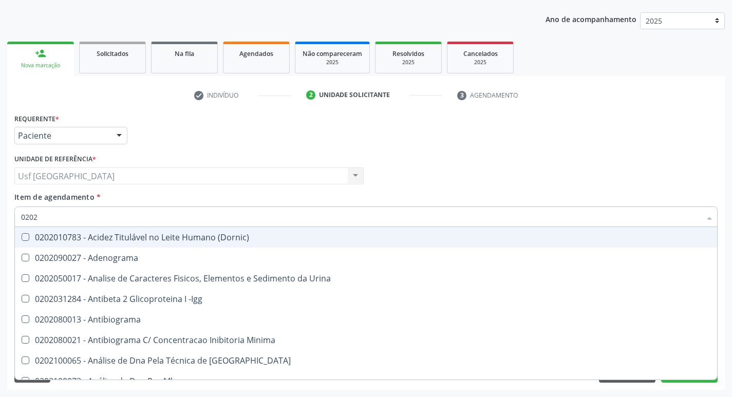
type input "02021"
checkbox Ativado "true"
checkbox Abo "false"
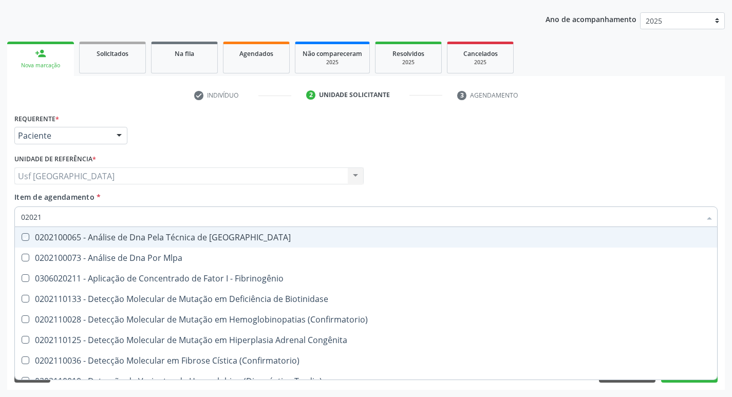
type input "020212"
checkbox Blot "true"
checkbox Abo "false"
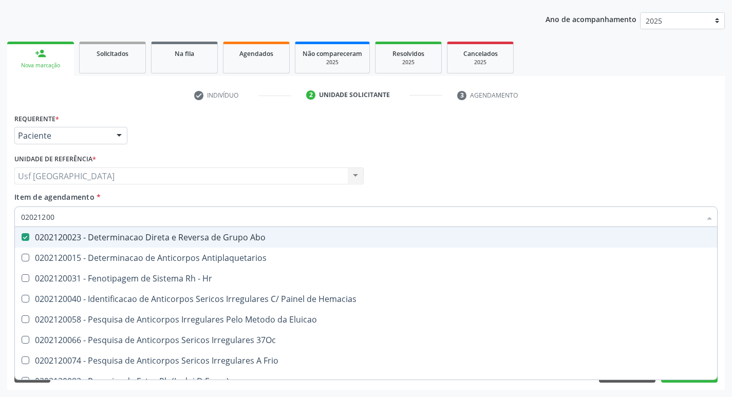
type input "020212008"
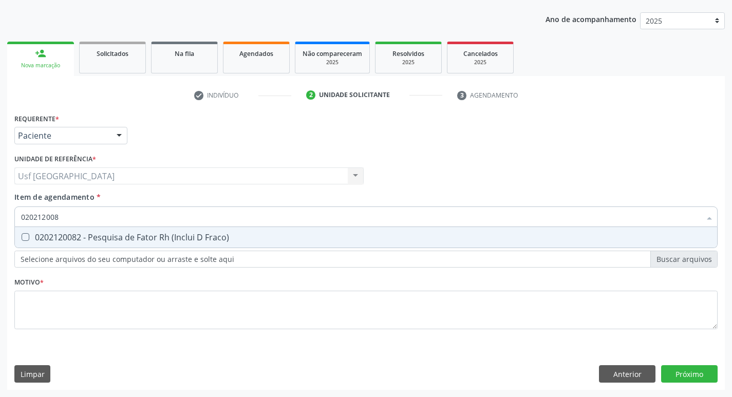
click at [55, 238] on div "0202120082 - Pesquisa de Fator Rh (Inclui D Fraco)" at bounding box center [366, 237] width 690 height 8
checkbox Fraco\) "true"
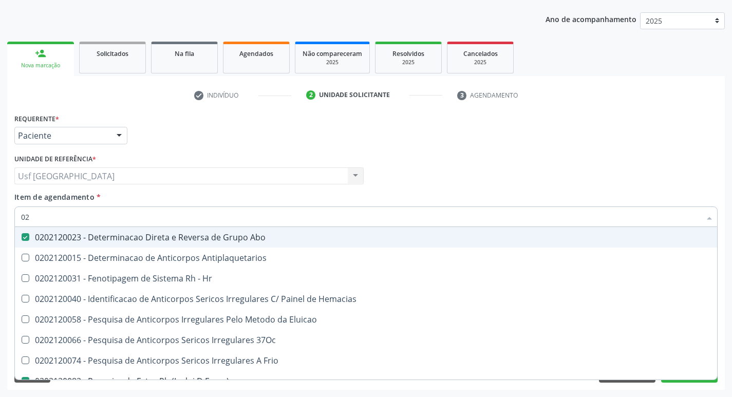
type input "0"
checkbox Abo "false"
checkbox Fraco\) "false"
checkbox \(Tia\) "false"
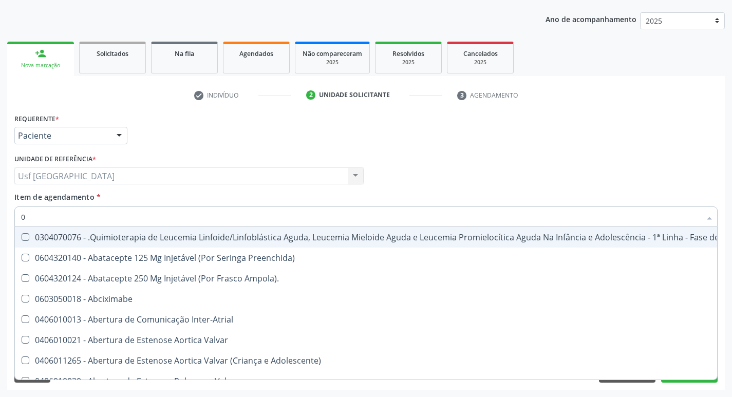
type input "02"
checkbox Mama "true"
checkbox Coclear "true"
type input "020"
checkbox Horas "true"
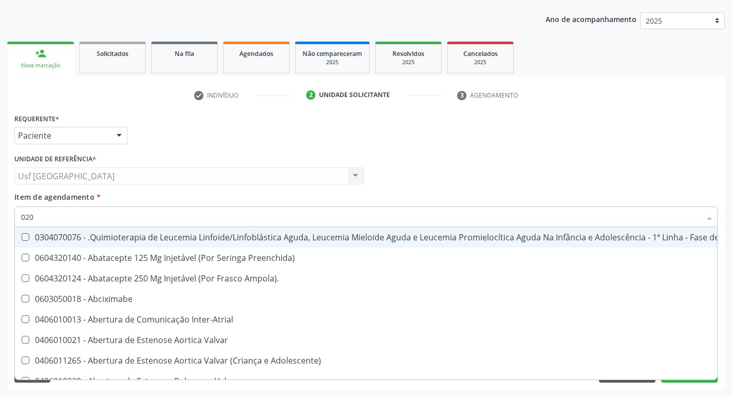
checkbox Transplantado "true"
checkbox Mama "false"
checkbox Coclear "false"
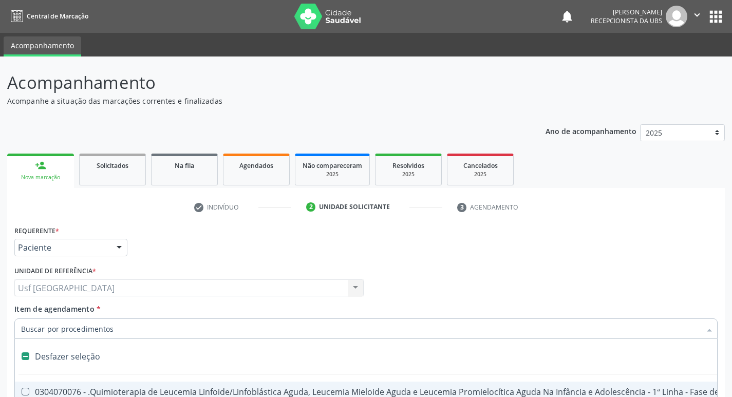
scroll to position [112, 0]
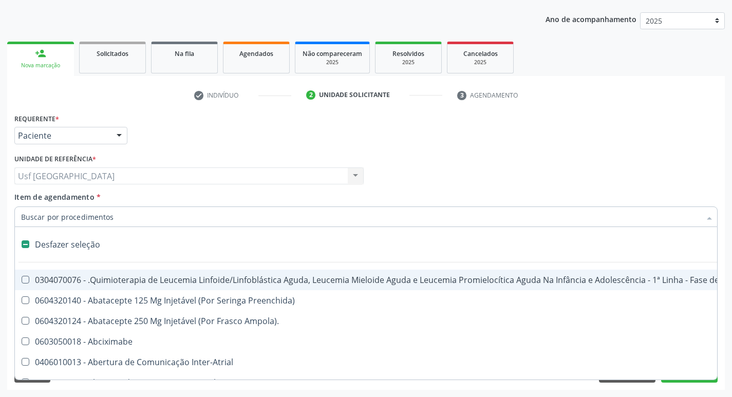
type input "t"
checkbox Reto "true"
checkbox Urina "false"
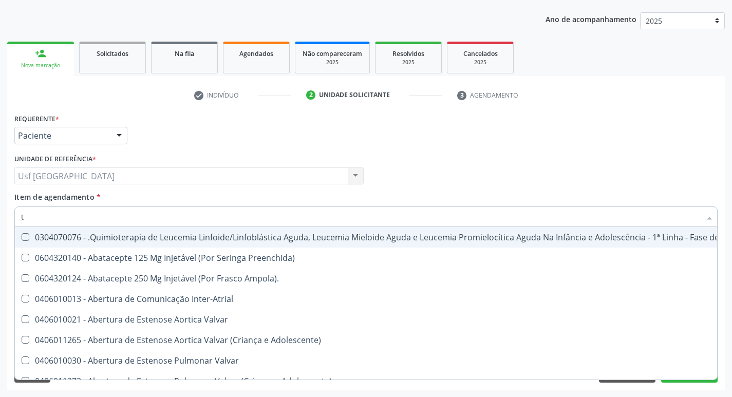
type input "te"
checkbox Medicamento\(S\) "true"
checkbox Urina "false"
checkbox Inalante\) "true"
checkbox Neoplasias "true"
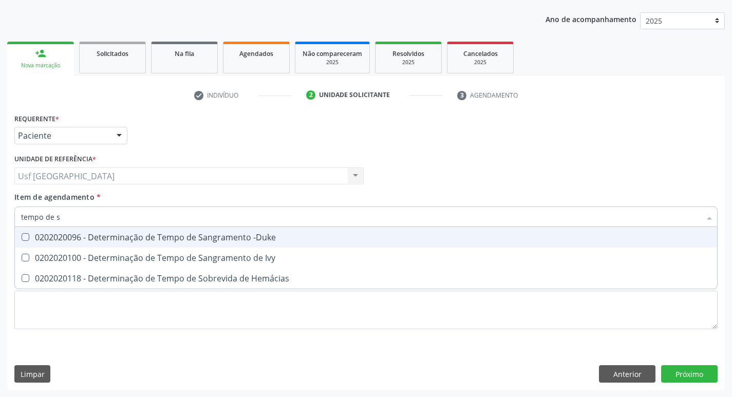
type input "tempo de sa"
click at [55, 238] on div "0202020096 - Determinação de Tempo de Sangramento -Duke" at bounding box center [366, 237] width 690 height 8
checkbox -Duke "true"
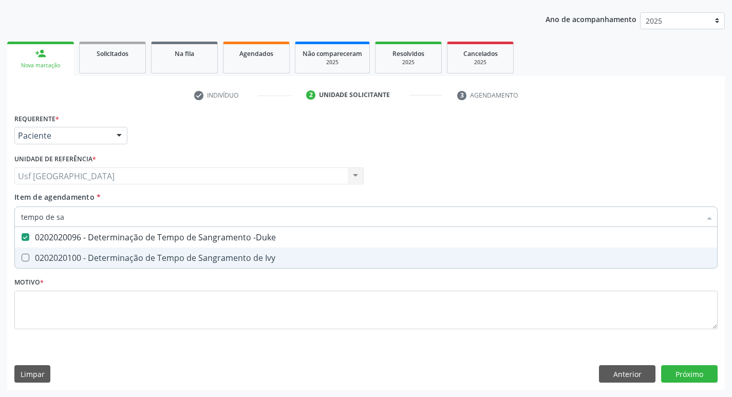
click at [60, 259] on div "0202020100 - Determinação de Tempo de Sangramento de Ivy" at bounding box center [366, 258] width 690 height 8
checkbox Ivy "true"
type input "tempo de"
checkbox -Duke "false"
checkbox Ivy "false"
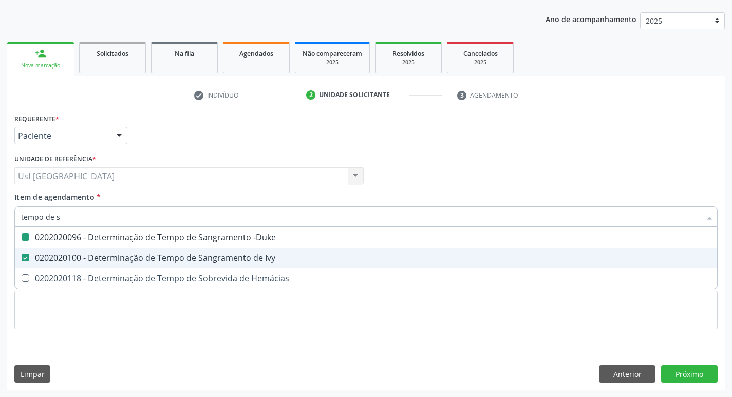
checkbox Hemácias "true"
type input "tempo"
checkbox Hemácias "false"
type input "t"
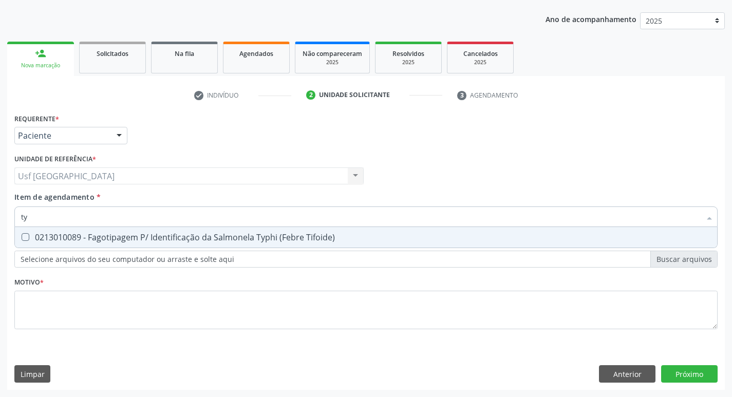
type input "t"
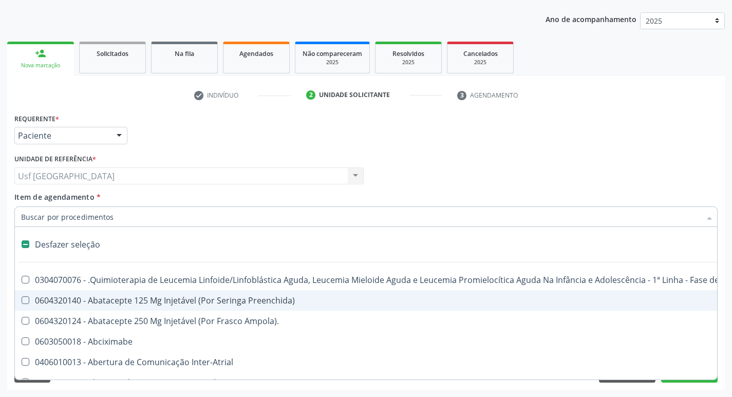
type input "t"
checkbox Reto "true"
checkbox Urina "false"
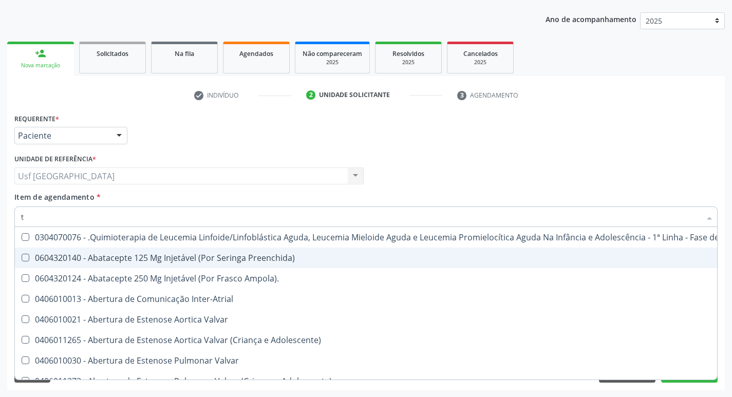
type input "te"
checkbox Medicamento\(S\) "true"
checkbox Urina "false"
checkbox Inalante\) "true"
checkbox \(Par\) "true"
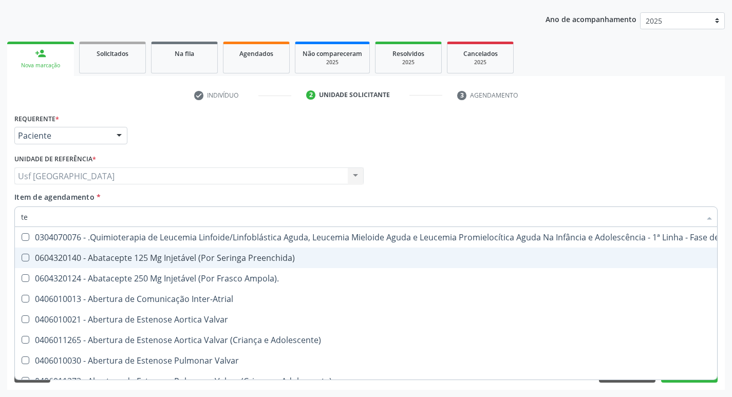
checkbox \(Par\) "true"
checkbox Neoplasias "true"
type input "ten"
checkbox Urina "false"
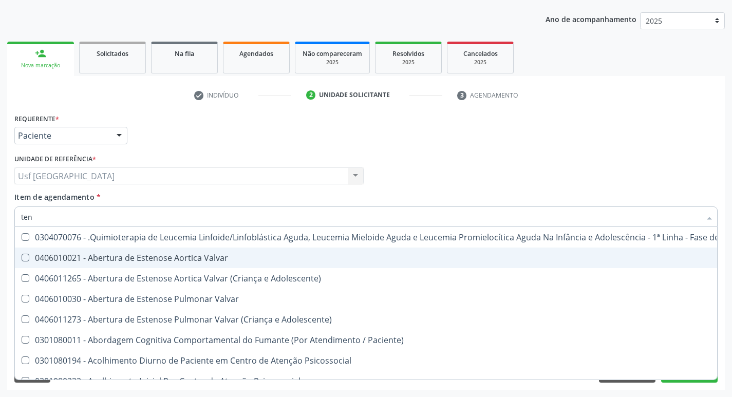
type input "te"
checkbox Horas "true"
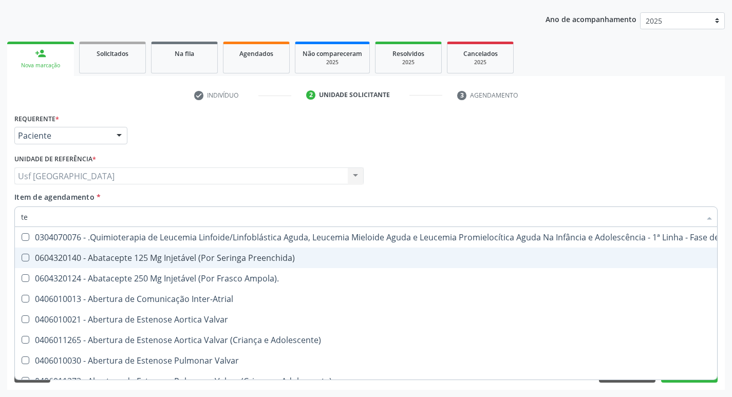
type input "tem"
checkbox Fígado "true"
checkbox Pulmão "true"
checkbox Urina "false"
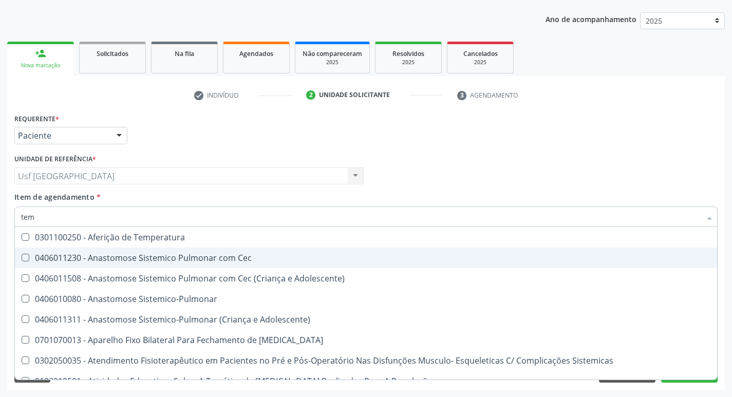
type input "temp"
checkbox Esporotricose\ "true"
checkbox Esquistossomose\ "true"
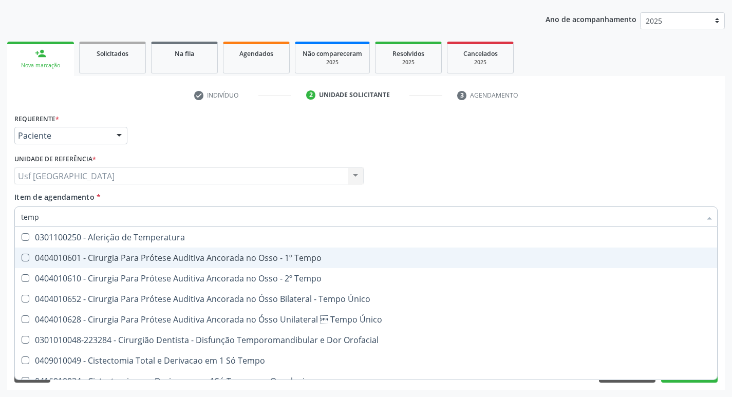
type input "tempo"
checkbox Euglobulina "true"
checkbox Ivy "false"
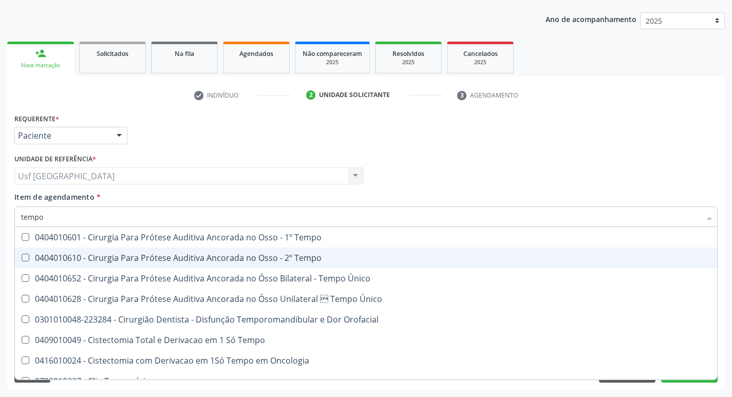
type input "tempo d"
checkbox Único "true"
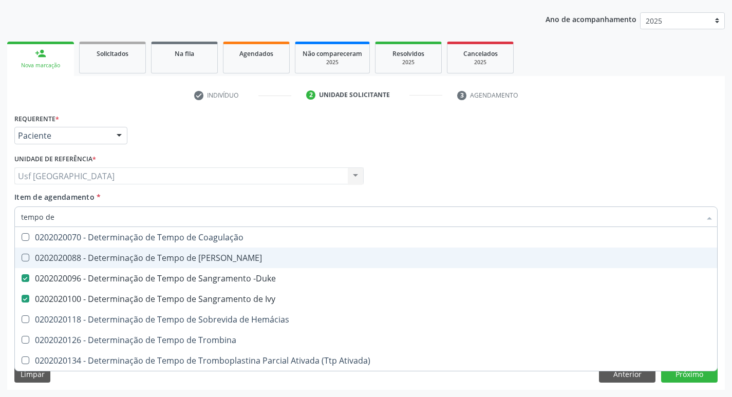
type input "tempo de c"
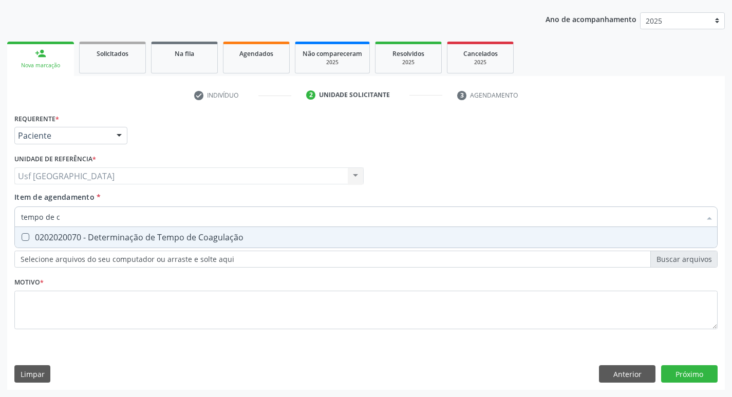
click at [149, 241] on div "0202020070 - Determinação de Tempo de Coagulação" at bounding box center [366, 237] width 690 height 8
checkbox Coagulação "true"
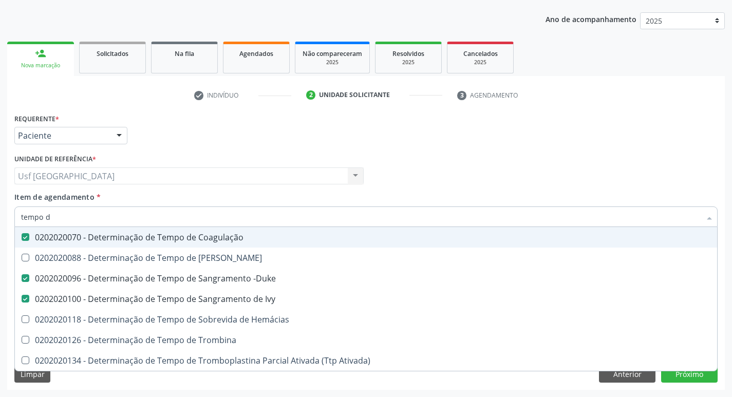
type input "tempo"
checkbox Coagulação "false"
checkbox -Duke "false"
checkbox Ivy "false"
type input "t"
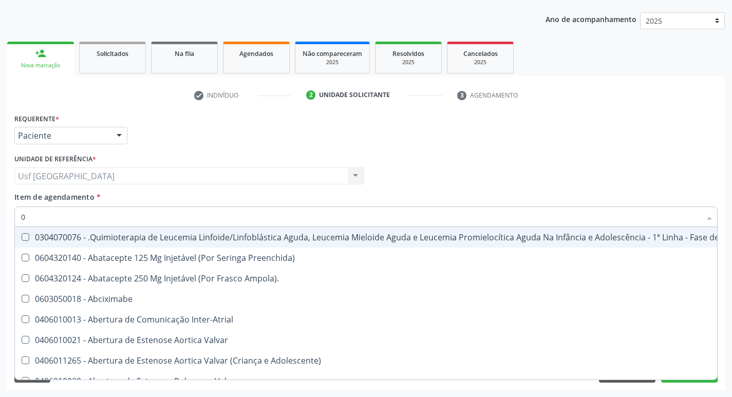
type input "02"
checkbox Coração "true"
checkbox Urina "false"
checkbox Mama "true"
checkbox Inalante\) "true"
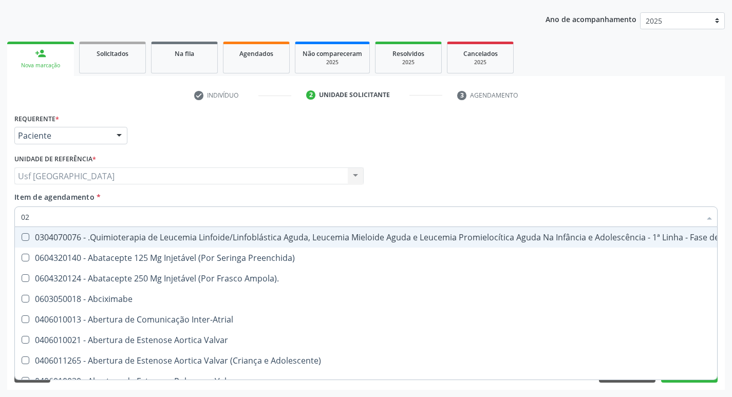
checkbox Doses\) "true"
checkbox Inalante\) "true"
checkbox \(Liquido\) "true"
checkbox Coclear "true"
checkbox Clamidia "true"
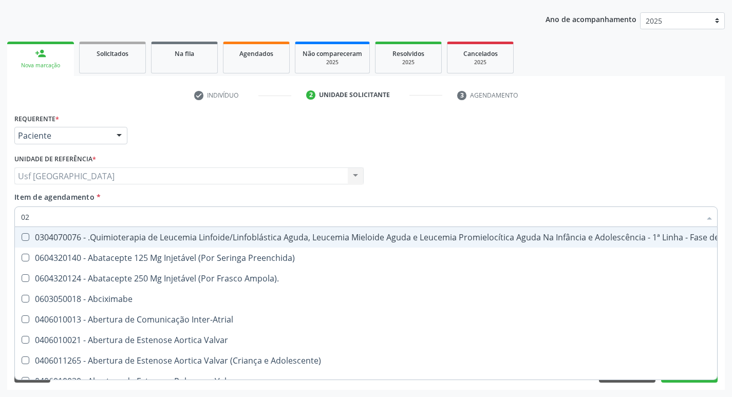
checkbox Colecistectomia "true"
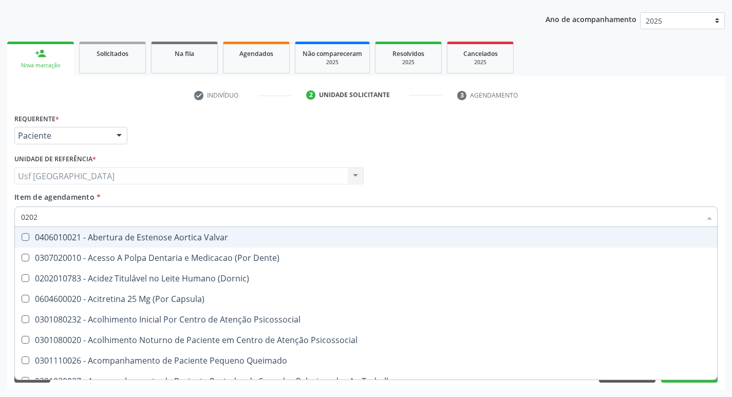
type input "02020"
checkbox \(Dornic\) "true"
checkbox Terapeutica "false"
checkbox Agua "false"
checkbox Urina "false"
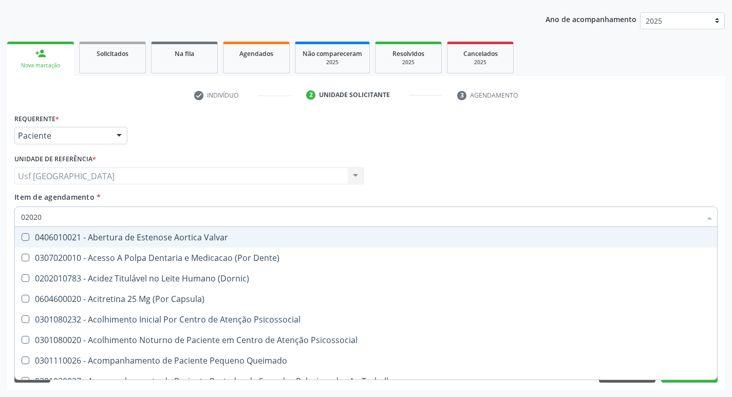
checkbox Valvular "true"
checkbox Infra-Renal "true"
checkbox Oncologia "true"
checkbox Blot "false"
checkbox Arquitetura "false"
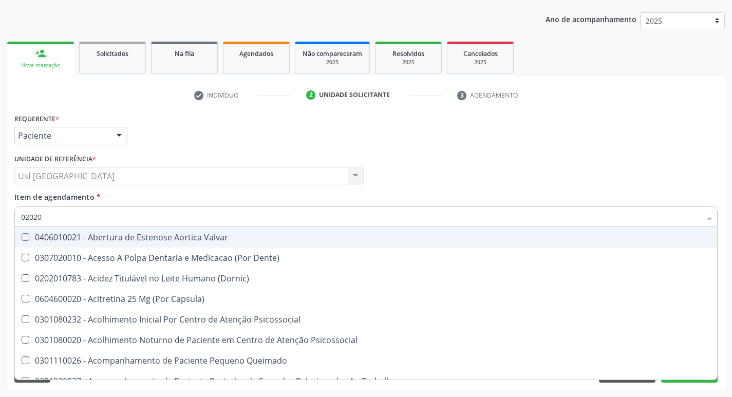
checkbox Abdominal "false"
checkbox Familiares "true"
checkbox Sistêmico "false"
checkbox Esquistossomose\ "true"
checkbox Auditiva "false"
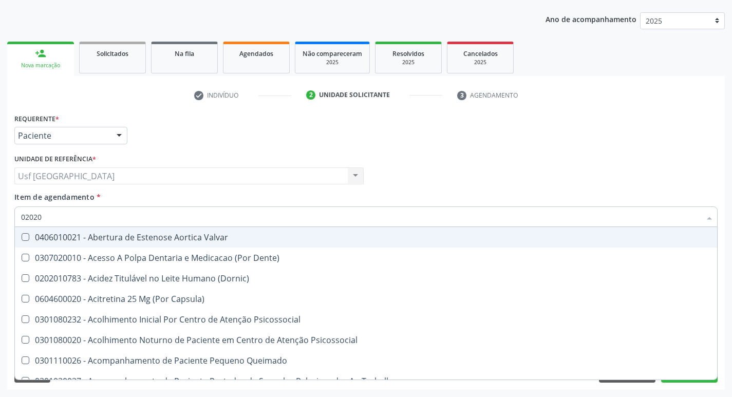
checkbox Epidemiológica "true"
checkbox Bexiga "false"
checkbox Cornea "true"
checkbox Nasal "false"
checkbox Aspiracao "true"
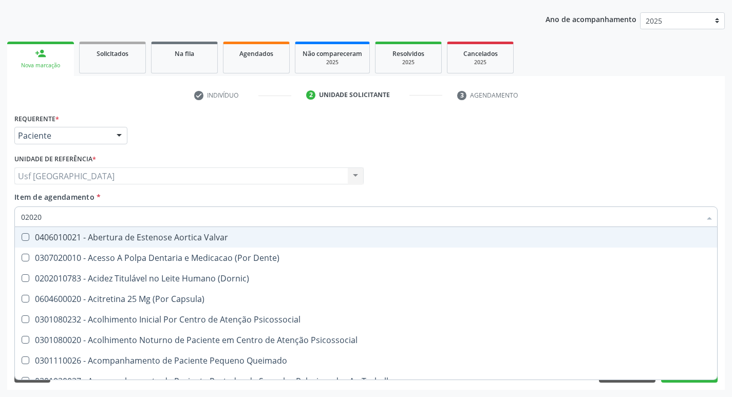
checkbox Monobloco "false"
checkbox Projecoes\) "false"
checkbox Comprimido\) "false"
checkbox Tirofibana "false"
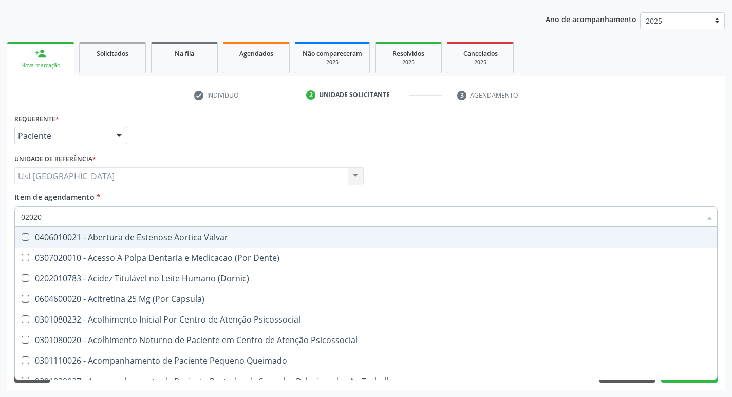
checkbox Grama\) "false"
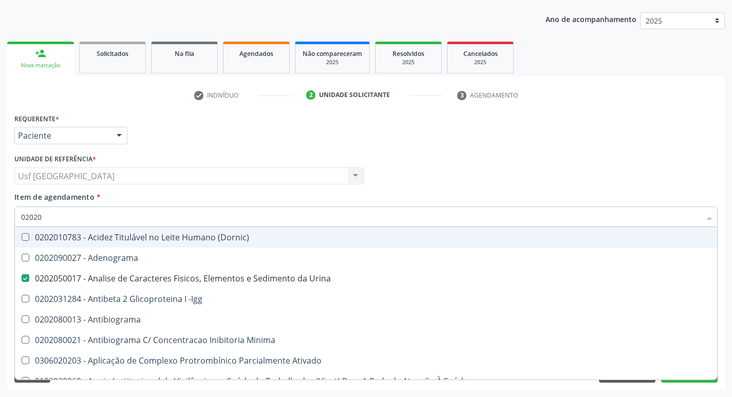
type input "020202"
checkbox Urina "false"
checkbox Ativado "true"
checkbox Clínico "true"
checkbox Oncológica "true"
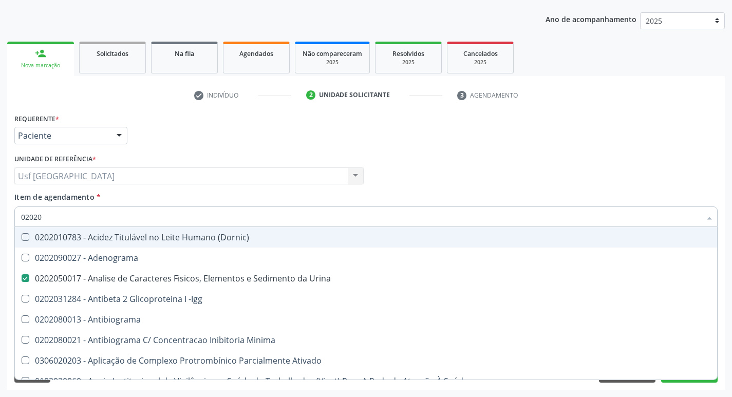
checkbox Molecular "true"
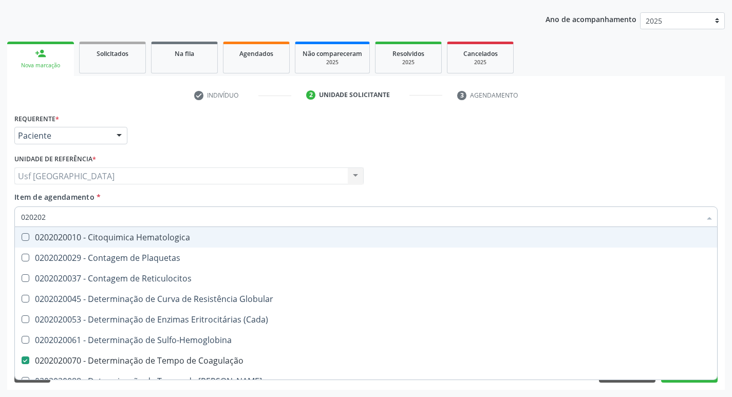
type input "0202020"
checkbox Hematocrito "true"
checkbox Completo "false"
type input "02020201"
checkbox Hematologica "true"
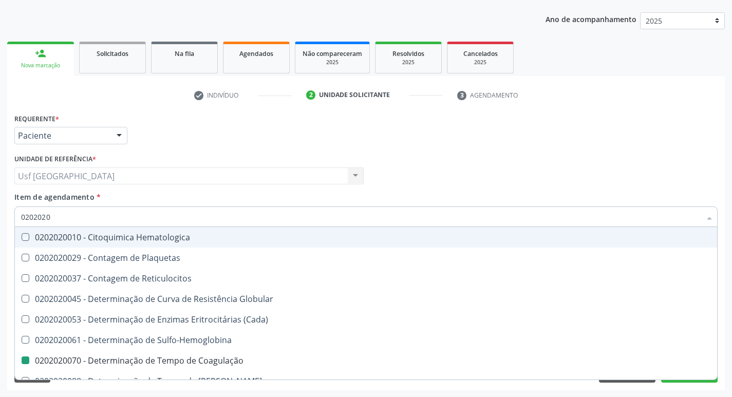
checkbox Coagulação "false"
checkbox -Duke "false"
checkbox Ivy "false"
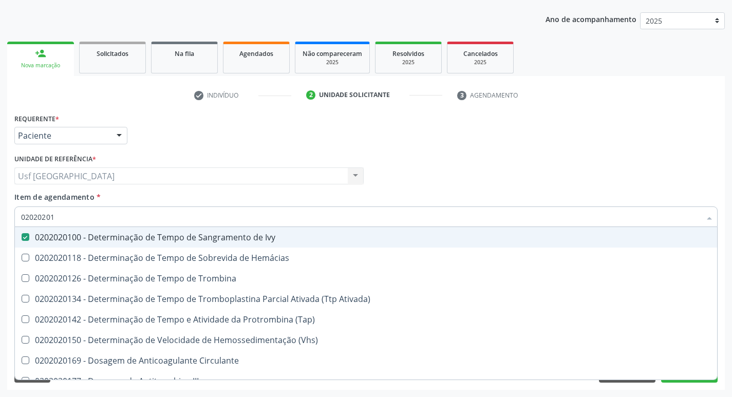
type input "020202014"
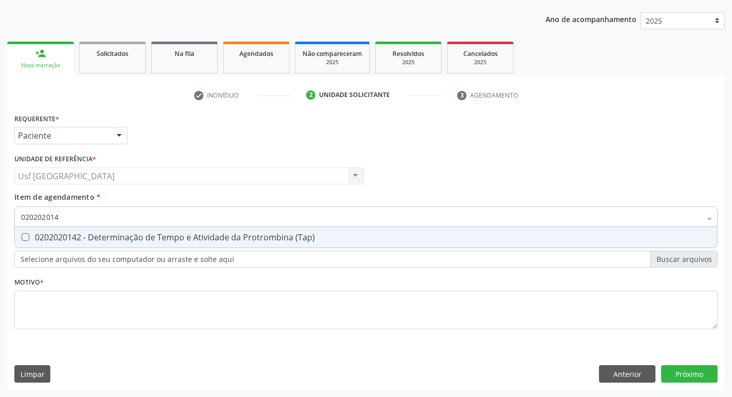
click at [149, 241] on div "0202020142 - Determinação de Tempo e Atividade da Protrombina (Tap)" at bounding box center [366, 237] width 690 height 8
checkbox \(Tap\) "true"
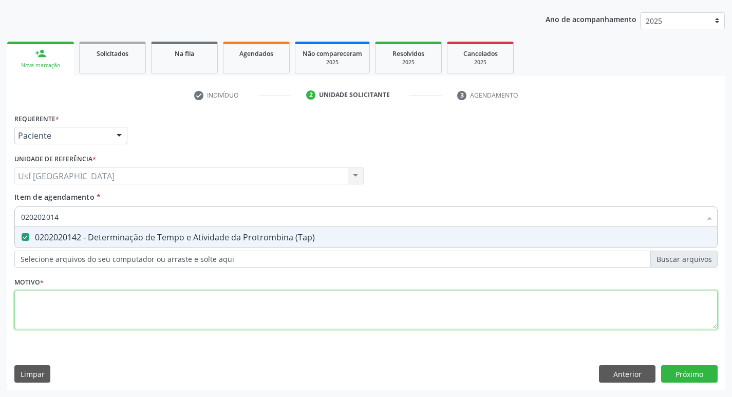
click at [138, 301] on div "Requerente * Paciente Profissional de Saúde Paciente Nenhum resultado encontrad…" at bounding box center [365, 227] width 703 height 233
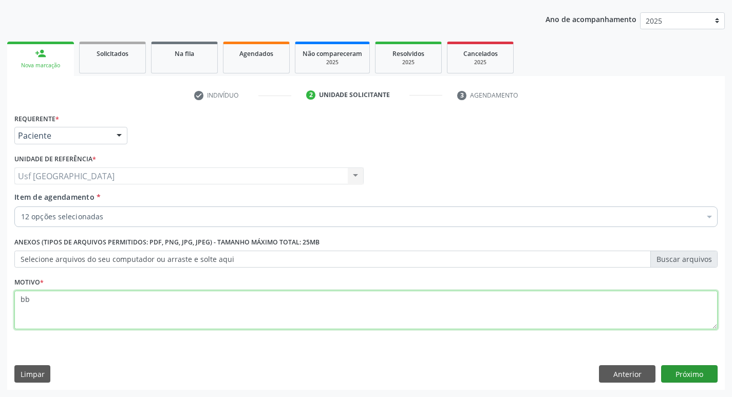
type textarea "bb"
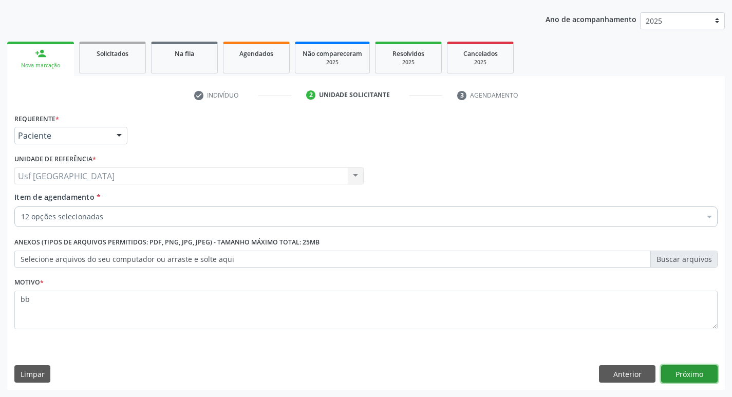
click at [684, 378] on button "Próximo" at bounding box center [689, 373] width 56 height 17
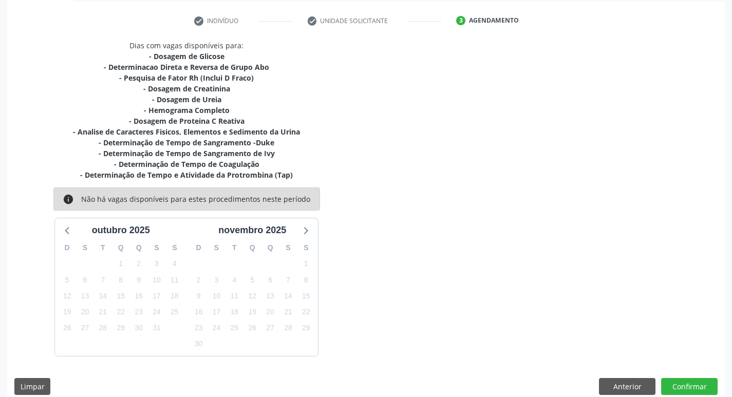
scroll to position [199, 0]
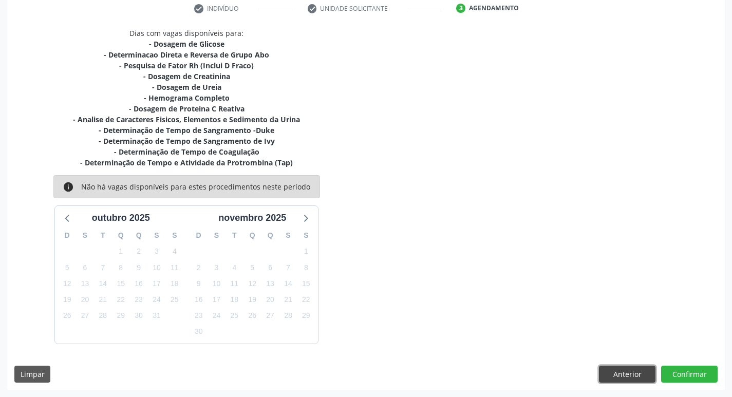
click at [619, 372] on button "Anterior" at bounding box center [627, 374] width 56 height 17
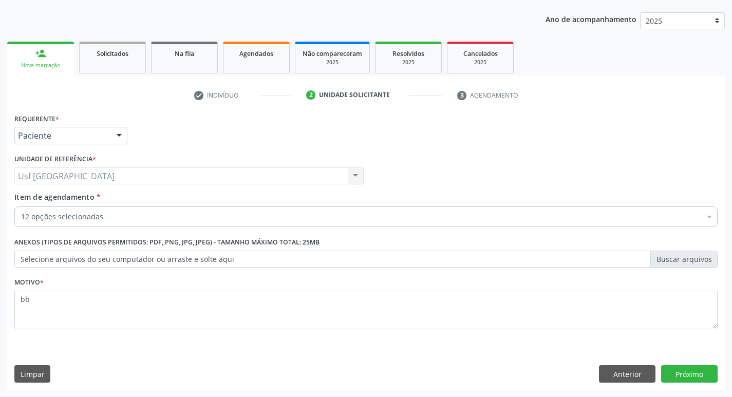
click at [312, 228] on div "Item de agendamento * 12 opções selecionadas Desfazer seleção Selecionados 0202…" at bounding box center [366, 212] width 708 height 40
click at [313, 224] on div "12 opções selecionadas" at bounding box center [365, 216] width 703 height 21
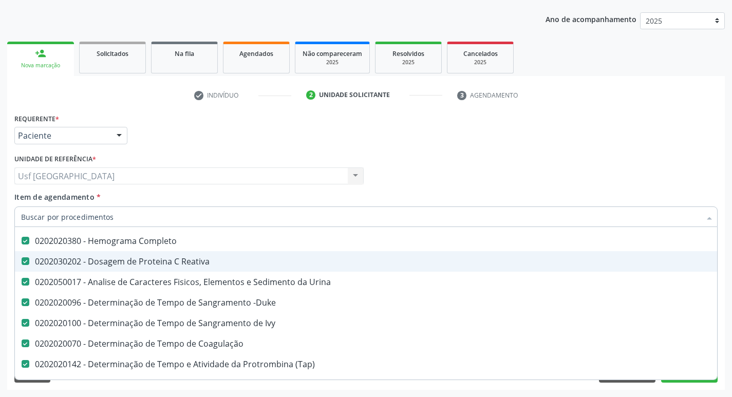
scroll to position [205, 0]
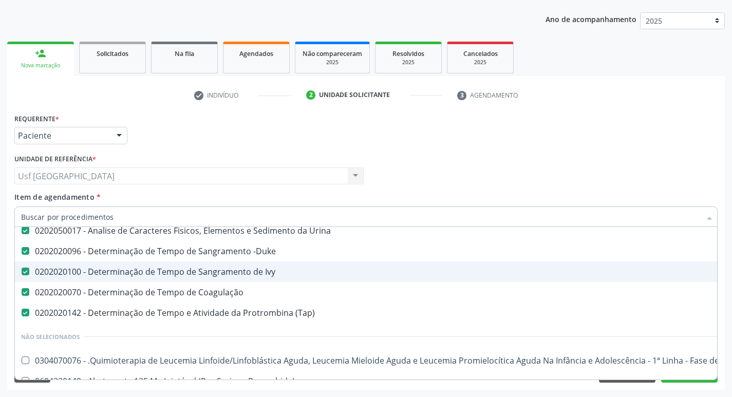
click at [258, 274] on div "0202020100 - Determinação de Tempo de Sangramento de Ivy" at bounding box center [421, 272] width 800 height 8
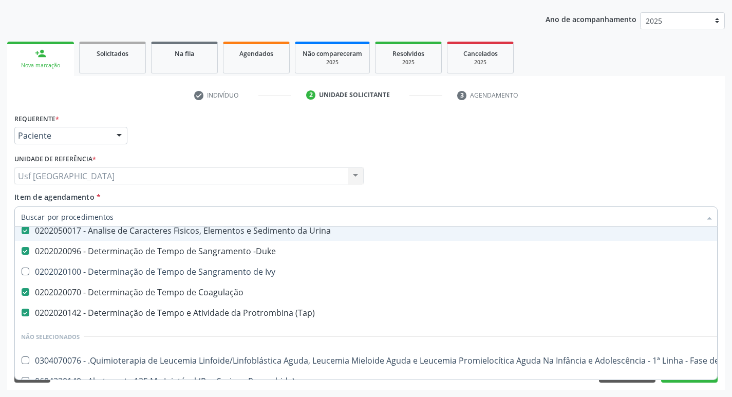
click at [442, 188] on div "Profissional Solicitante Por favor, selecione a Unidade de Atendimento primeiro…" at bounding box center [366, 172] width 708 height 40
checkbox Ivy "true"
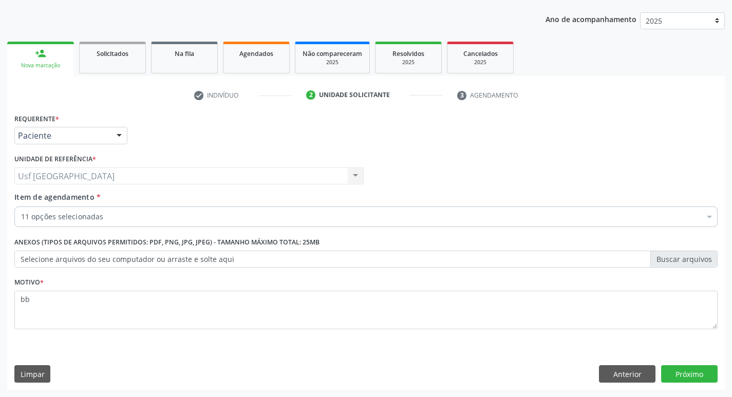
scroll to position [0, 0]
click at [661, 370] on div "Anterior Próximo" at bounding box center [658, 373] width 119 height 17
click at [668, 370] on button "Próximo" at bounding box center [689, 373] width 56 height 17
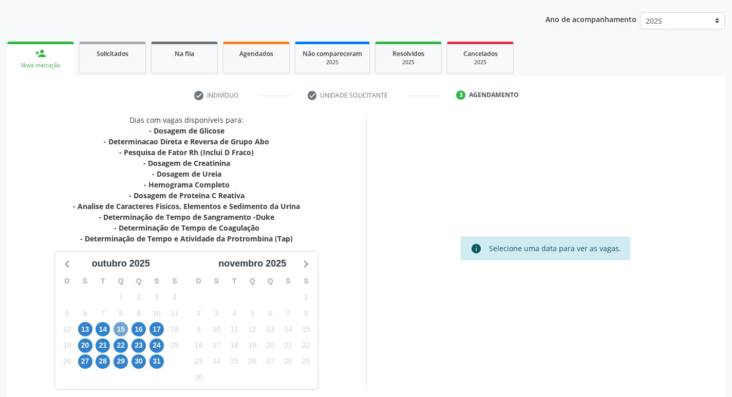
click at [119, 333] on span "15" at bounding box center [121, 329] width 14 height 14
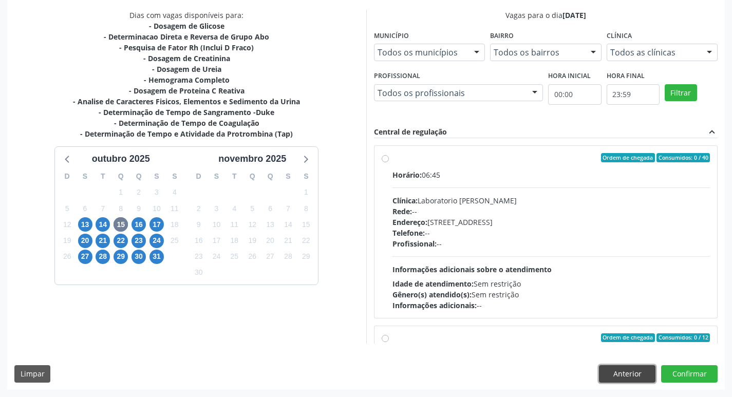
click at [647, 374] on button "Anterior" at bounding box center [627, 373] width 56 height 17
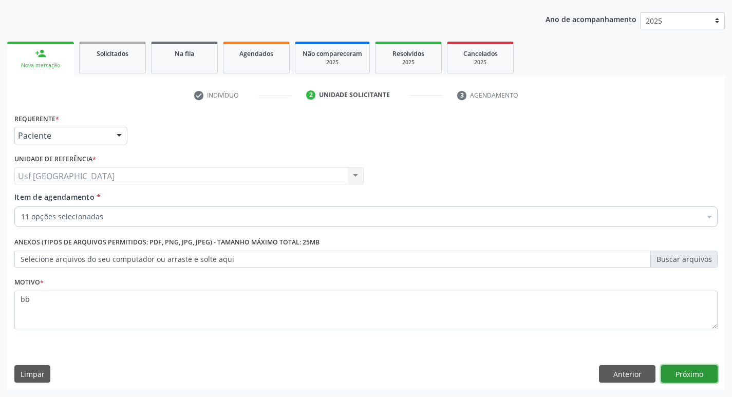
click at [678, 381] on button "Próximo" at bounding box center [689, 373] width 56 height 17
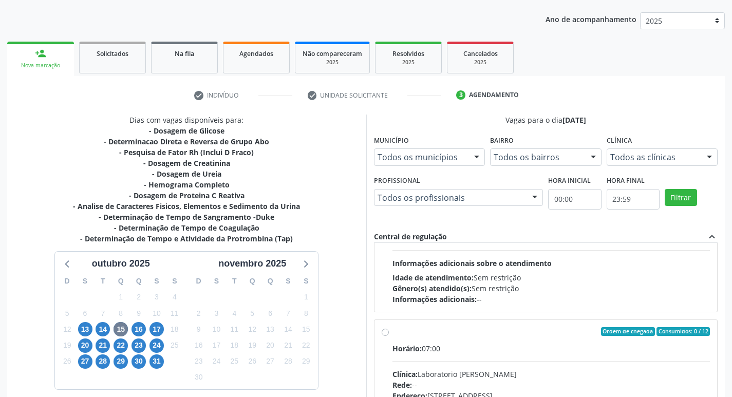
scroll to position [0, 0]
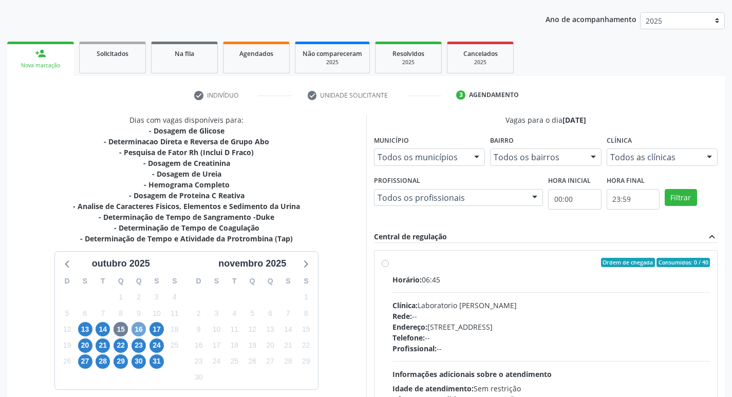
click at [144, 328] on span "16" at bounding box center [138, 329] width 14 height 14
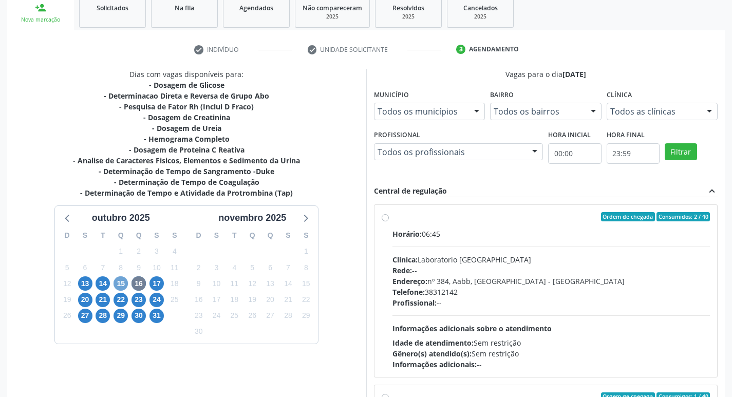
click at [124, 281] on span "15" at bounding box center [121, 283] width 14 height 14
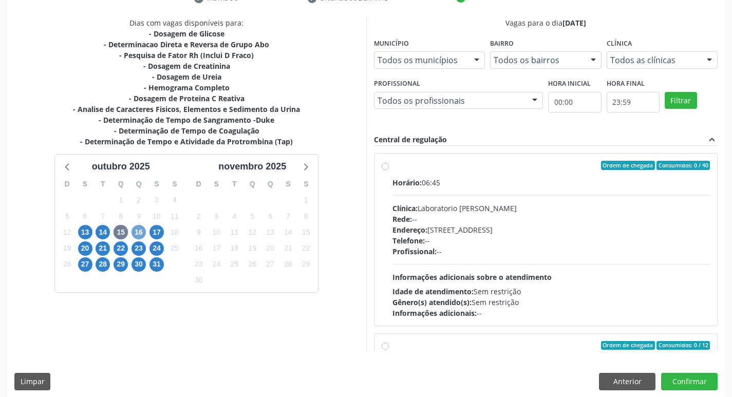
click at [135, 231] on span "16" at bounding box center [138, 232] width 14 height 14
click at [117, 237] on span "15" at bounding box center [121, 232] width 14 height 14
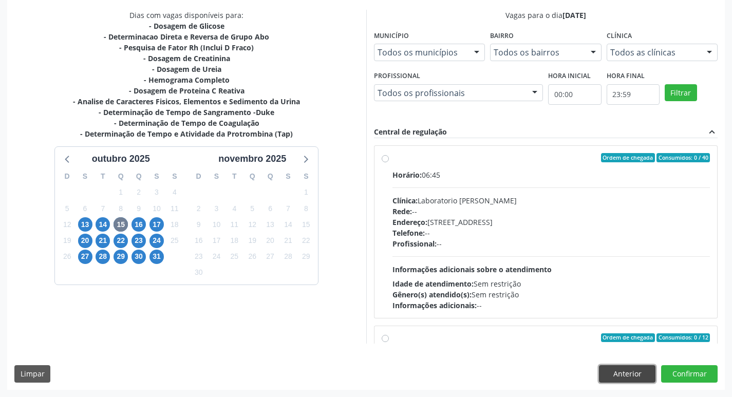
click at [624, 372] on button "Anterior" at bounding box center [627, 373] width 56 height 17
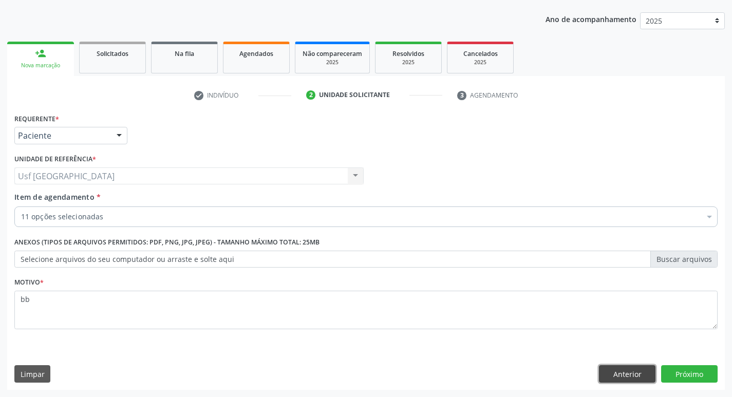
click at [624, 372] on button "Anterior" at bounding box center [627, 373] width 56 height 17
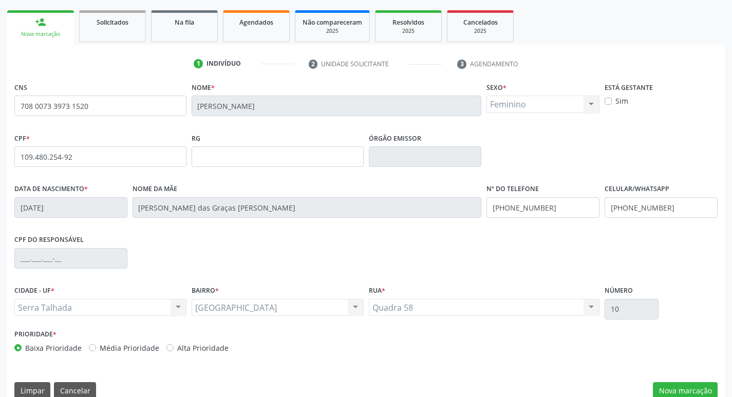
scroll to position [160, 0]
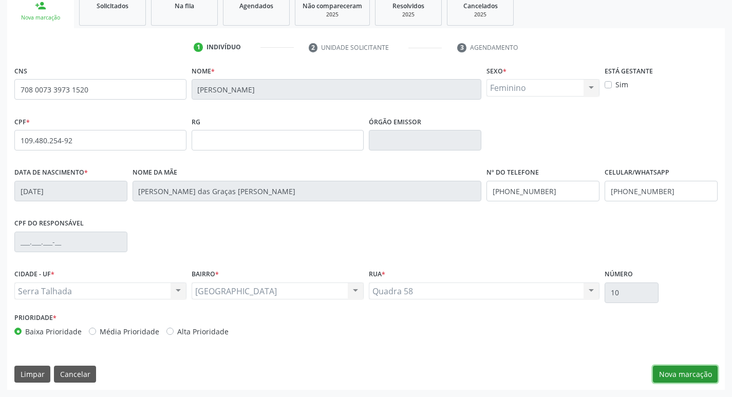
click at [666, 380] on button "Nova marcação" at bounding box center [685, 374] width 65 height 17
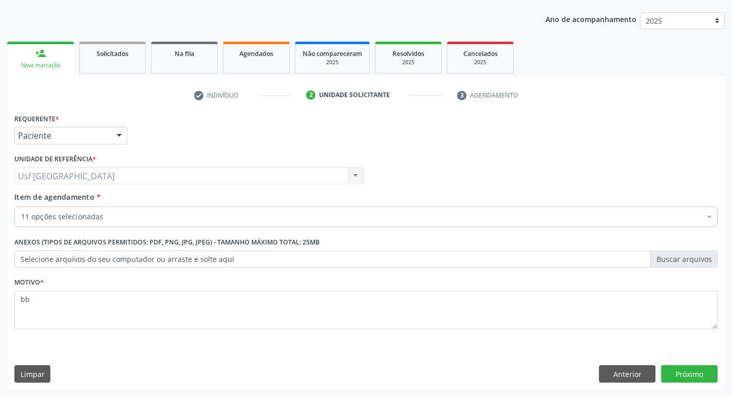
scroll to position [112, 0]
click at [666, 380] on button "Próximo" at bounding box center [689, 373] width 56 height 17
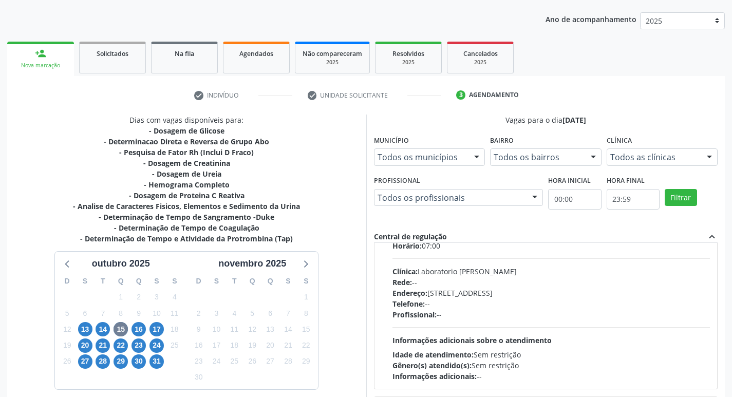
scroll to position [0, 0]
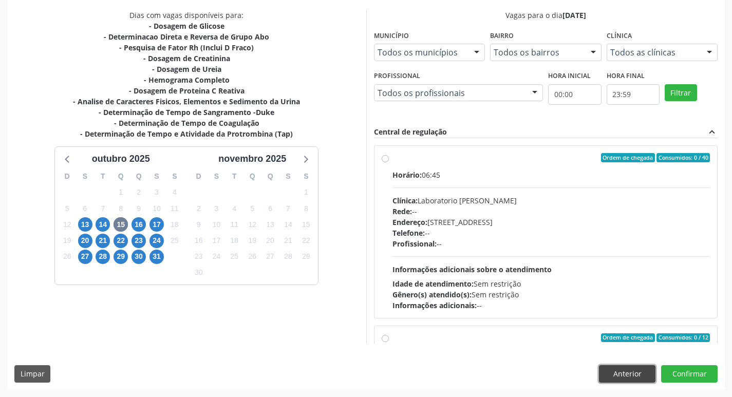
click at [632, 369] on button "Anterior" at bounding box center [627, 373] width 56 height 17
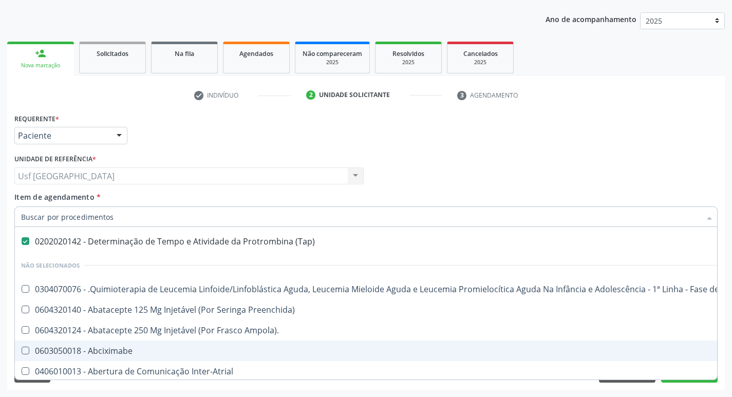
scroll to position [257, 0]
click at [610, 388] on div "Requerente * Paciente Profissional de Saúde Paciente Nenhum resultado encontrad…" at bounding box center [366, 250] width 718 height 279
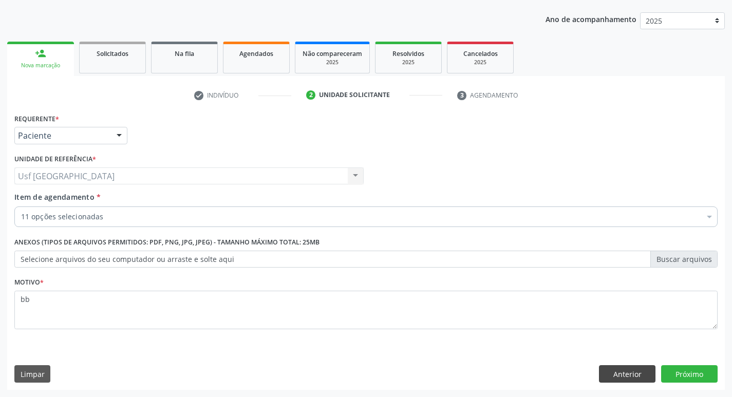
scroll to position [0, 0]
click at [608, 375] on button "Anterior" at bounding box center [627, 373] width 56 height 17
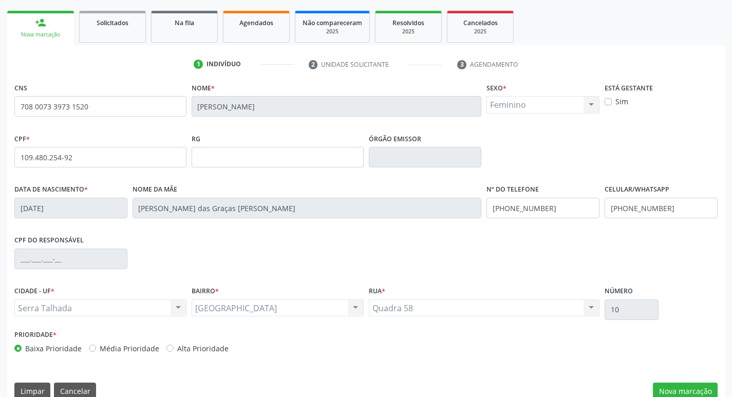
scroll to position [160, 0]
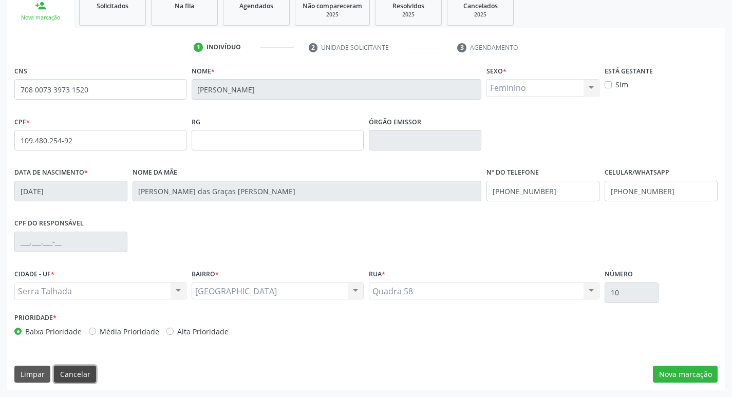
click at [61, 373] on button "Cancelar" at bounding box center [75, 374] width 42 height 17
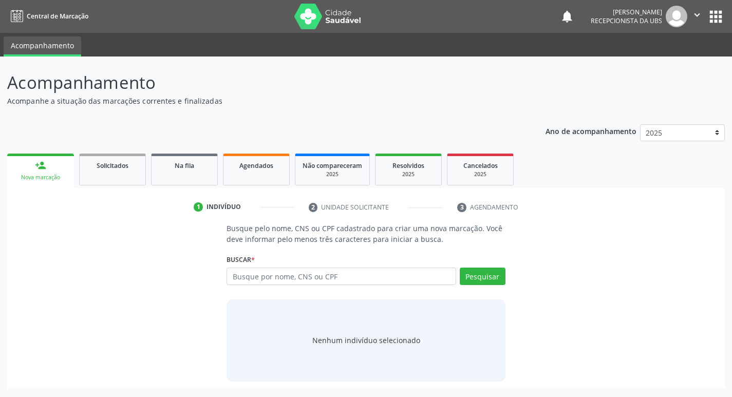
scroll to position [0, 0]
click at [352, 270] on input "text" at bounding box center [345, 276] width 233 height 17
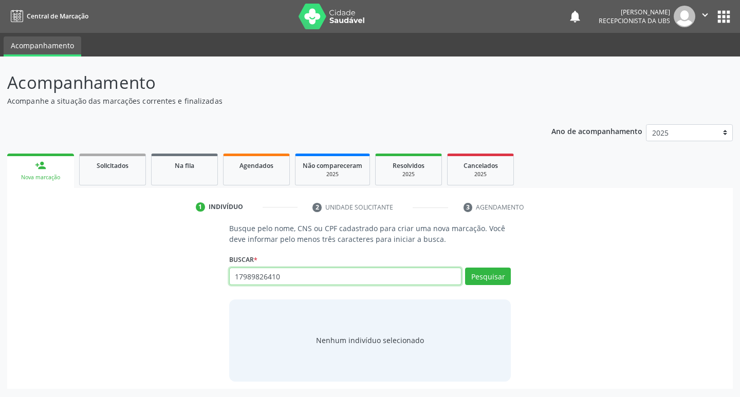
type input "17989826410"
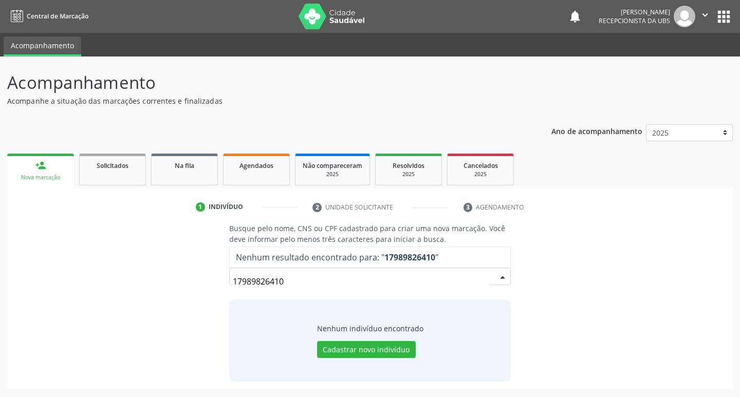
drag, startPoint x: 298, startPoint y: 277, endPoint x: 191, endPoint y: 291, distance: 108.2
click at [191, 291] on div "Busque pelo nome, CNS ou CPF cadastrado para criar uma nova marcação. Você deve…" at bounding box center [369, 302] width 711 height 158
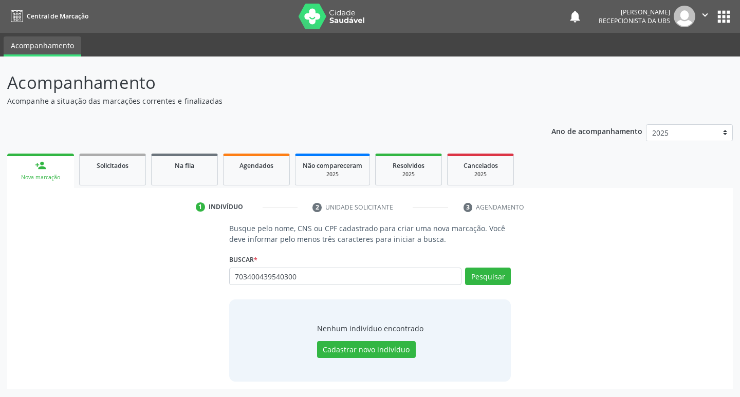
type input "703400439540300"
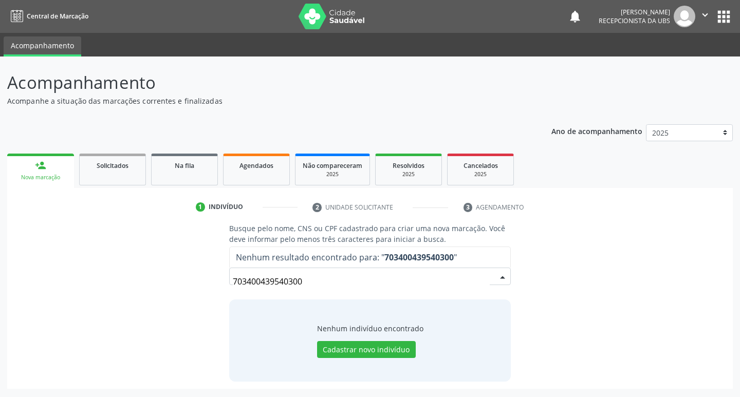
drag, startPoint x: 305, startPoint y: 282, endPoint x: 225, endPoint y: 299, distance: 81.5
click at [225, 299] on div "Busque pelo nome, CNS ou CPF cadastrado para criar uma nova marcação. Você deve…" at bounding box center [370, 302] width 296 height 158
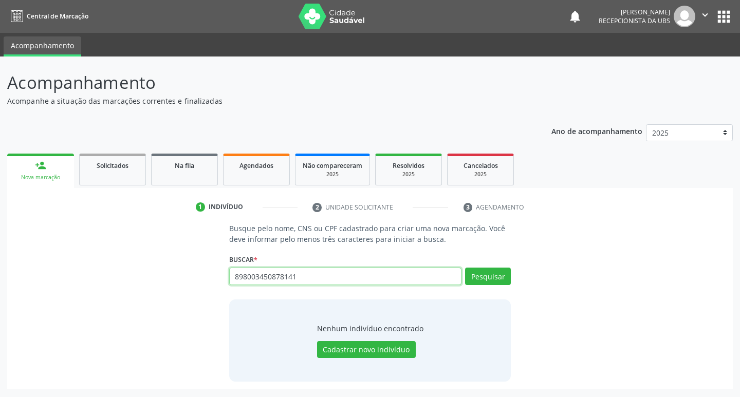
type input "898003450878141"
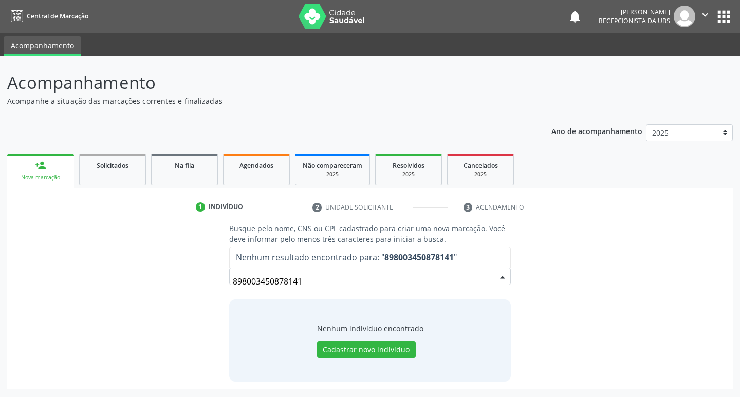
drag, startPoint x: 259, startPoint y: 291, endPoint x: 229, endPoint y: 300, distance: 32.2
click at [229, 300] on div "Busque pelo nome, CNS ou CPF cadastrado para criar uma nova marcação. Você deve…" at bounding box center [370, 302] width 296 height 158
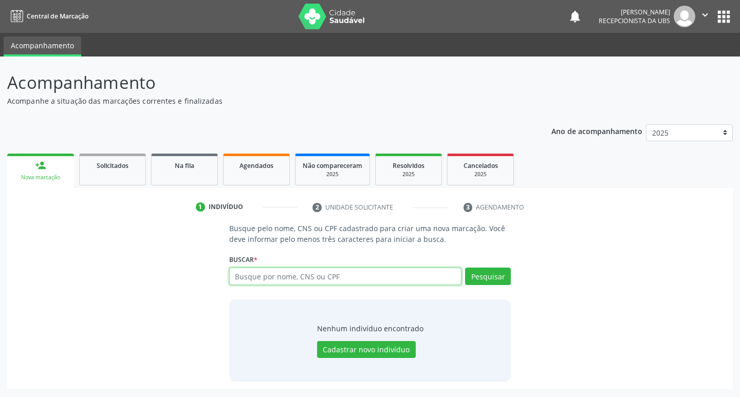
drag, startPoint x: 316, startPoint y: 287, endPoint x: 237, endPoint y: 279, distance: 79.4
click at [234, 279] on input "text" at bounding box center [345, 276] width 233 height 17
paste input "700007356238602"
type input "700007356238602"
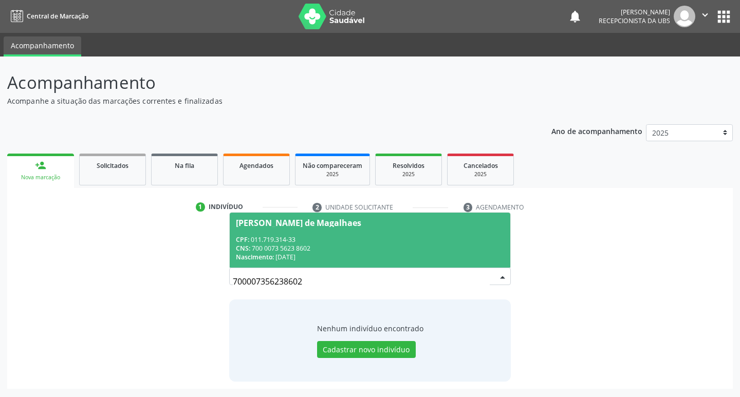
click at [323, 214] on span "Francisca Clarindo de Magalhaes CPF: 011.719.314-33 CNS: 700 0073 5623 8602 Nas…" at bounding box center [370, 240] width 281 height 55
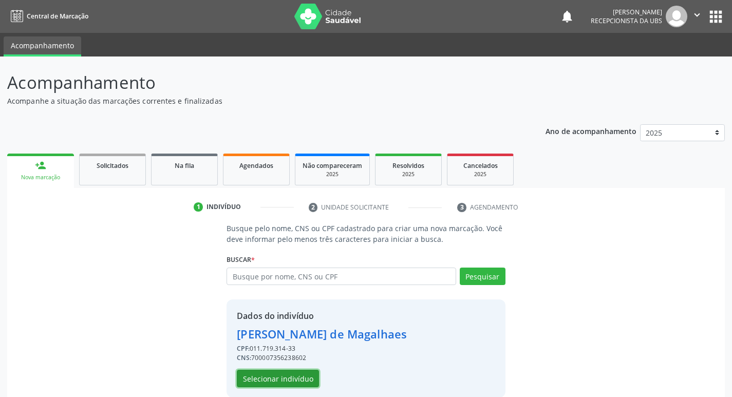
click at [299, 385] on button "Selecionar indivíduo" at bounding box center [278, 378] width 82 height 17
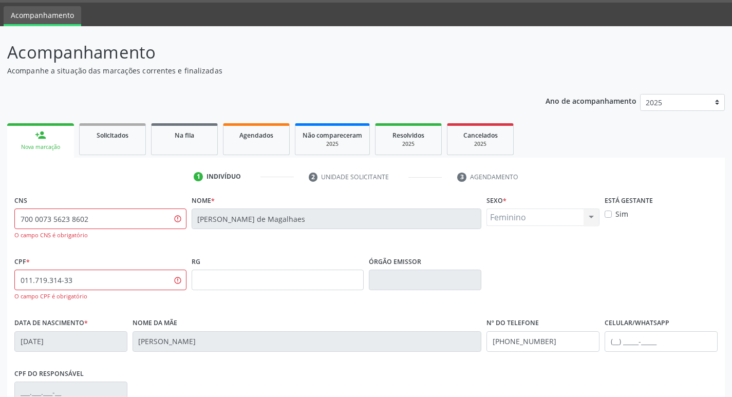
scroll to position [27, 0]
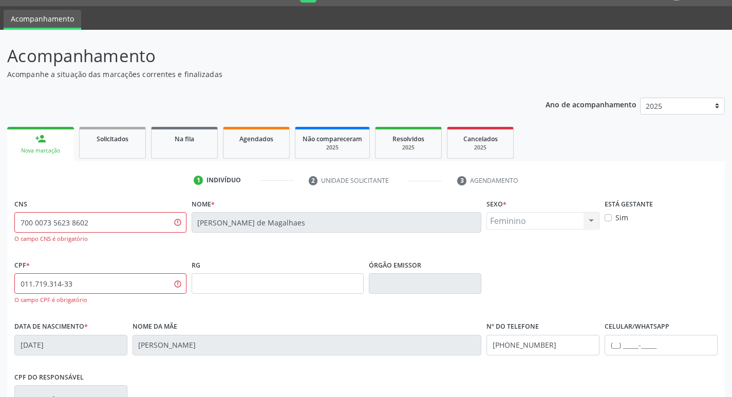
click at [225, 243] on div "Nome * Francisca Clarindo de Magalhaes" at bounding box center [336, 226] width 295 height 61
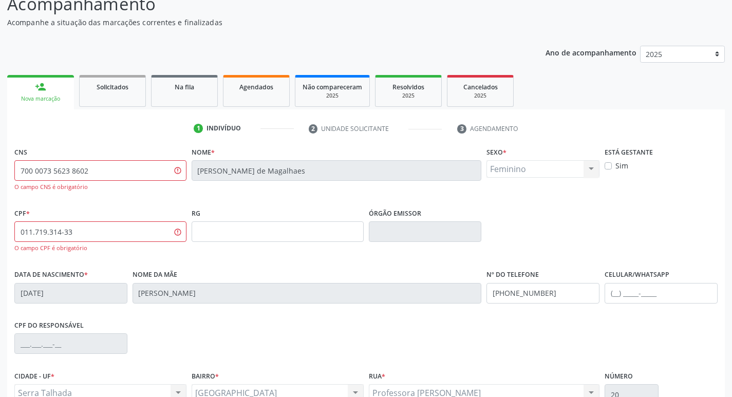
scroll to position [181, 0]
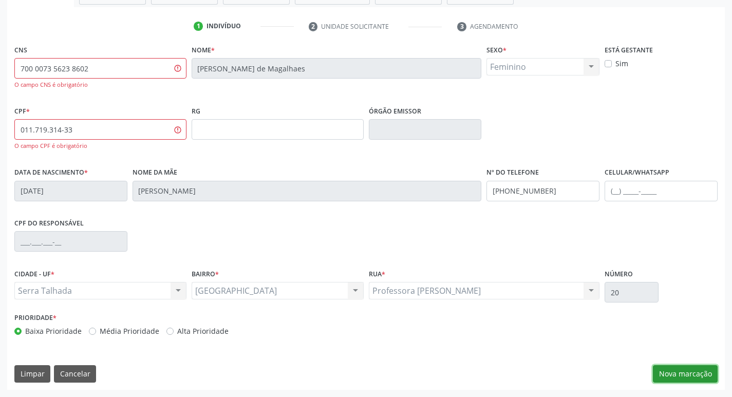
click at [658, 365] on button "Nova marcação" at bounding box center [685, 373] width 65 height 17
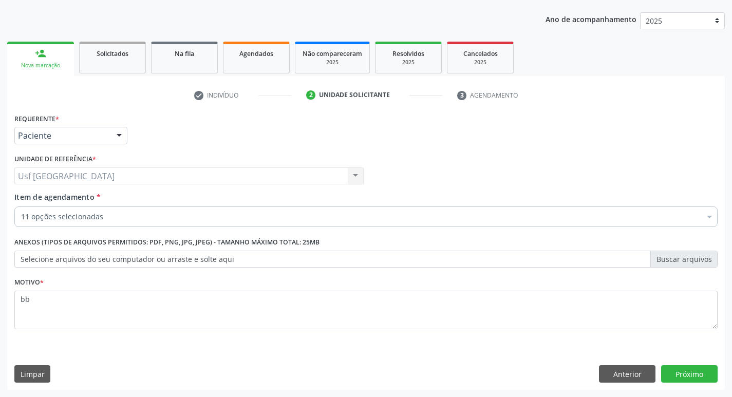
scroll to position [112, 0]
click at [52, 224] on div "11 opções selecionadas" at bounding box center [365, 216] width 703 height 21
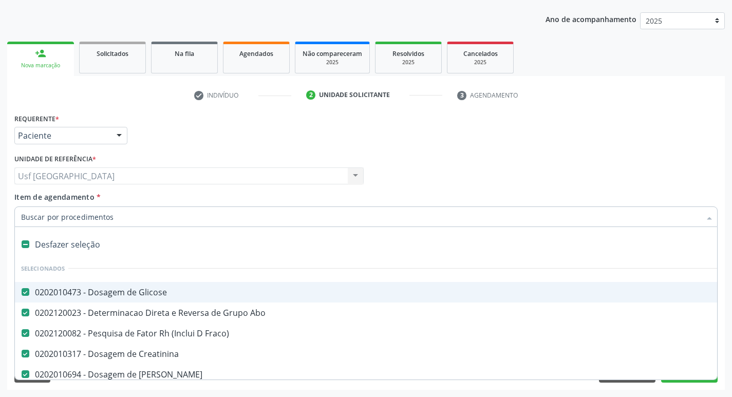
click at [64, 291] on div "0202010473 - Dosagem de Glicose" at bounding box center [421, 292] width 800 height 8
checkbox Glicose "false"
click at [54, 242] on div "Desfazer seleção" at bounding box center [421, 244] width 812 height 21
checkbox Abo "false"
checkbox Fraco\) "false"
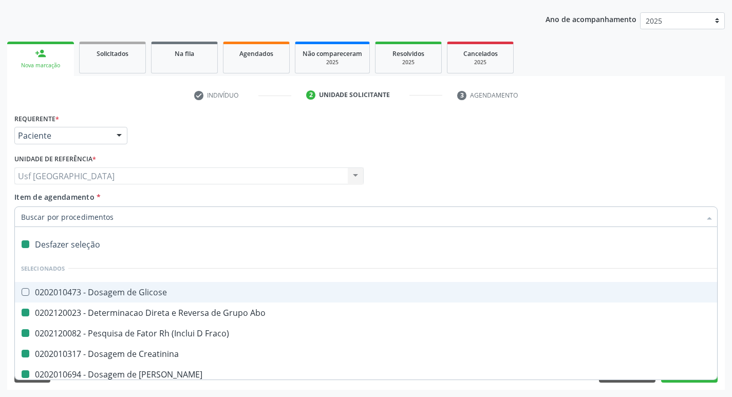
checkbox Creatinina "false"
checkbox Ureia "false"
checkbox Completo "false"
checkbox Reativa "false"
checkbox Urina "false"
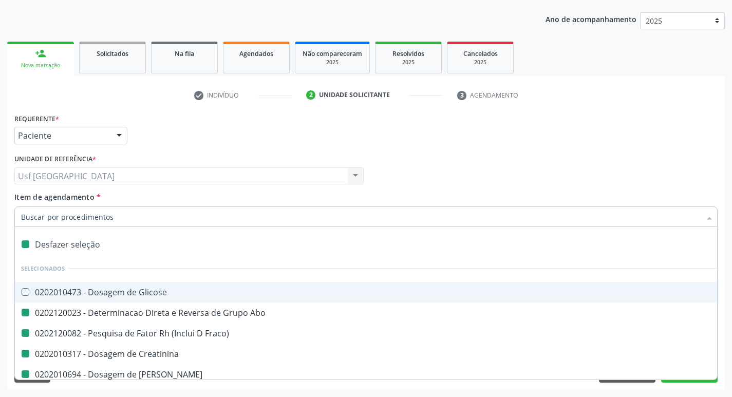
checkbox -Duke "false"
checkbox Coagulação "false"
checkbox \(Tap\) "false"
click at [59, 199] on span "Item de agendamento" at bounding box center [54, 197] width 80 height 10
click at [59, 206] on input "Item de agendamento *" at bounding box center [361, 216] width 680 height 21
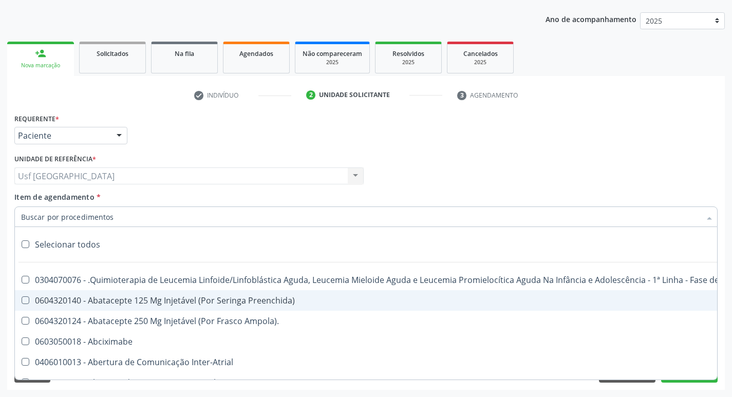
click at [59, 217] on input "Item de agendamento *" at bounding box center [361, 216] width 680 height 21
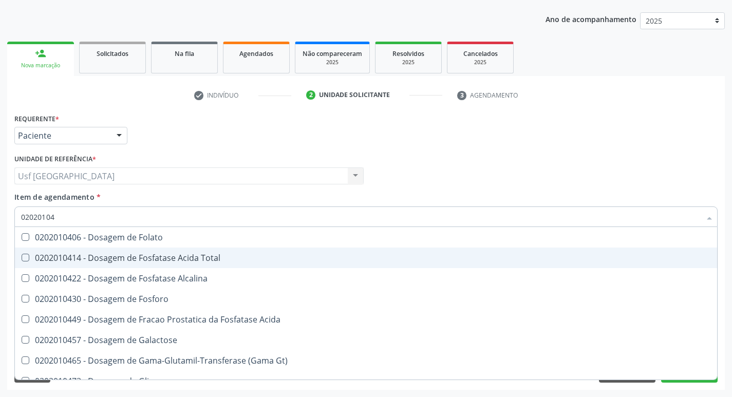
type input "020201047"
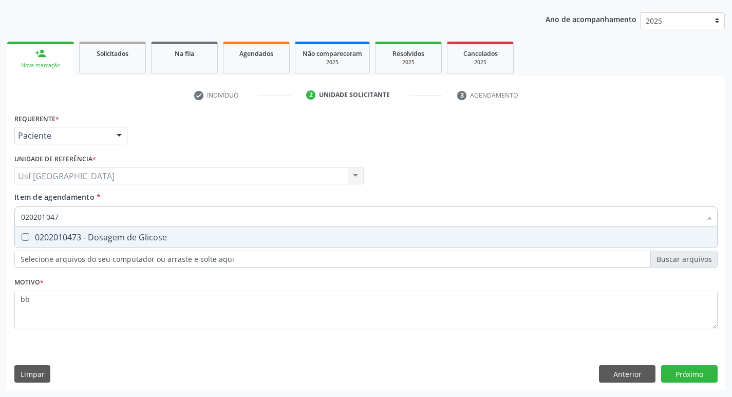
click at [76, 240] on div "0202010473 - Dosagem de Glicose" at bounding box center [366, 237] width 690 height 8
checkbox Glicose "true"
type input "02020104"
checkbox Glicose "false"
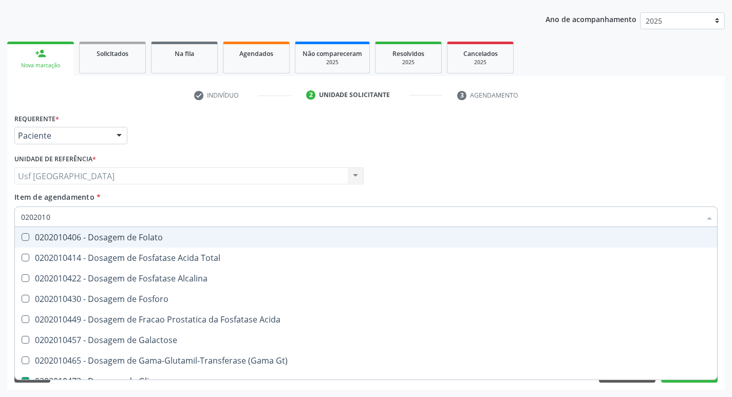
type input "020201"
checkbox Glicose "false"
type input "0"
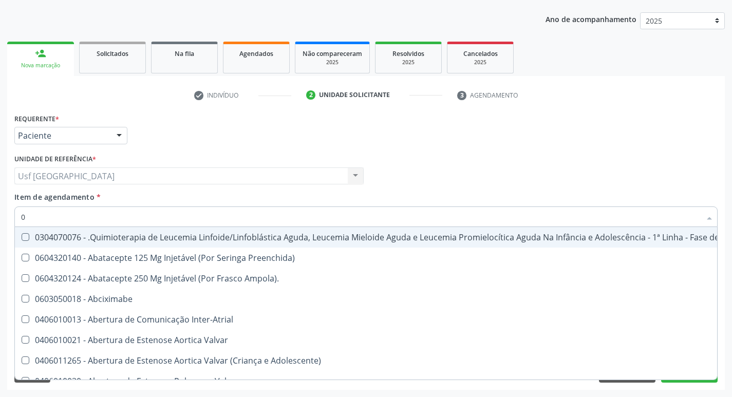
type input "02"
checkbox Coclear "true"
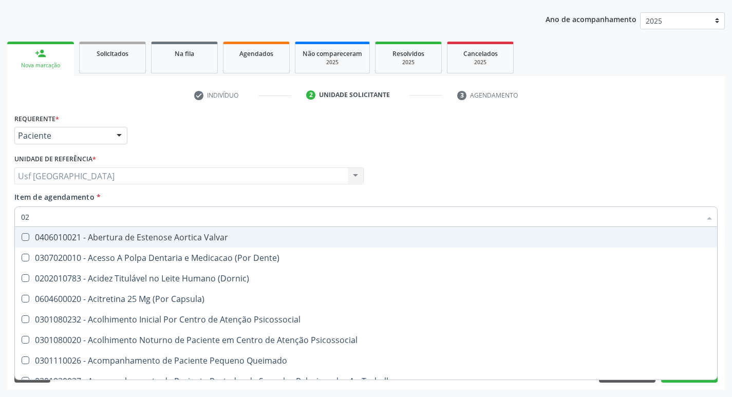
type input "020"
checkbox \(Qualitativo\) "true"
checkbox Glicose "false"
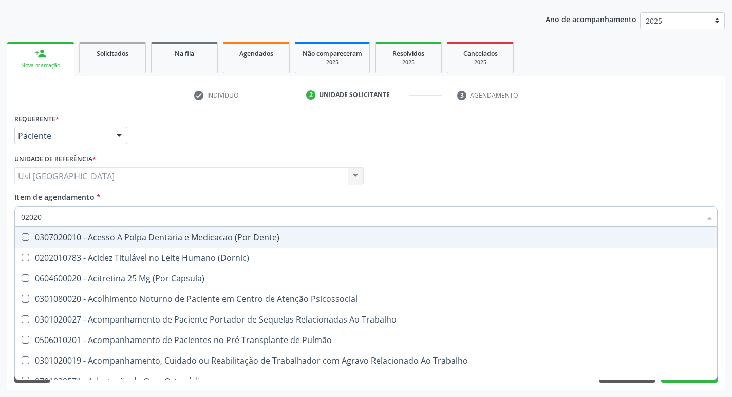
type input "020201"
checkbox Arquitetura "true"
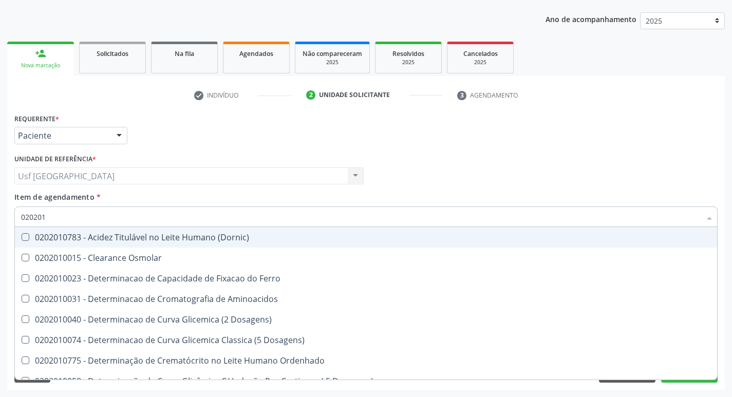
type input "0202010"
checkbox Glicose "true"
checkbox Nt-Probnp\) "false"
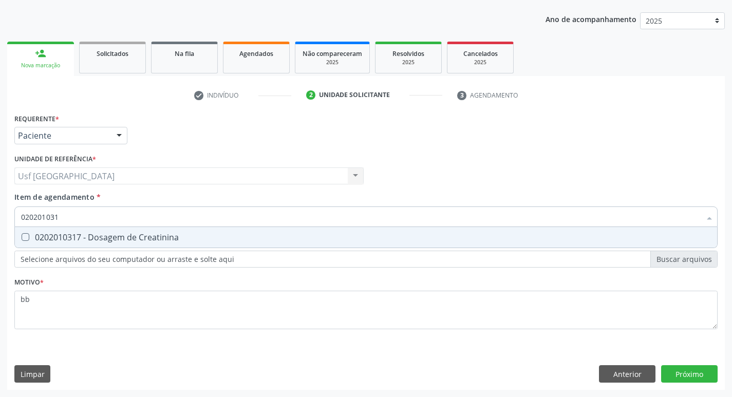
type input "0202010317"
click at [76, 240] on div "0202010317 - Dosagem de Creatinina" at bounding box center [366, 237] width 690 height 8
checkbox Creatinina "true"
type input "02020103"
checkbox Creatinina "false"
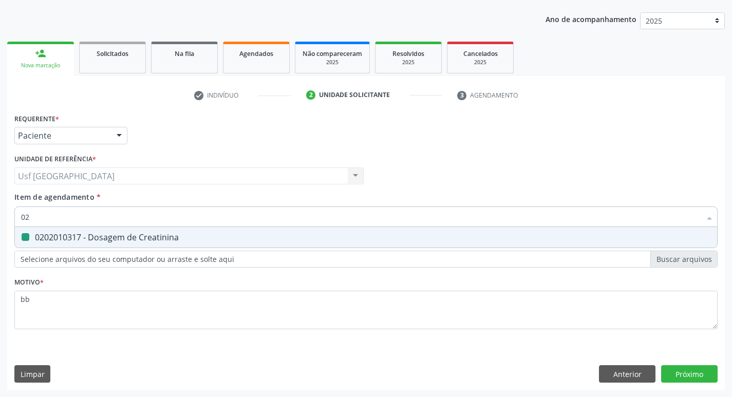
type input "0"
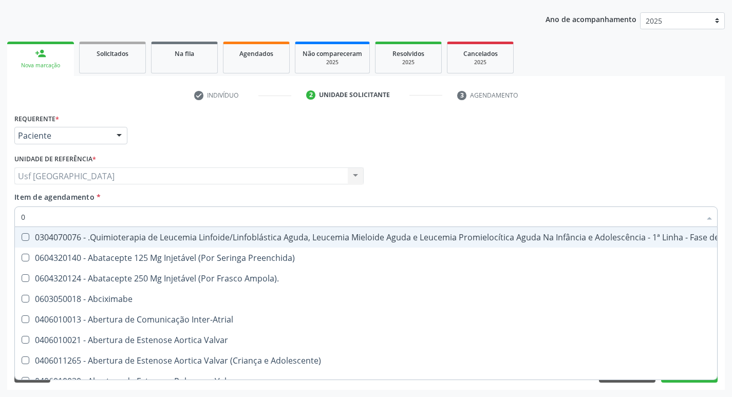
type input "02"
checkbox \(Liquido\) "true"
checkbox Coclear "true"
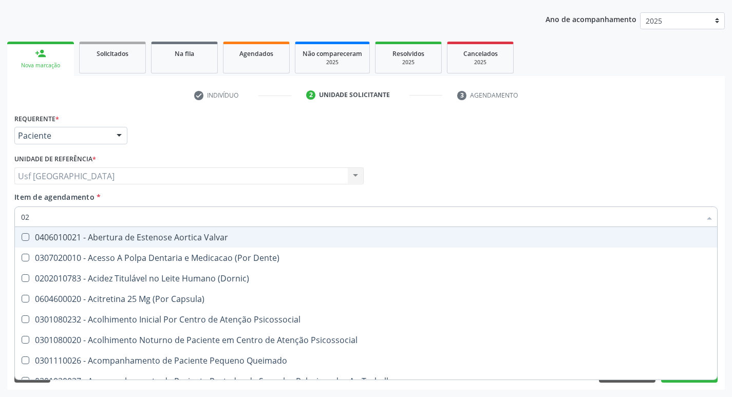
type input "020"
checkbox Complementar\) "true"
checkbox \(Qualitativo\) "true"
checkbox Creatinina "false"
checkbox Glicose "false"
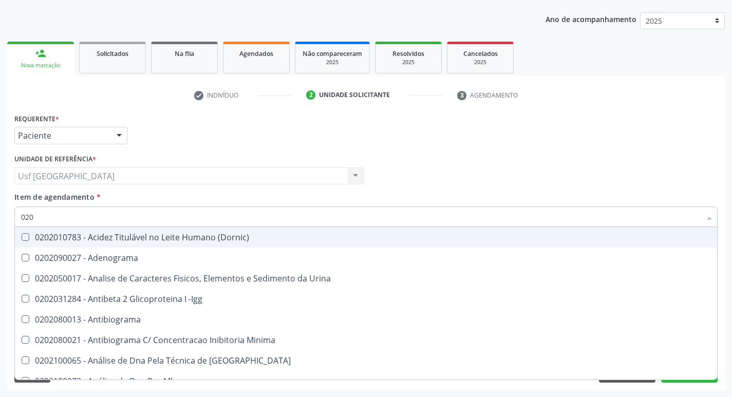
type input "0202"
checkbox Creatinina "true"
checkbox Glicose "true"
checkbox Bilateral "false"
checkbox Boston "false"
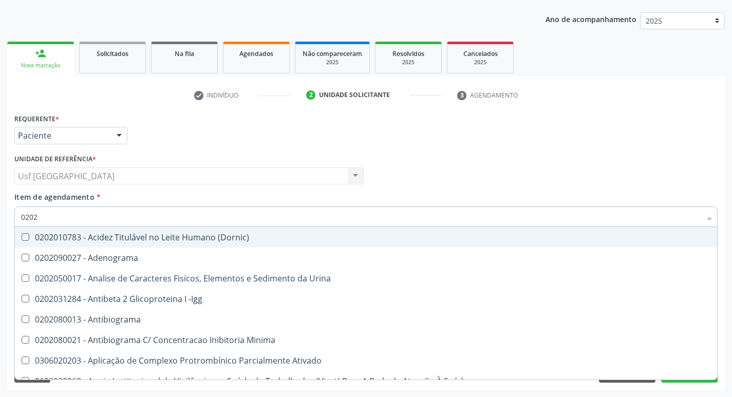
type input "02020"
checkbox Creatinina "true"
checkbox Viii "false"
checkbox Glicose "true"
checkbox Lactato "false"
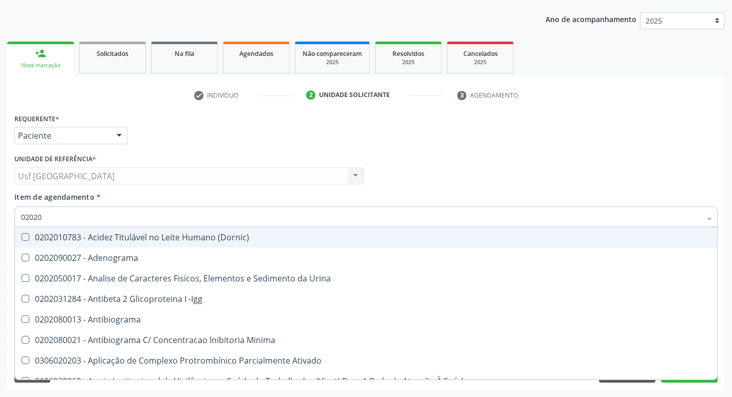
type input "020201"
checkbox Gestante "true"
checkbox T3 "true"
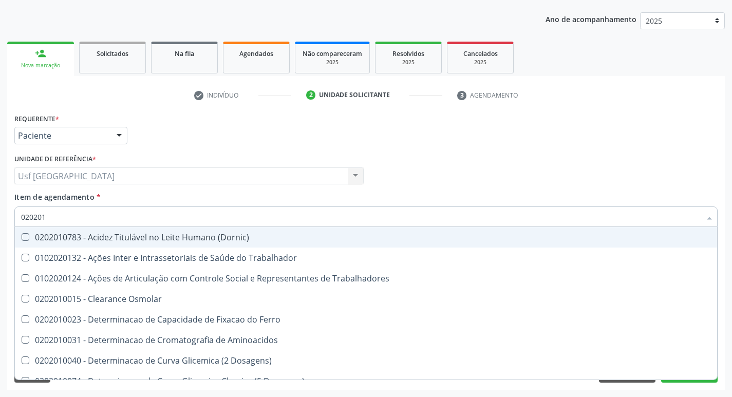
type input "0202010"
checkbox Ionizavel "true"
checkbox Creatinina "false"
checkbox II "true"
checkbox Glicose "false"
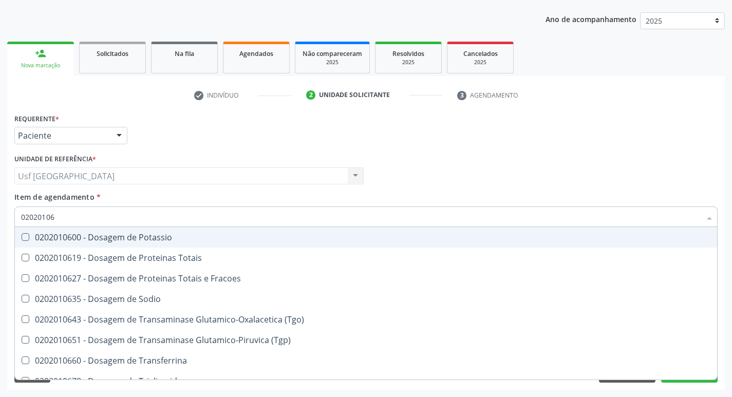
type input "020201069"
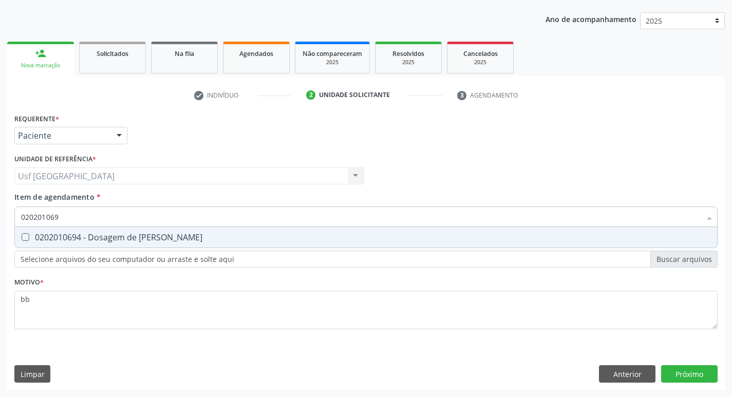
click at [109, 221] on input "020201069" at bounding box center [361, 216] width 680 height 21
click at [101, 235] on div "0202010694 - Dosagem de [PERSON_NAME]" at bounding box center [366, 237] width 690 height 8
checkbox Ureia "true"
type input "02020106"
checkbox Ureia "false"
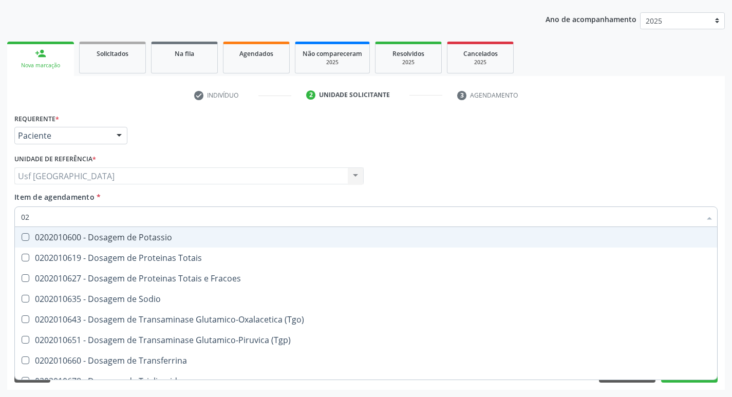
type input "0"
checkbox Ureia "false"
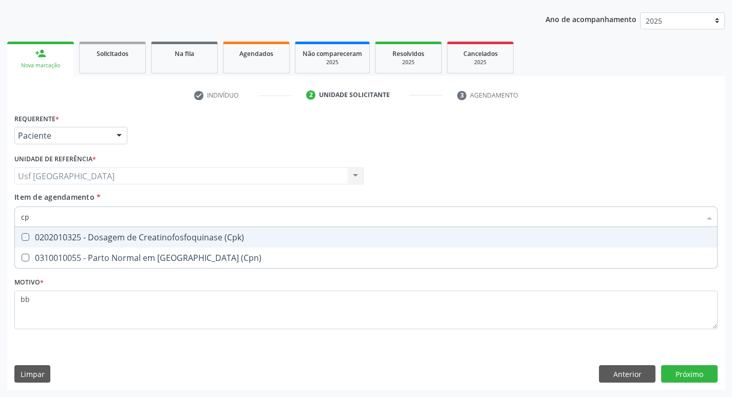
type input "c"
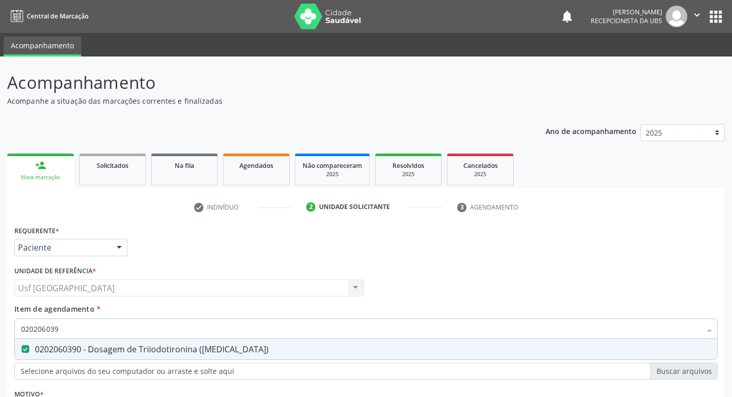
scroll to position [112, 0]
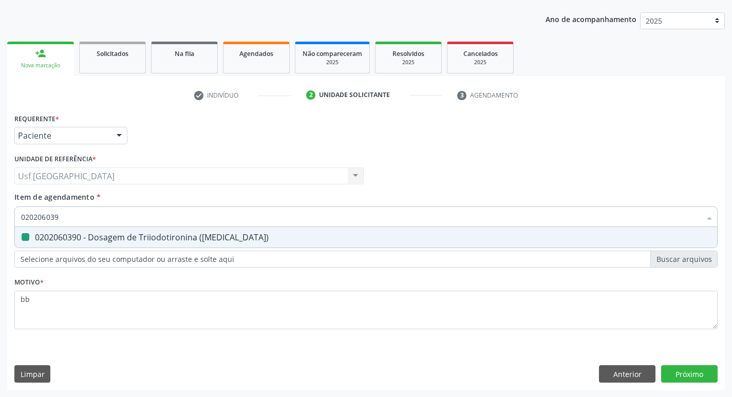
type input "02020603"
checkbox \(T3\) "false"
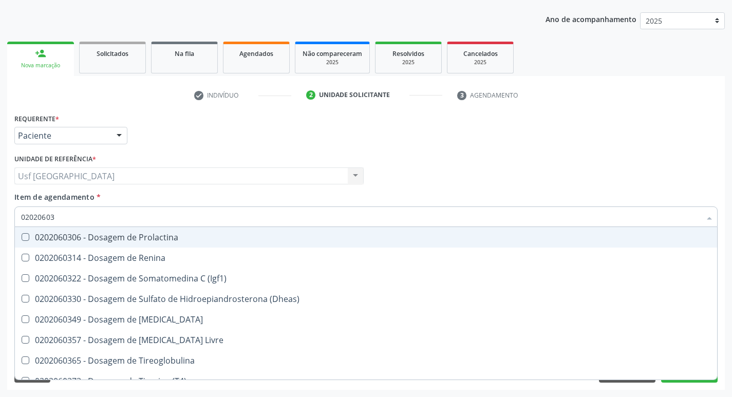
type input "0202060"
checkbox \(T3\) "false"
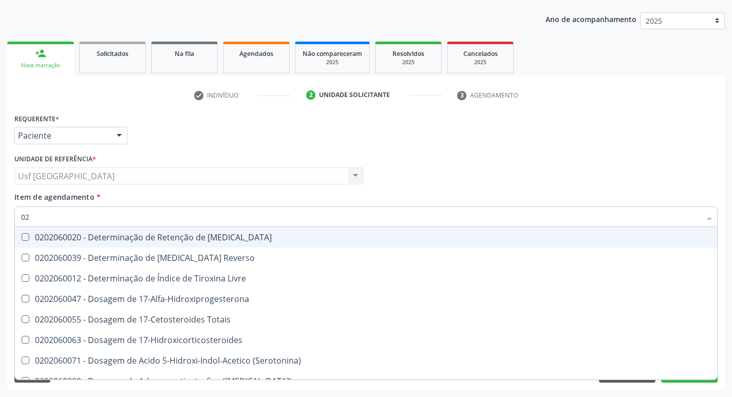
type input "0"
checkbox Livre "false"
checkbox Paratormonio "false"
checkbox \(T3\) "false"
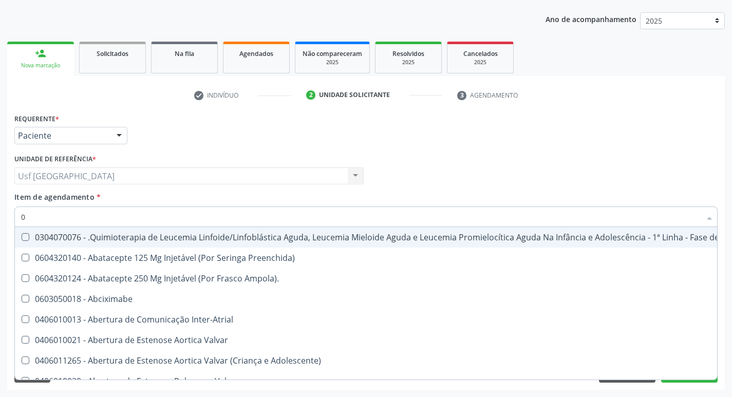
type input "02"
checkbox Coração "true"
checkbox Urina "false"
checkbox Dentária "true"
checkbox Antibiotico "true"
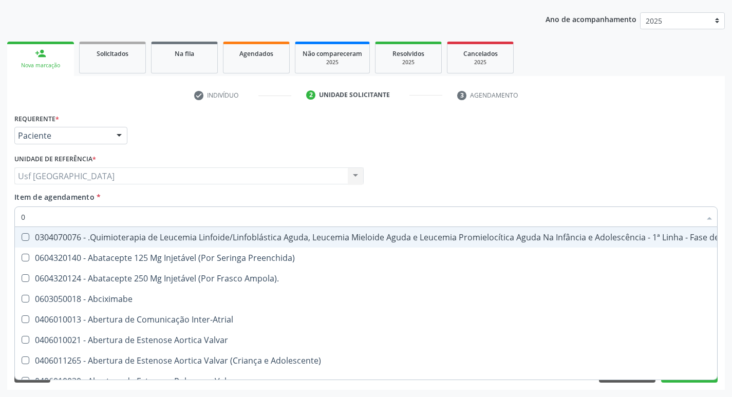
checkbox Antibiotico "true"
checkbox \(Liquido\) "true"
checkbox Coclear "true"
checkbox Orofacial "true"
checkbox Comprimido\) "true"
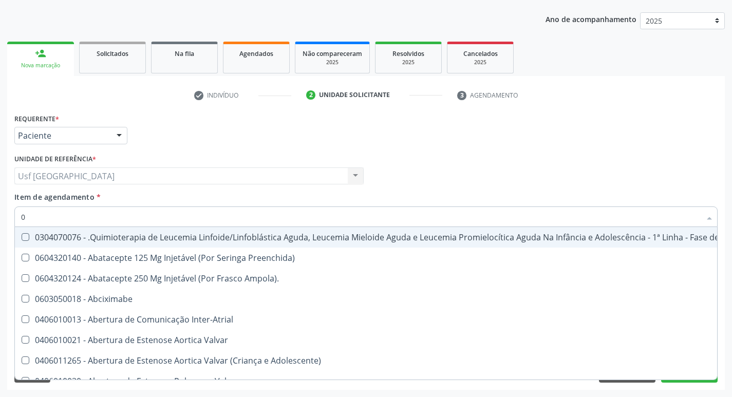
checkbox Ml\) "true"
checkbox Embolizante "true"
checkbox Per-Operatoria "true"
checkbox Colecistectomia "true"
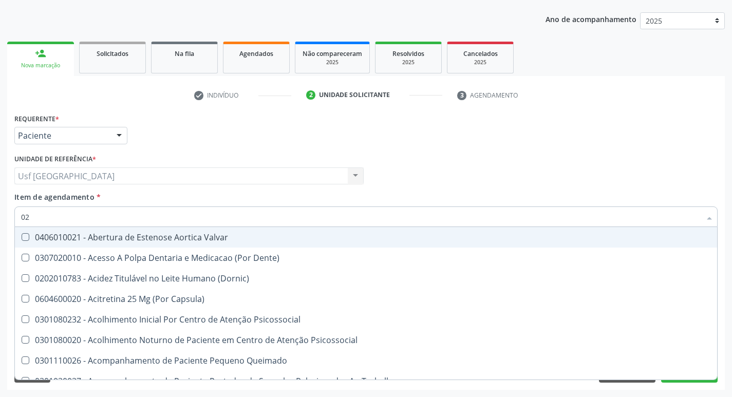
type input "020"
checkbox Terapeutica "true"
checkbox Urina "false"
checkbox Epispádia "true"
checkbox Anos\) "true"
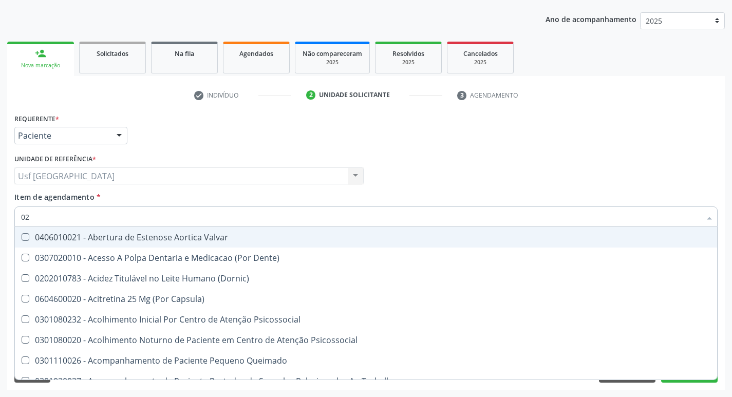
checkbox Congênita "true"
checkbox Complementar\) "true"
checkbox \(Qualitativo\) "true"
checkbox Glomerular "true"
checkbox Semana\) "true"
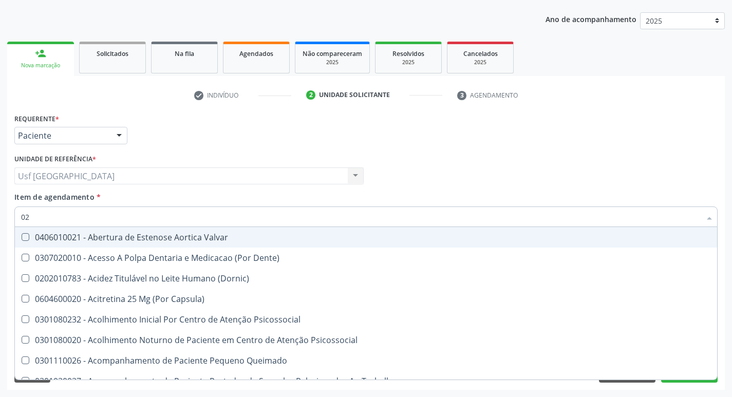
checkbox Pediátrico "true"
checkbox Dias "true"
checkbox Ii\) "true"
checkbox Hdl "false"
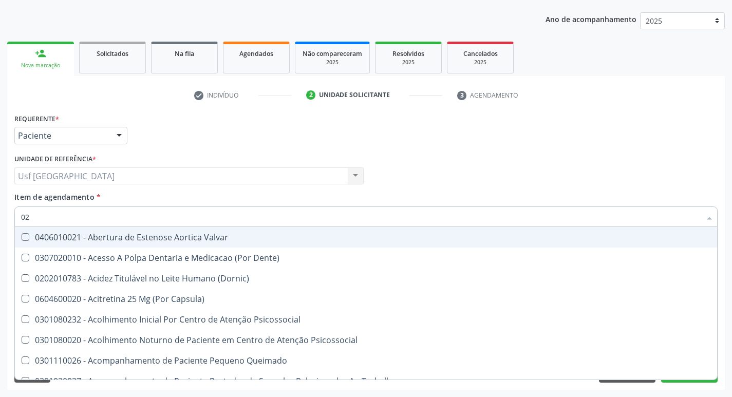
checkbox Ldl "false"
checkbox Total "false"
checkbox Creatinina "false"
checkbox Glicose "false"
checkbox Glicosilada "false"
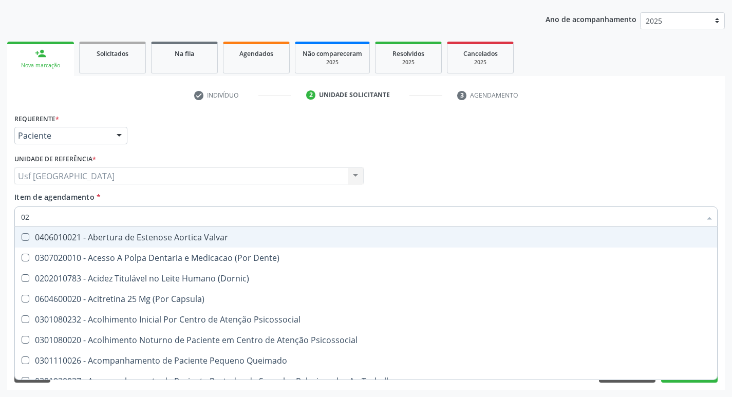
checkbox \(Tgo\) "false"
checkbox \(Tgp\) "false"
checkbox Triglicerideos "false"
checkbox Ureia "false"
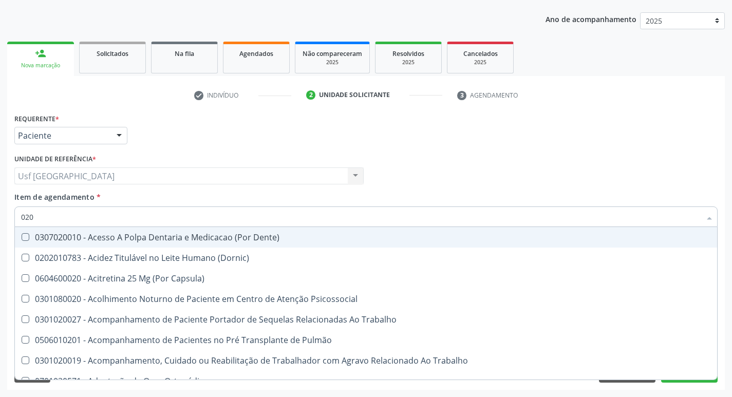
type input "0202"
checkbox Capsula\) "true"
checkbox Urina "false"
checkbox Faringe\/Laringe "true"
checkbox Puncao "true"
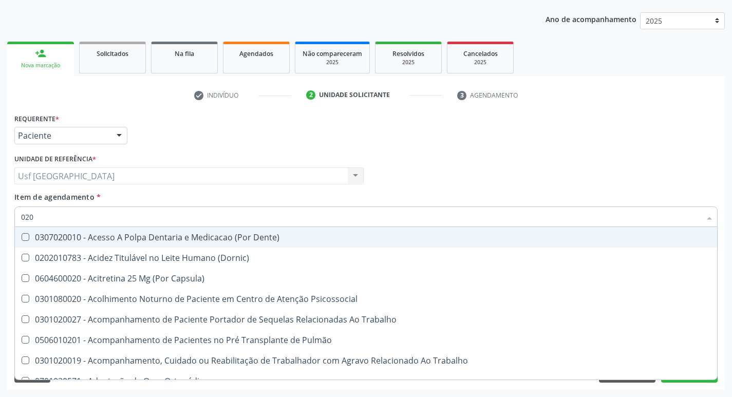
checkbox Fragmento "true"
checkbox Ossea "true"
checkbox Laser "true"
checkbox Septostomia "true"
checkbox \(Spcto\) "true"
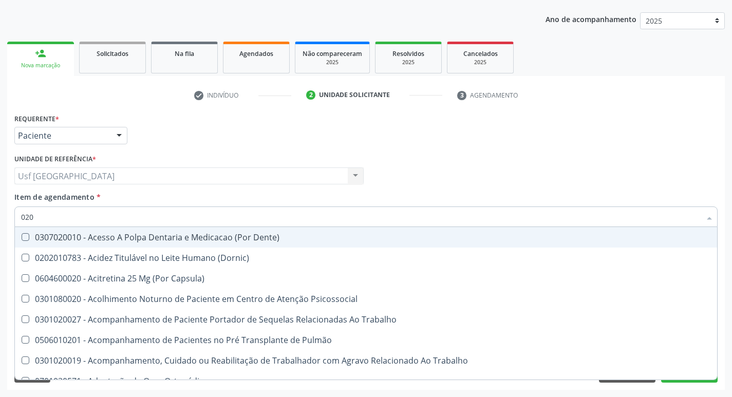
checkbox 67 "true"
checkbox Projecoes\) "true"
checkbox Aspiração "true"
checkbox Estimulo "true"
checkbox Biologica "true"
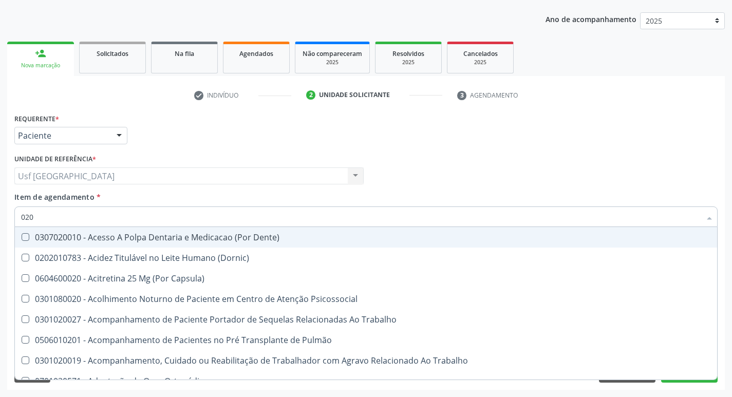
checkbox Hdl "false"
checkbox Ldl "false"
checkbox Total "false"
checkbox Creatinina "false"
checkbox Glicose "false"
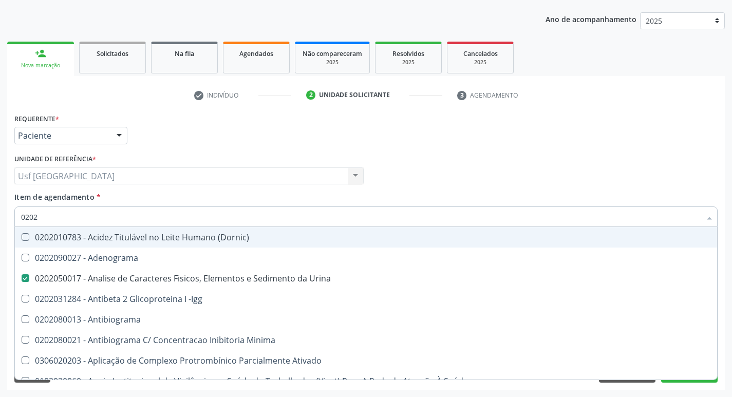
type input "02020"
checkbox Hdl "true"
checkbox Ldl "true"
checkbox Total "true"
checkbox Creatinina "true"
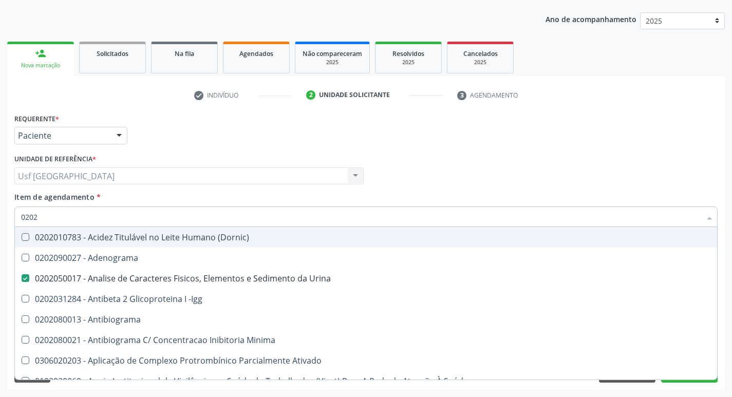
checkbox Estriol "false"
checkbox Estrona "false"
checkbox Etossuximida "false"
checkbox Viii "false"
checkbox Glicose "true"
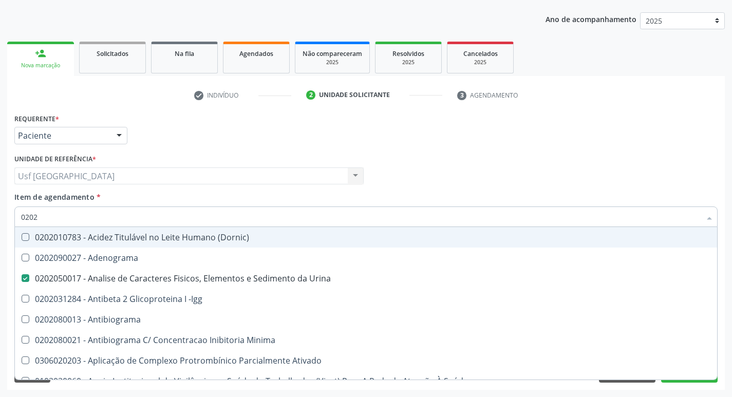
checkbox Glicosilada "true"
checkbox Lactato "false"
checkbox Muco-Proteinas "false"
checkbox \(Tgo\) "true"
checkbox \(Tgp\) "true"
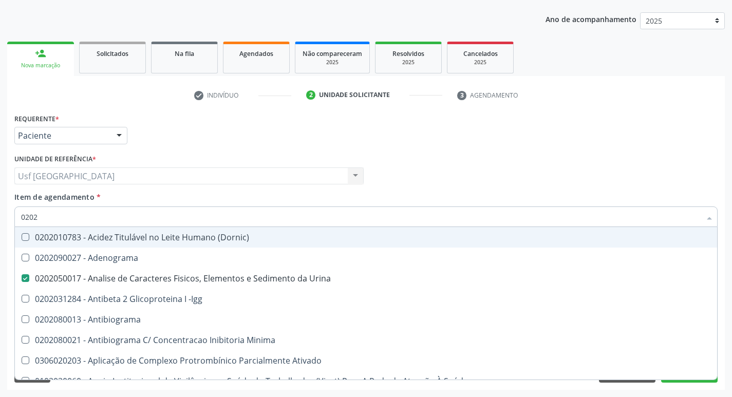
checkbox Triglicerideos "true"
checkbox \(T3\) "true"
checkbox Ureia "true"
checkbox \(Direto\) "false"
checkbox Urinarios "false"
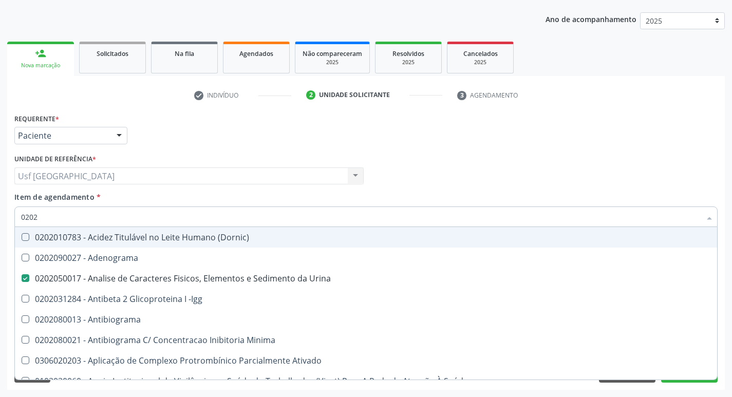
checkbox Pallidum "false"
checkbox Mandíbula "false"
checkbox Hematocrito "false"
checkbox Completo "true"
checkbox Pylori "false"
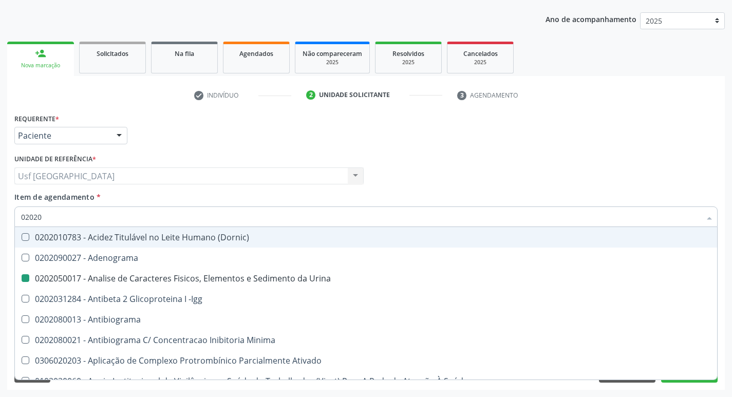
type input "020206"
checkbox Urina "false"
checkbox Identificação "true"
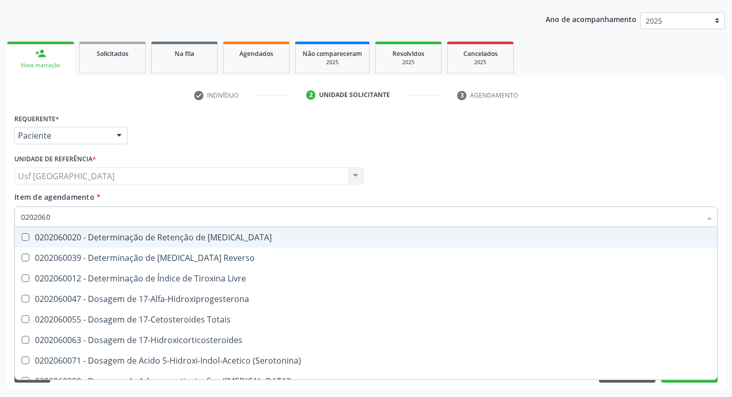
type input "02020603"
checkbox Ciclico "true"
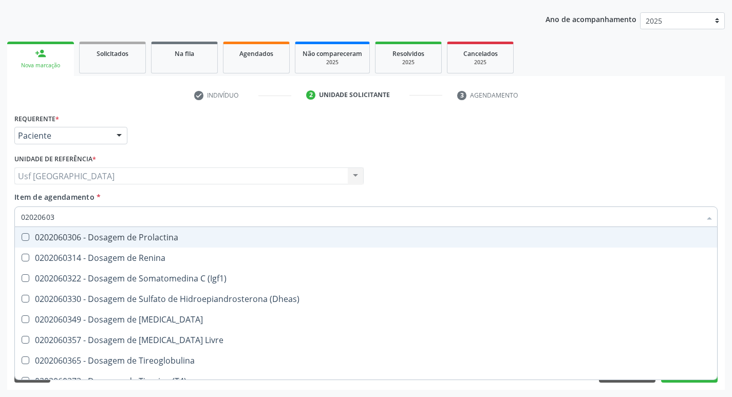
type input "020206038"
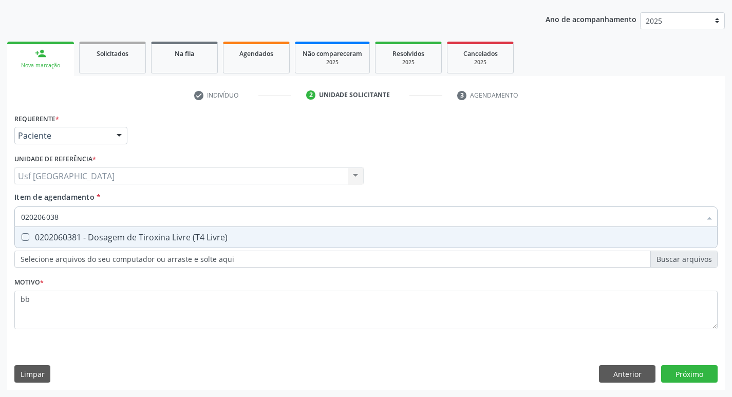
click at [155, 238] on div "0202060381 - Dosagem de Tiroxina Livre (T4 Livre)" at bounding box center [366, 237] width 690 height 8
checkbox Livre\) "true"
type input "02020603"
checkbox Livre\) "false"
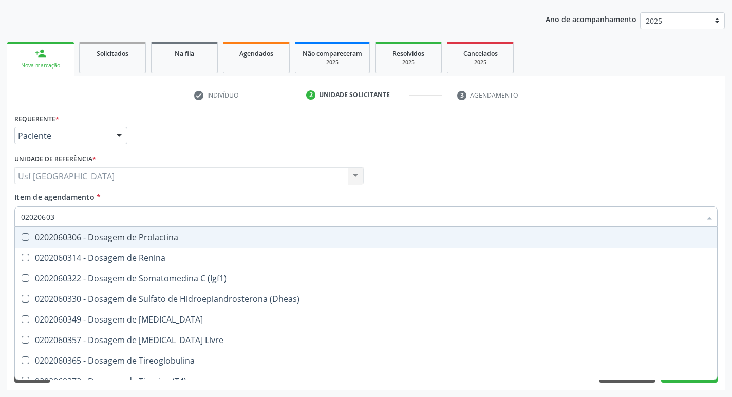
type input "0202060"
checkbox Livre\) "false"
checkbox \(T3\) "false"
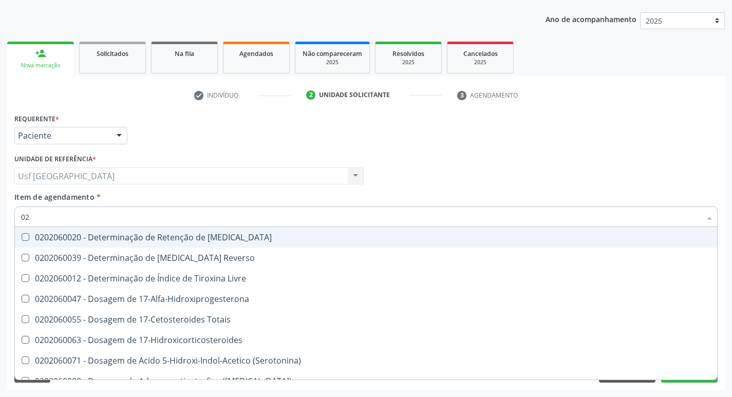
type input "0"
checkbox Livre "false"
checkbox Paratormonio "false"
checkbox Livre\) "false"
checkbox \(T3\) "false"
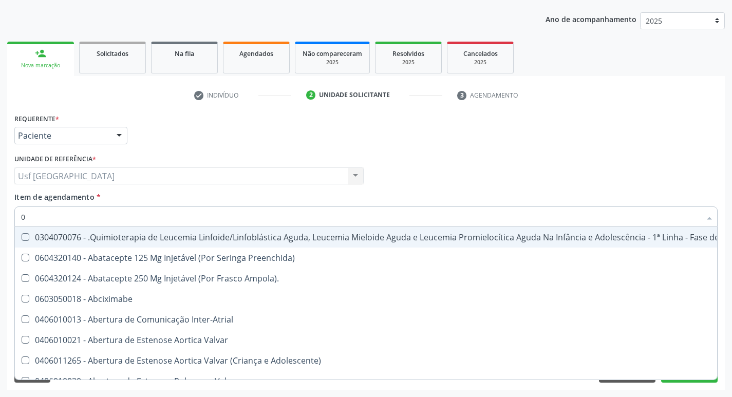
type input "02"
checkbox Coração "true"
checkbox Urina "false"
checkbox Dentária "true"
checkbox Antibiotico "true"
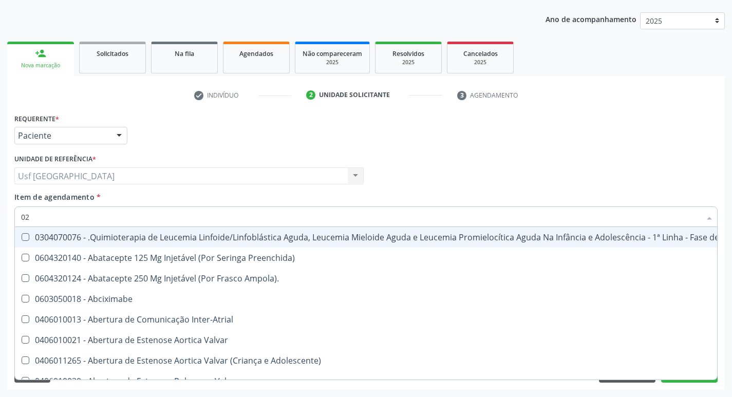
checkbox Antibiotico "true"
checkbox \(Liquido\) "true"
checkbox Coclear "true"
checkbox Orofacial "true"
checkbox Ml\) "true"
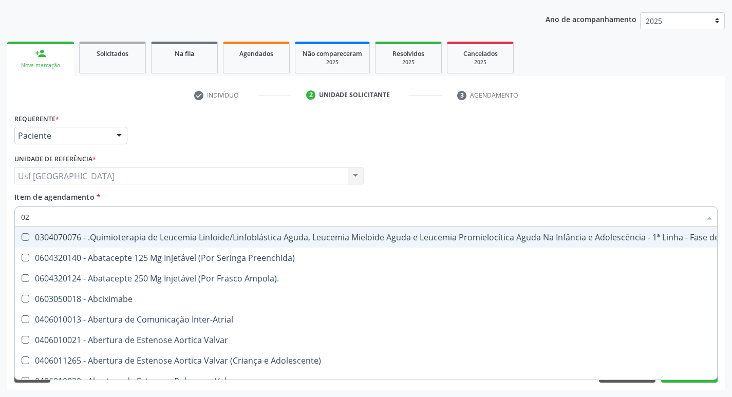
checkbox Comprimido\) "true"
checkbox Ml\) "true"
checkbox Embolizante "true"
checkbox Per-Operatoria "true"
checkbox Colecistectomia "true"
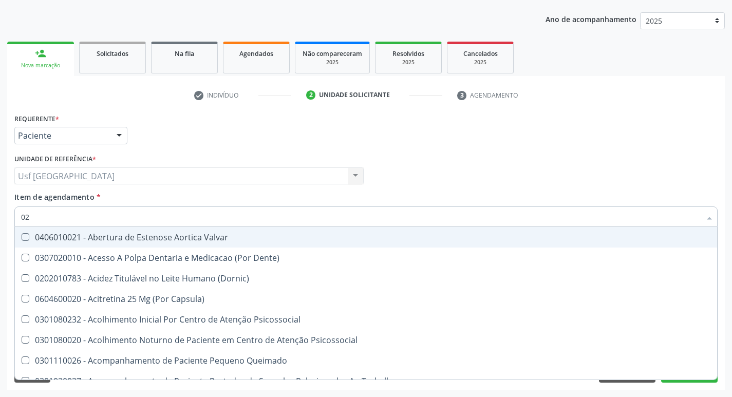
type input "020"
checkbox Terapeutica "true"
checkbox Urina "false"
checkbox Epispádia "true"
checkbox Anos\) "true"
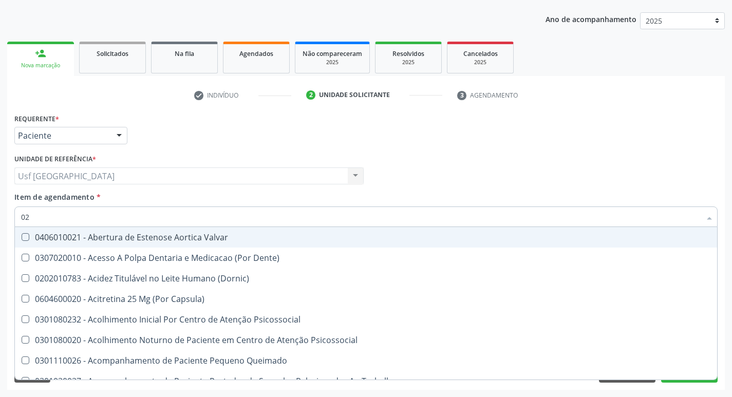
checkbox Congênita "true"
checkbox Complementar\) "true"
checkbox \(Qualitativo\) "true"
checkbox Glomerular "true"
checkbox Artéria "true"
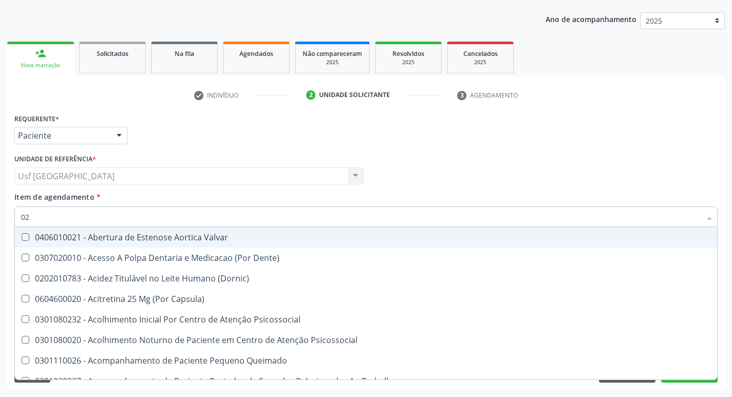
checkbox Semana\) "true"
checkbox Pediátrico "true"
checkbox Dias "true"
checkbox Ii\) "true"
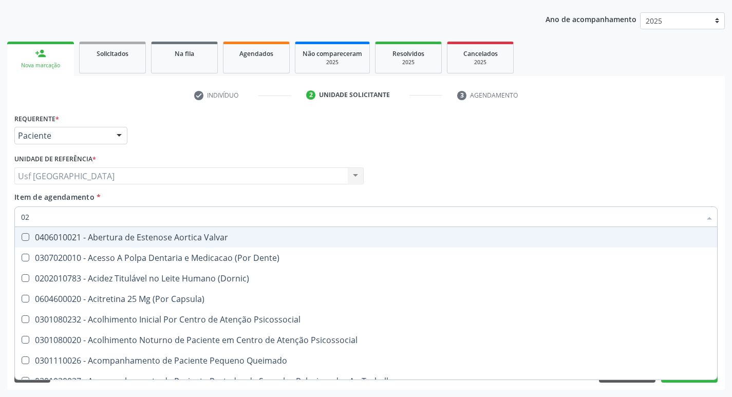
checkbox Hdl "false"
checkbox Ldl "false"
checkbox Total "false"
checkbox Creatinina "false"
checkbox Glicose "false"
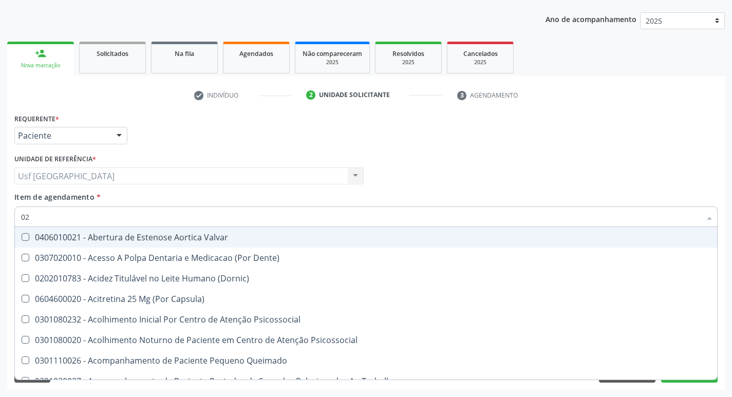
checkbox Glicosilada "false"
checkbox Livre\) "false"
checkbox \(Tgo\) "false"
checkbox \(Tgp\) "false"
checkbox Triglicerideos "false"
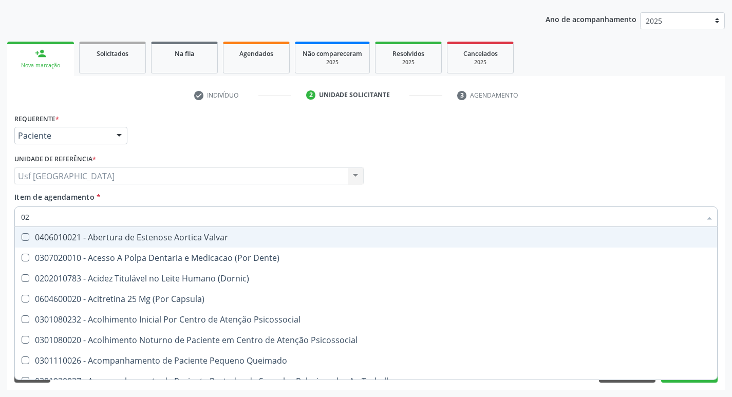
checkbox Ureia "false"
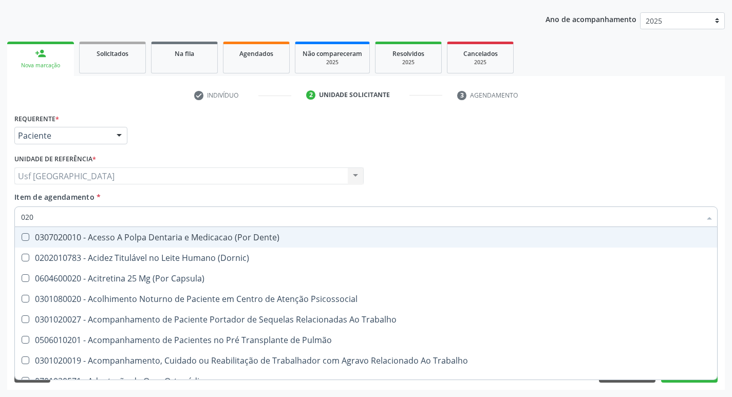
type input "0202"
checkbox Capsula\) "true"
checkbox Urina "false"
checkbox Faringe\/Laringe "true"
checkbox Puncao "true"
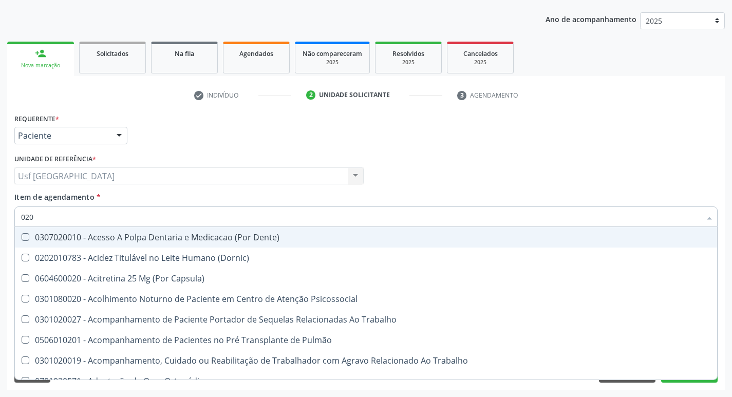
checkbox Fragmento "true"
checkbox Ossea "true"
checkbox Laser "true"
checkbox Septostomia "true"
checkbox Paratireoides "true"
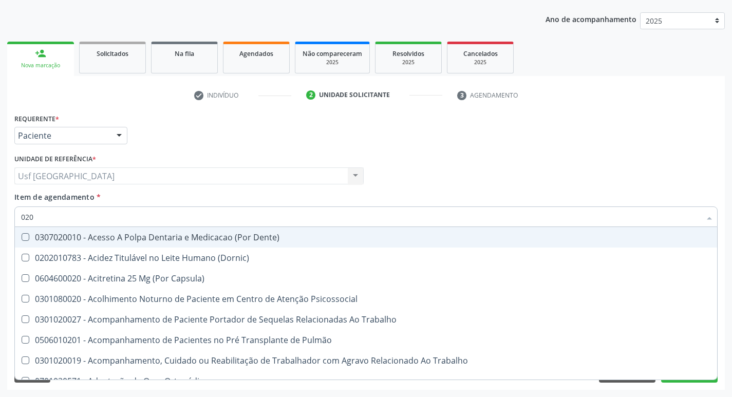
checkbox \(Spcto\) "true"
checkbox 67 "true"
checkbox Projecoes\) "true"
checkbox Aspiração "true"
checkbox Estimulo "true"
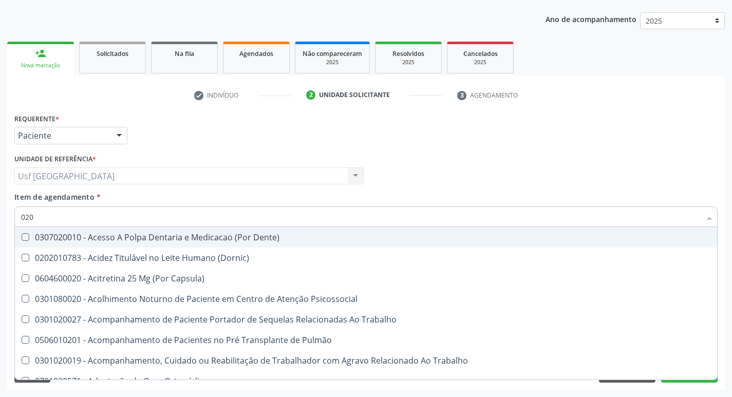
checkbox Biologica "true"
checkbox Hdl "false"
checkbox Ldl "false"
checkbox Total "false"
checkbox Creatinina "false"
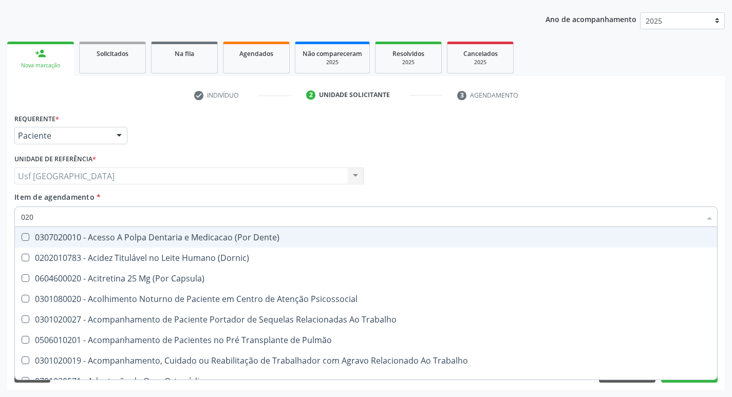
checkbox Glicose "false"
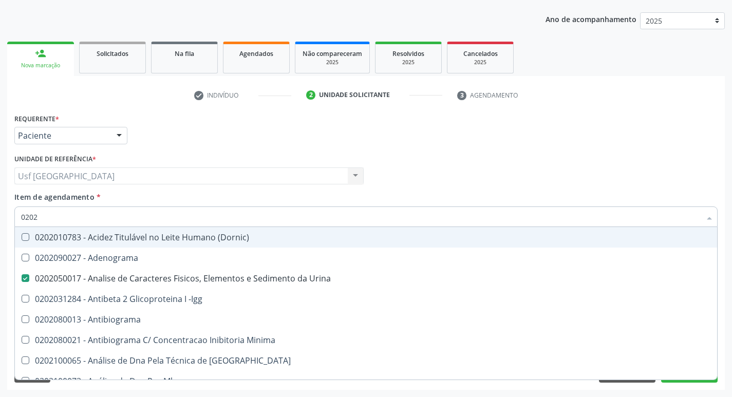
type input "02020"
checkbox \(Psa\) "true"
checkbox III "true"
checkbox Barbituratos "true"
checkbox Calcio "true"
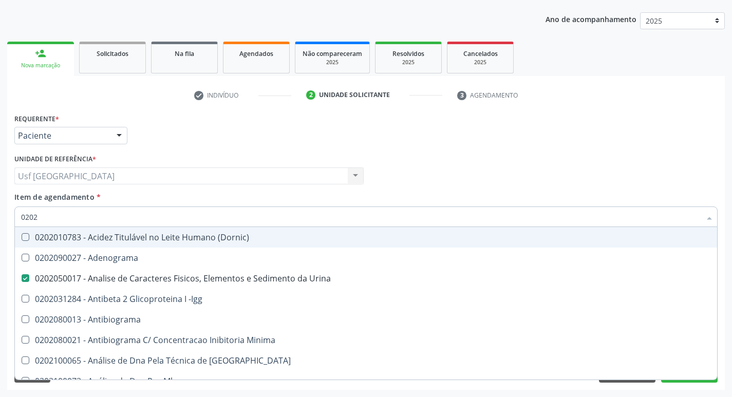
checkbox Hdl "false"
checkbox Ldl "false"
checkbox Total "false"
checkbox Creatinina "false"
checkbox Xi "true"
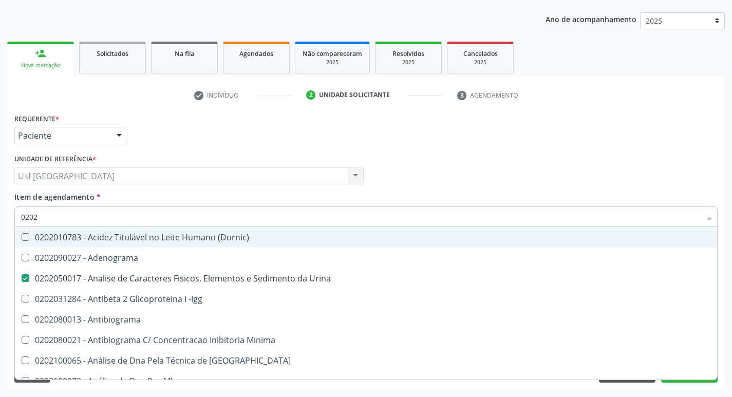
checkbox Fibrinogenio "true"
checkbox Glicose "false"
checkbox Glicosilada "false"
checkbox Progesterona "true"
checkbox Prolactina "true"
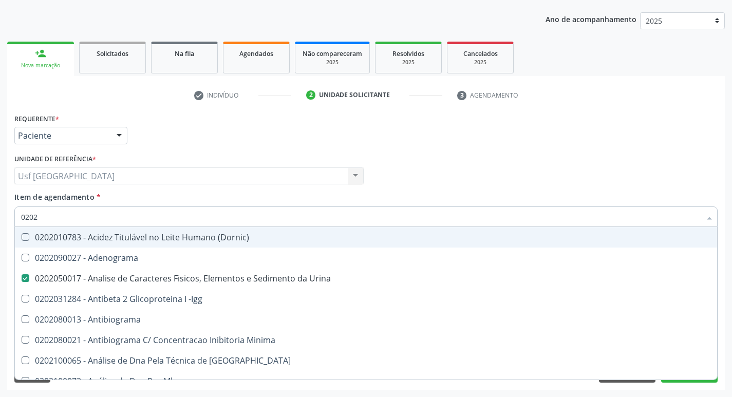
checkbox Funcional "true"
checkbox Horas\) "true"
checkbox Derrames "true"
checkbox Livre\) "false"
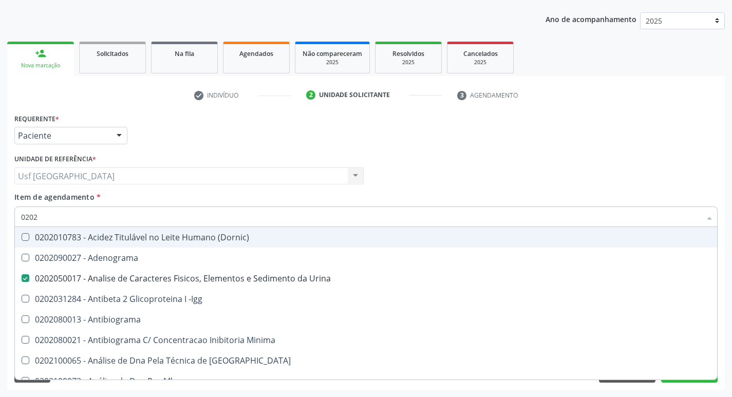
checkbox \(Tgo\) "false"
checkbox \(Tgp\) "false"
checkbox Triglicerideos "false"
checkbox \(T3\) "false"
checkbox Ureia "false"
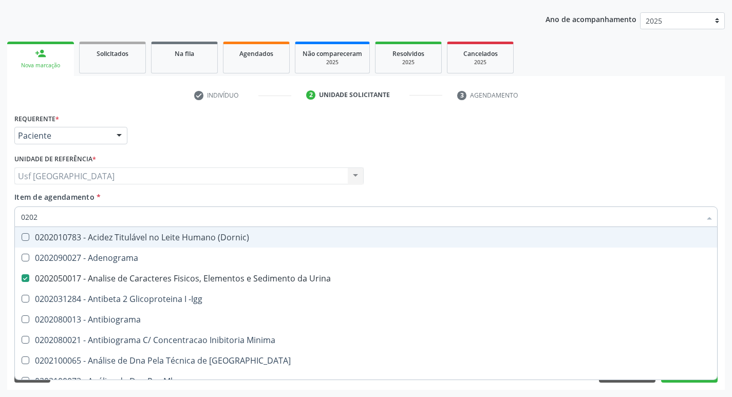
checkbox Zinco "true"
checkbox Completo "false"
type input "020206"
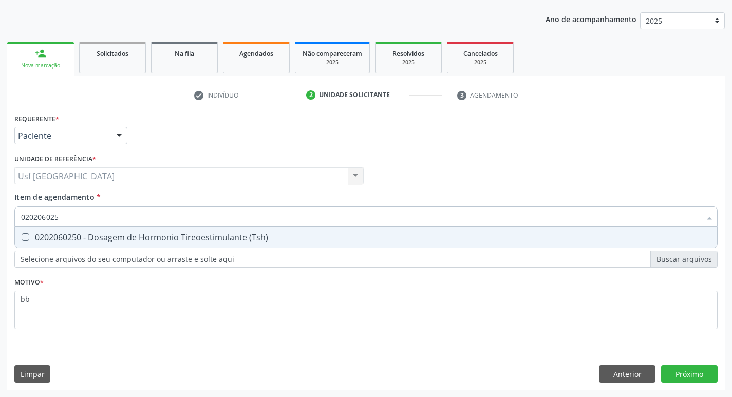
click at [155, 238] on div "0202060250 - Dosagem de Hormonio Tireoestimulante (Tsh)" at bounding box center [366, 237] width 690 height 8
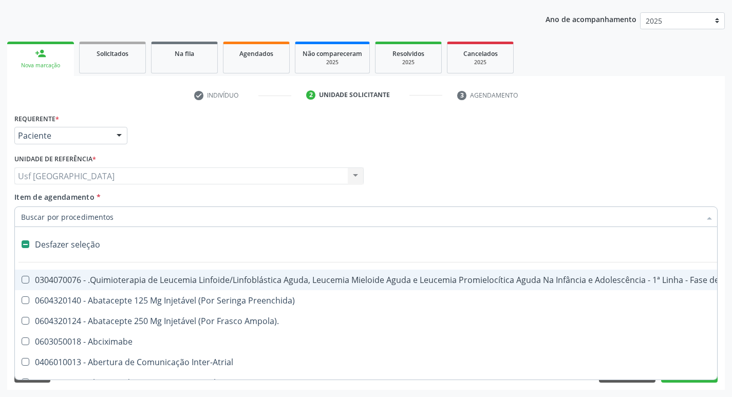
click at [177, 182] on div "Usf [GEOGRAPHIC_DATA] Usf [GEOGRAPHIC_DATA] resultado encontrado para: " " Não …" at bounding box center [188, 175] width 349 height 17
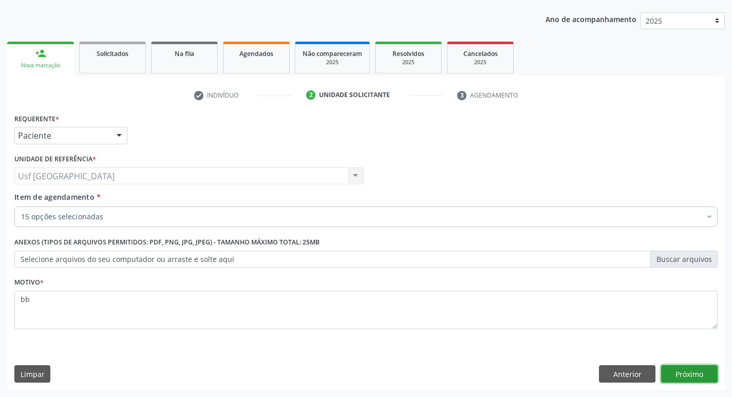
click at [678, 375] on button "Próximo" at bounding box center [689, 373] width 56 height 17
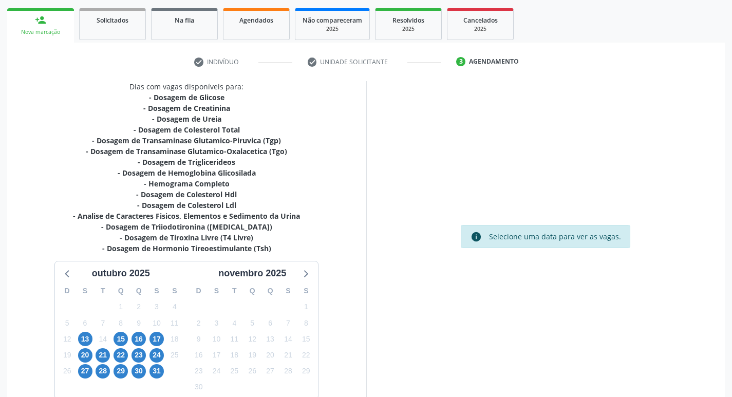
scroll to position [163, 0]
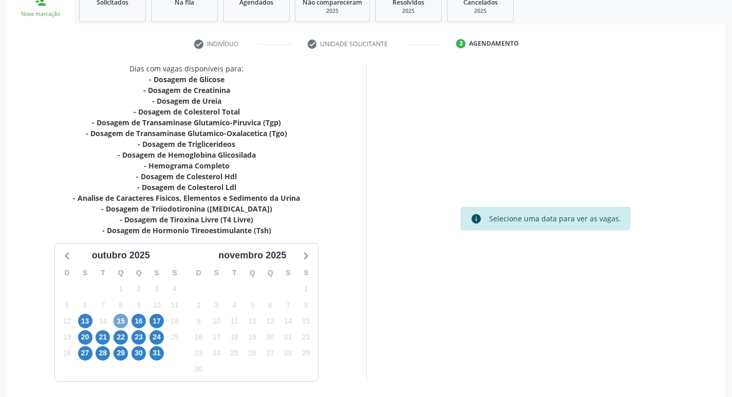
click at [124, 319] on span "15" at bounding box center [121, 321] width 14 height 14
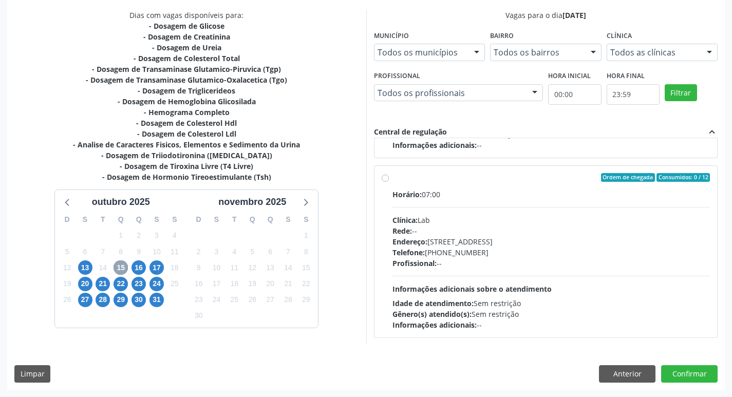
scroll to position [162, 0]
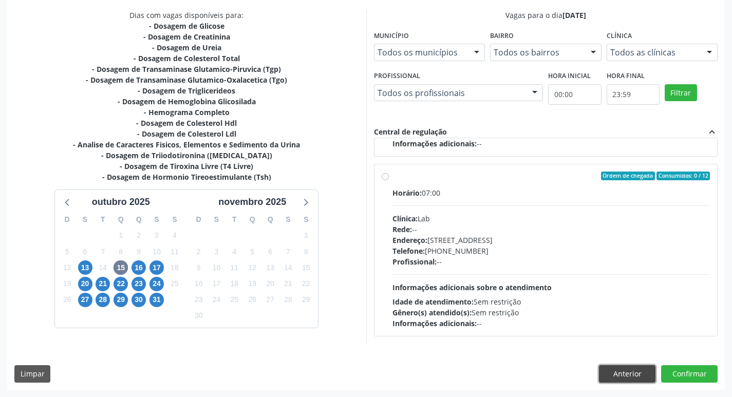
drag, startPoint x: 628, startPoint y: 369, endPoint x: 629, endPoint y: 358, distance: 11.3
click at [629, 369] on button "Anterior" at bounding box center [627, 373] width 56 height 17
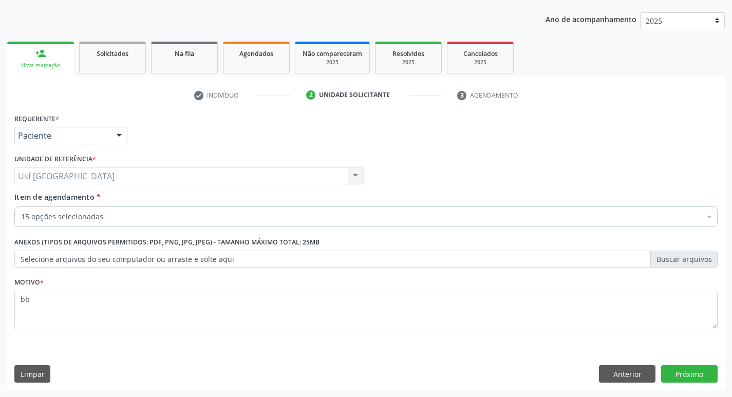
scroll to position [112, 0]
click at [681, 370] on button "Próximo" at bounding box center [689, 373] width 56 height 17
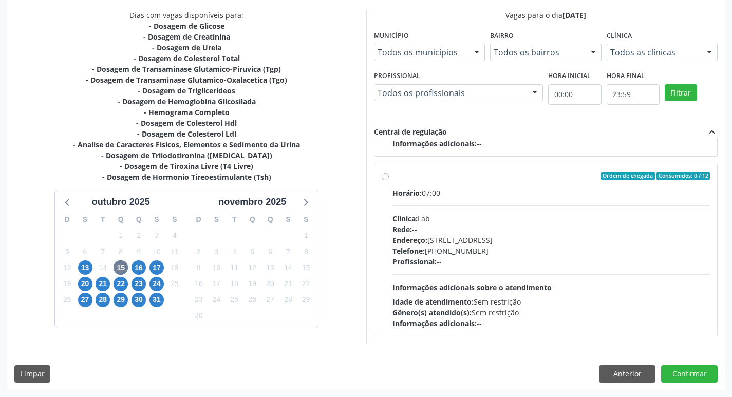
scroll to position [0, 0]
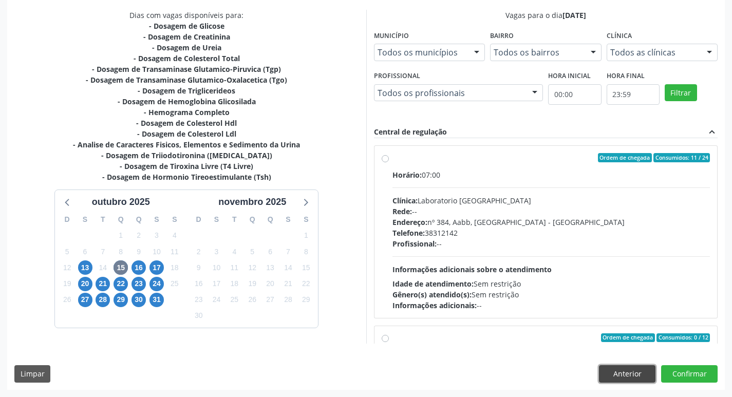
click at [609, 367] on button "Anterior" at bounding box center [627, 373] width 56 height 17
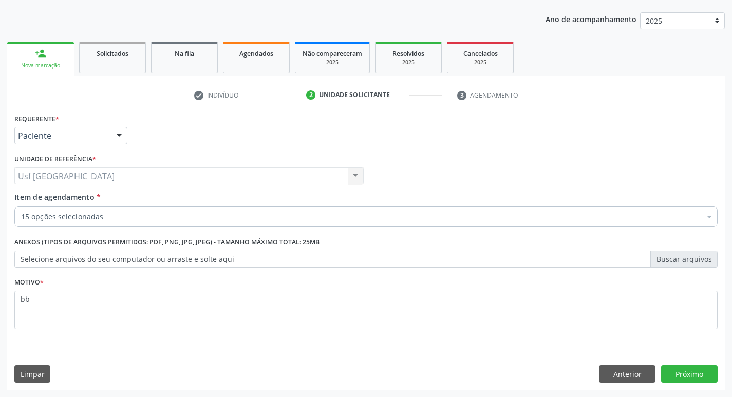
scroll to position [112, 0]
click at [628, 378] on button "Anterior" at bounding box center [627, 373] width 56 height 17
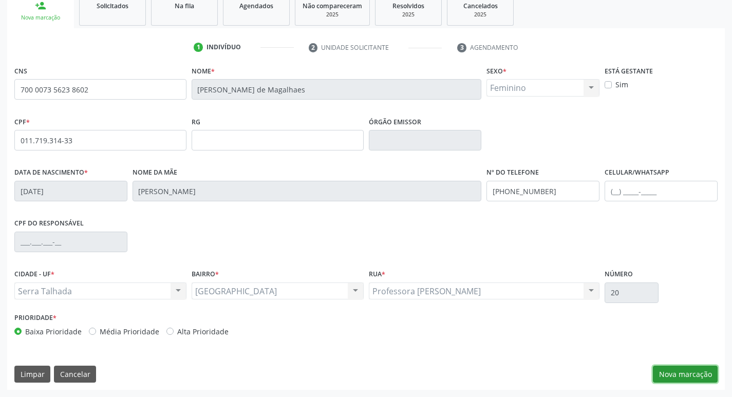
click at [706, 378] on button "Nova marcação" at bounding box center [685, 374] width 65 height 17
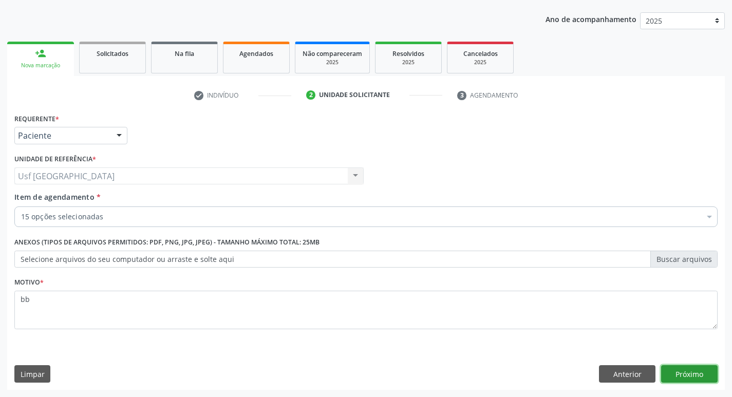
click at [701, 376] on button "Próximo" at bounding box center [689, 373] width 56 height 17
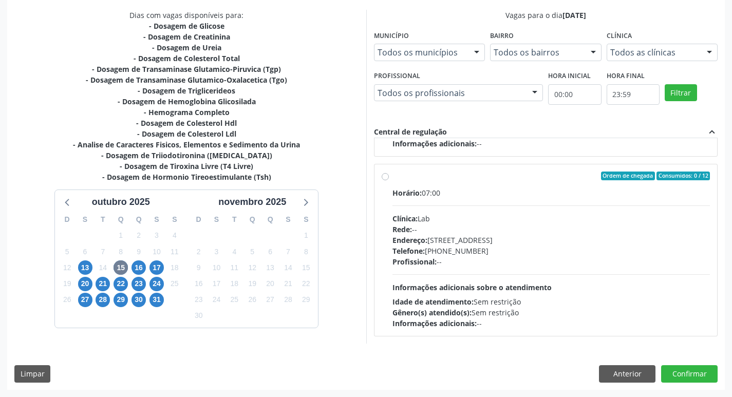
scroll to position [0, 0]
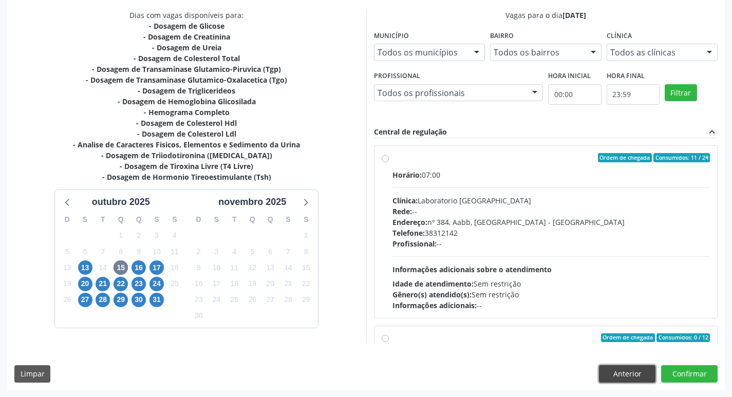
click at [611, 371] on button "Anterior" at bounding box center [627, 373] width 56 height 17
